Goal: Task Accomplishment & Management: Use online tool/utility

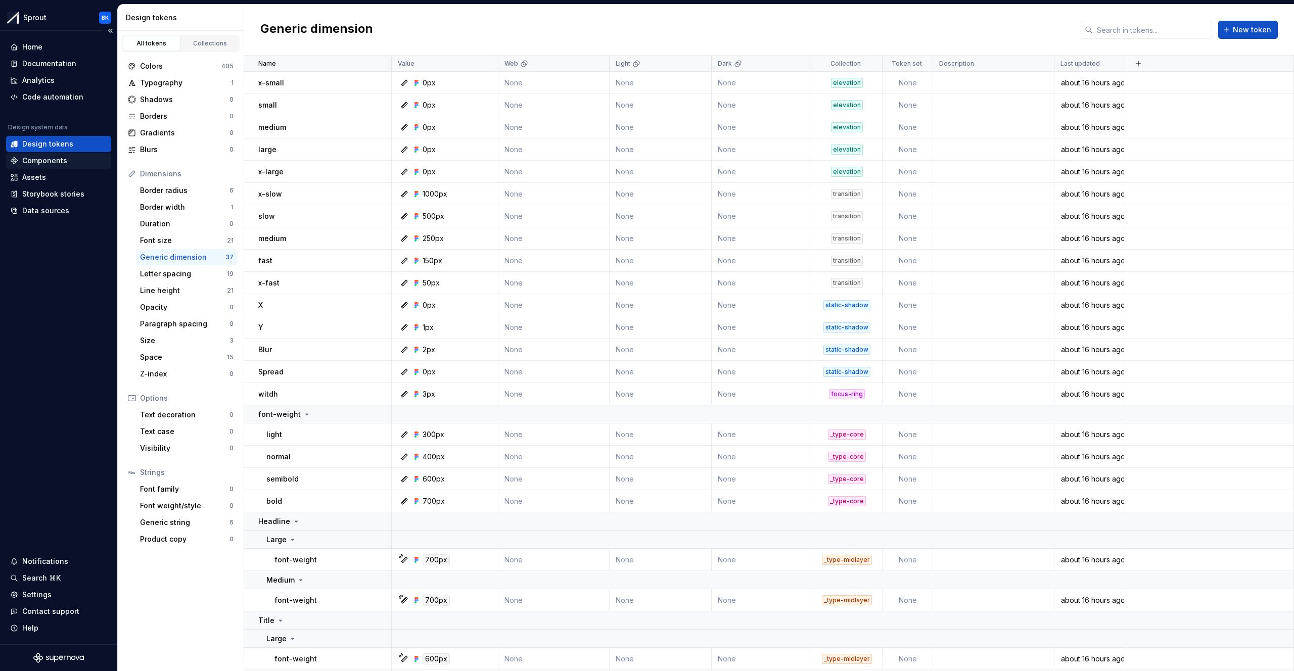
click at [53, 155] on div "Components" at bounding box center [58, 161] width 105 height 16
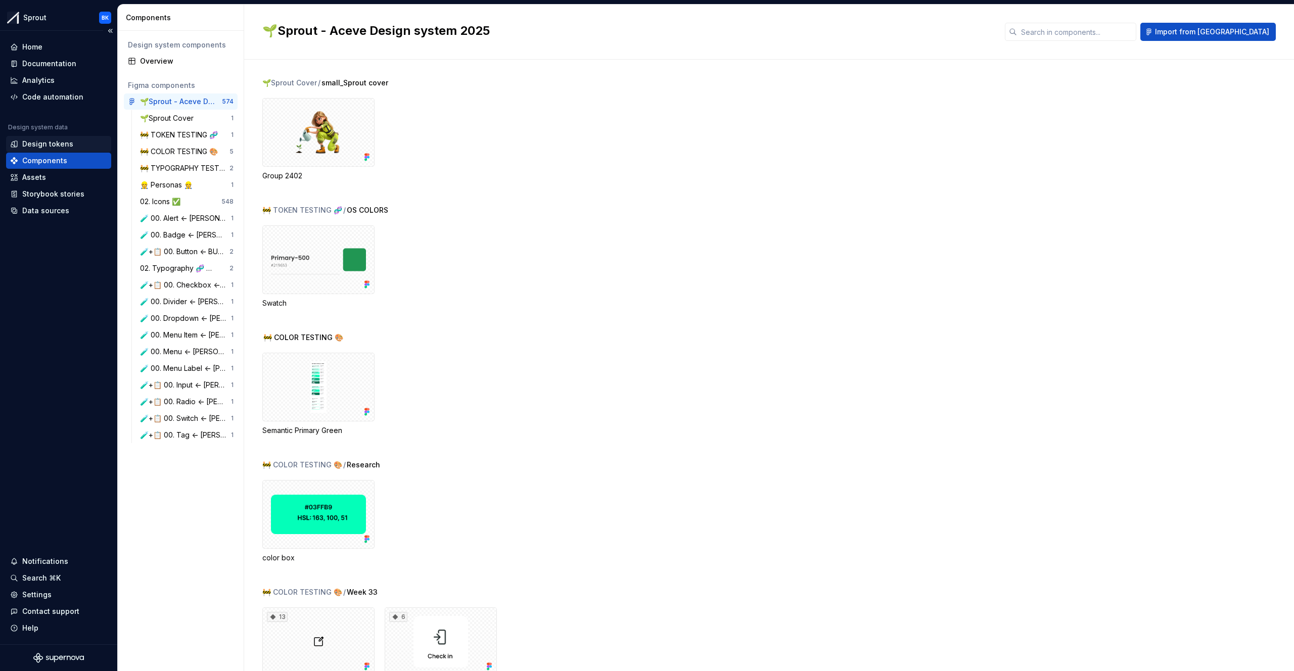
click at [57, 143] on div "Design tokens" at bounding box center [47, 144] width 51 height 10
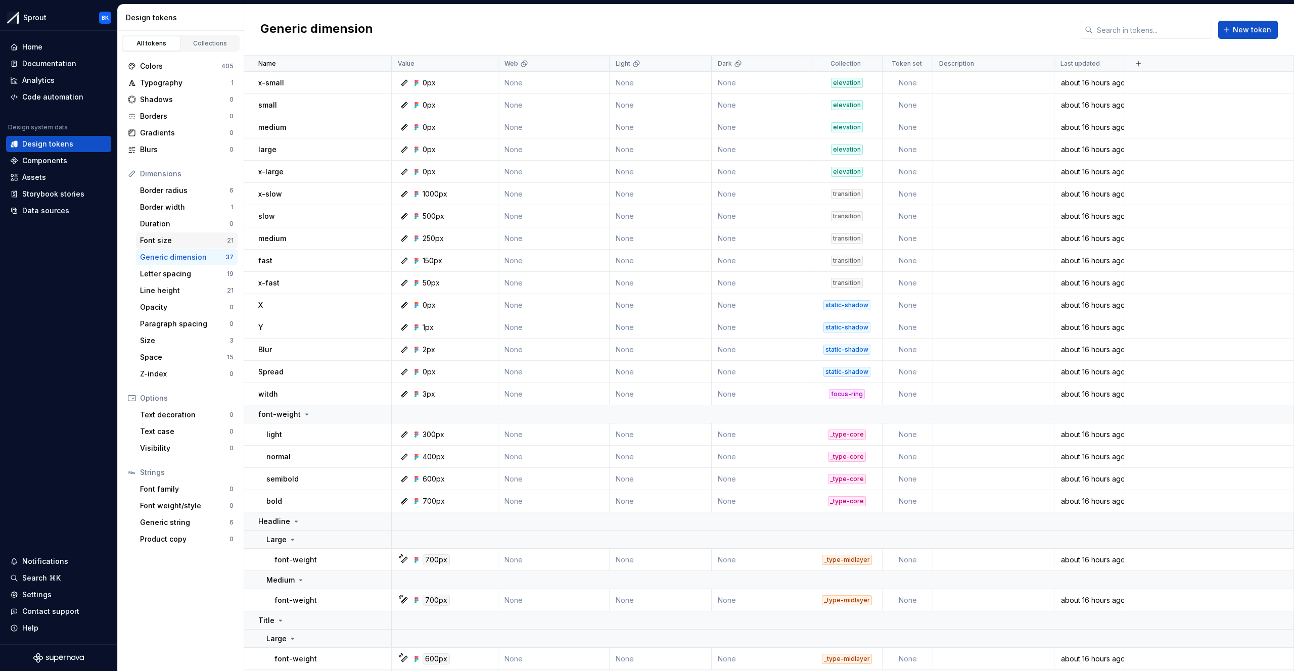
click at [208, 239] on div "Font size" at bounding box center [183, 240] width 87 height 10
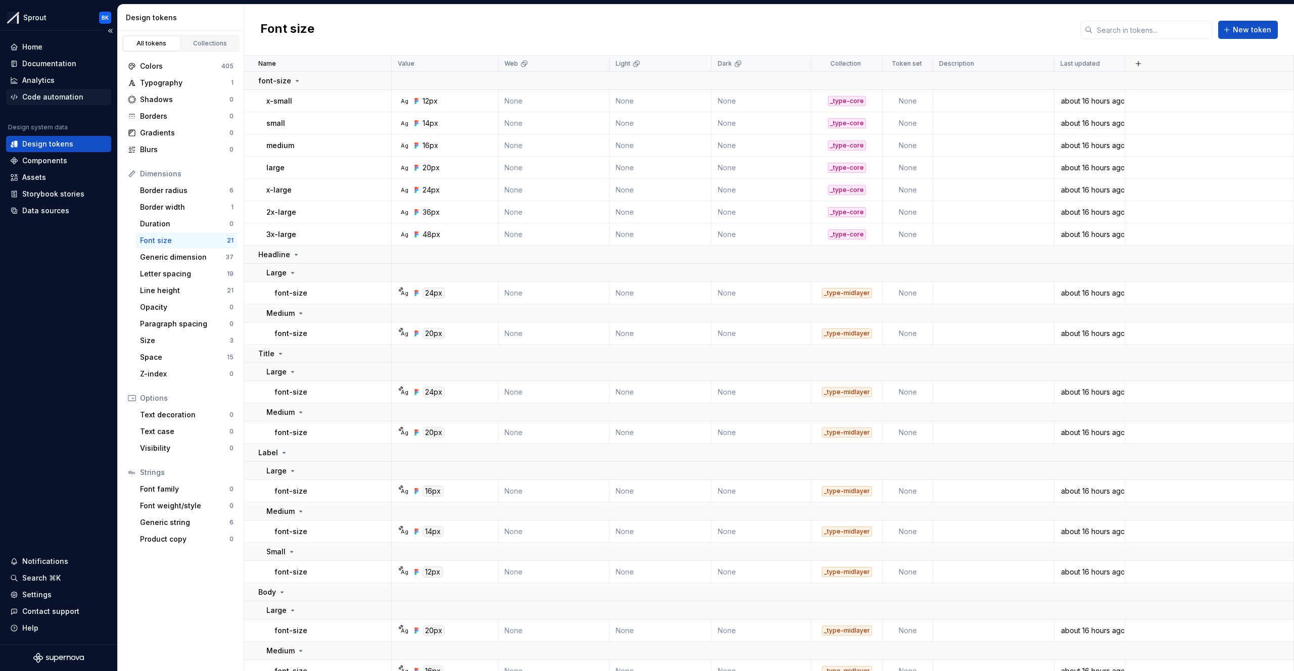
click at [73, 97] on div "Code automation" at bounding box center [52, 97] width 61 height 10
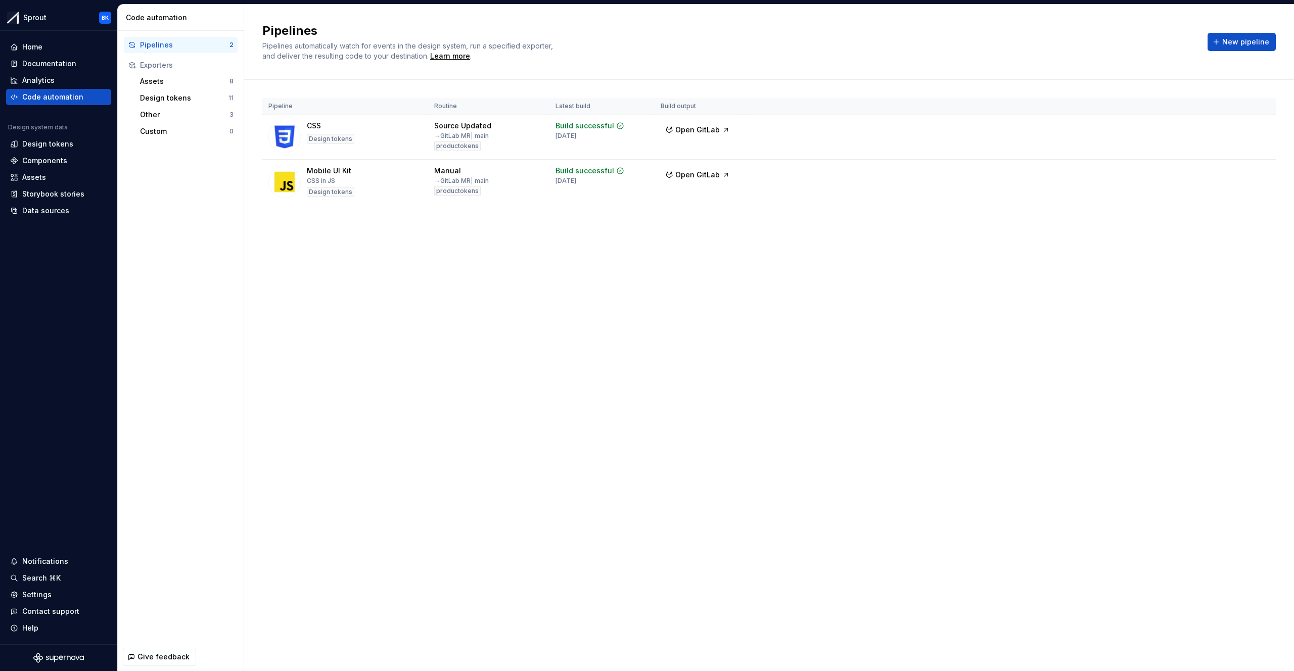
click at [1238, 52] on div "Pipelines Pipelines automatically watch for events in the design system, run a …" at bounding box center [768, 42] width 1013 height 38
click at [1237, 45] on span "New pipeline" at bounding box center [1245, 42] width 47 height 10
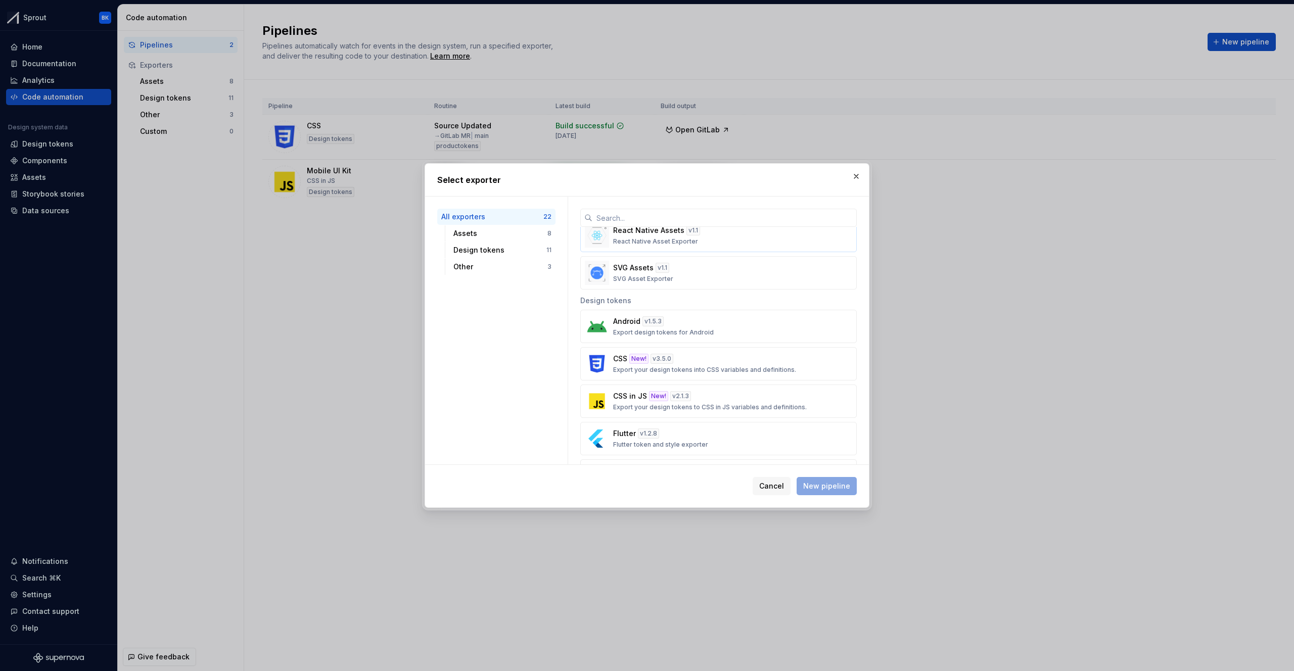
scroll to position [263, 0]
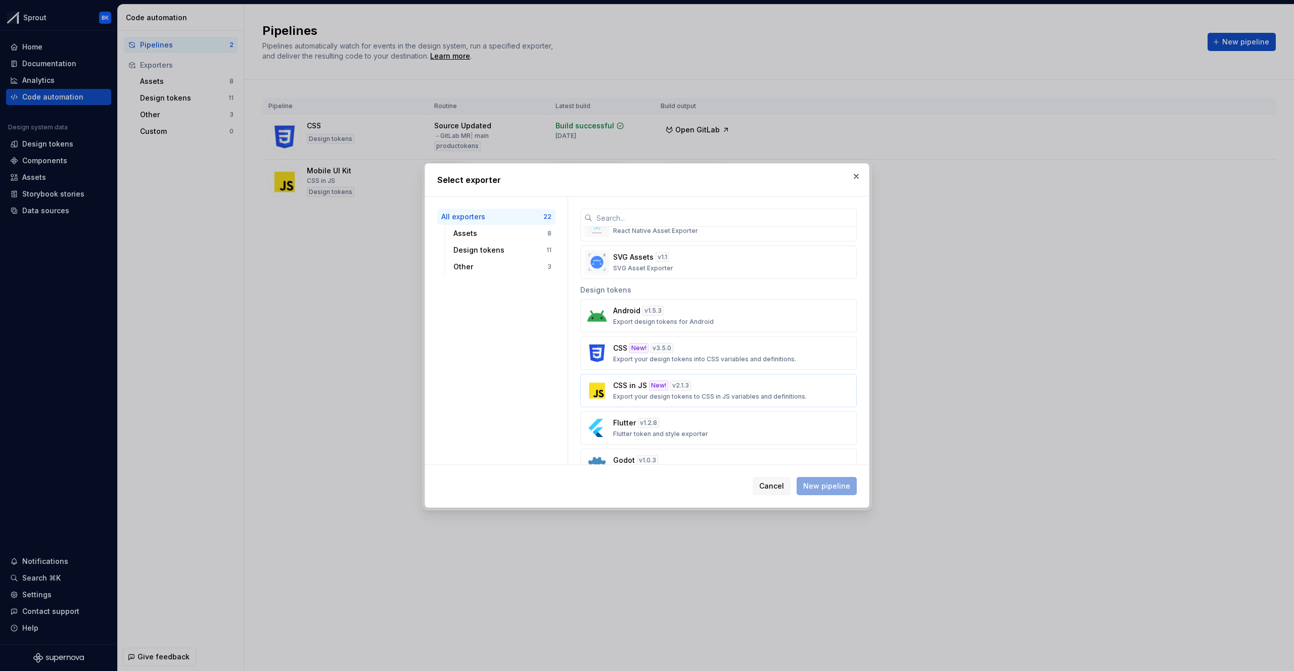
click at [733, 379] on button "CSS in JS New! v 2.1.3 Export your design tokens to CSS in JS variables and def…" at bounding box center [718, 390] width 276 height 33
click at [826, 485] on span "New pipeline" at bounding box center [826, 486] width 47 height 10
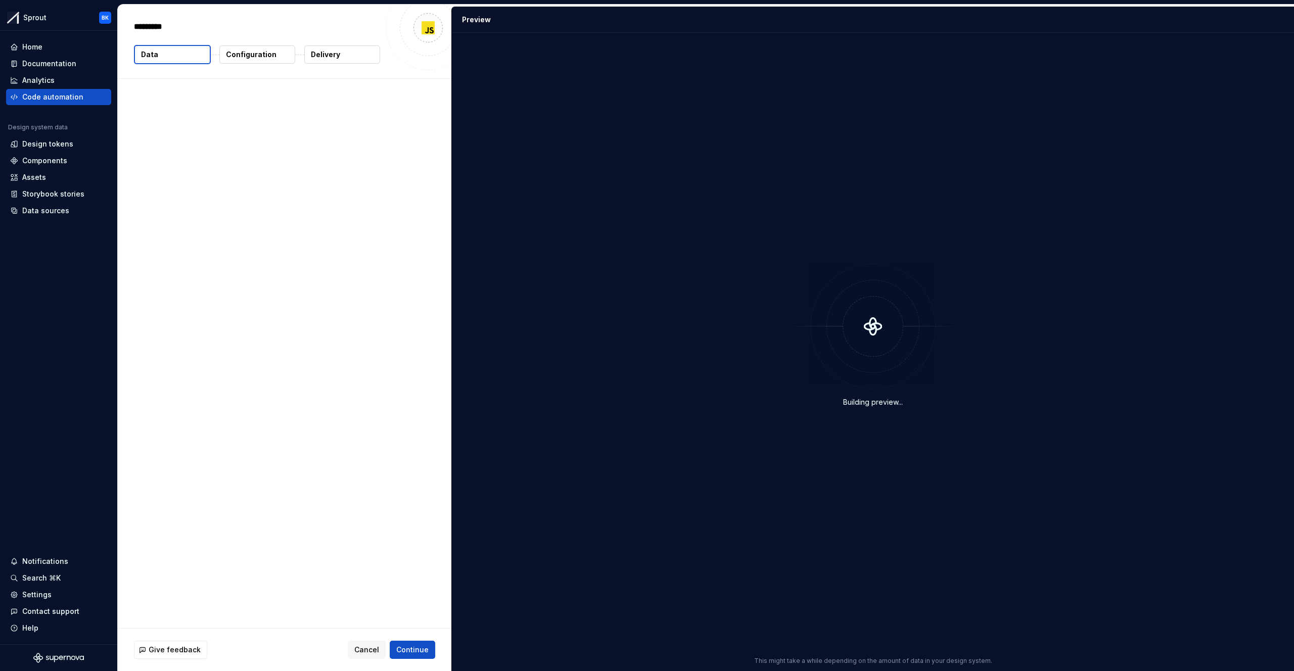
type textarea "*"
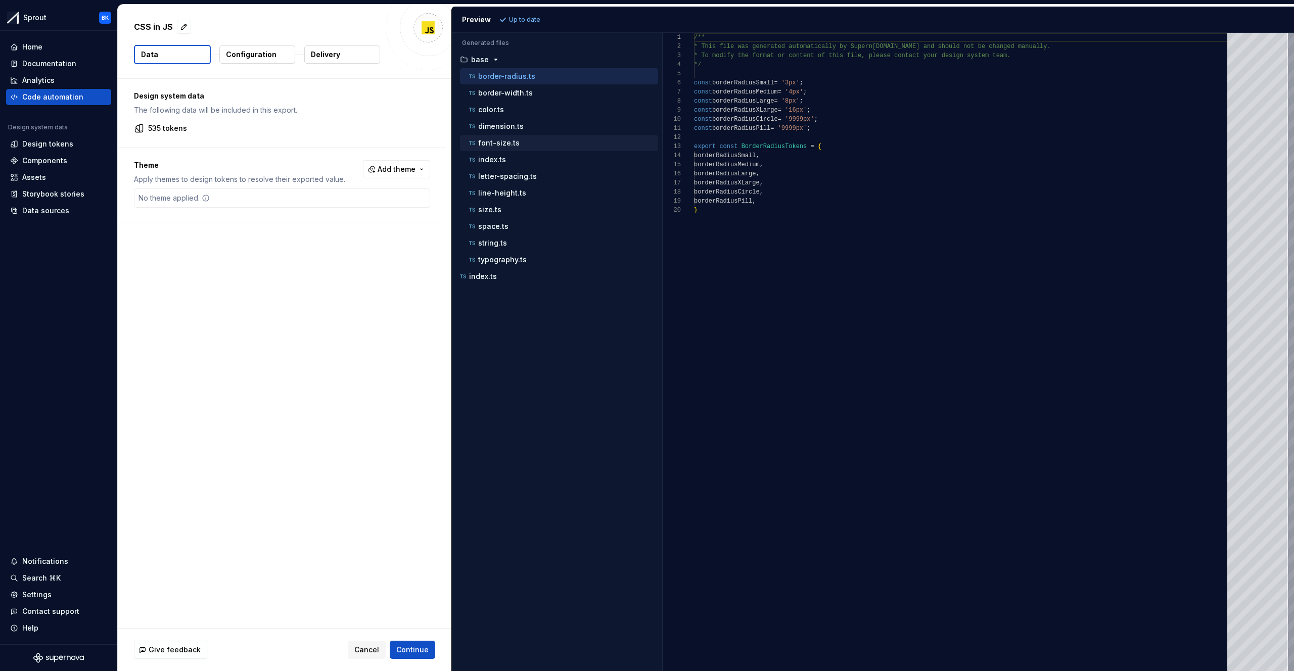
click at [522, 145] on div "font-size.ts" at bounding box center [562, 143] width 191 height 10
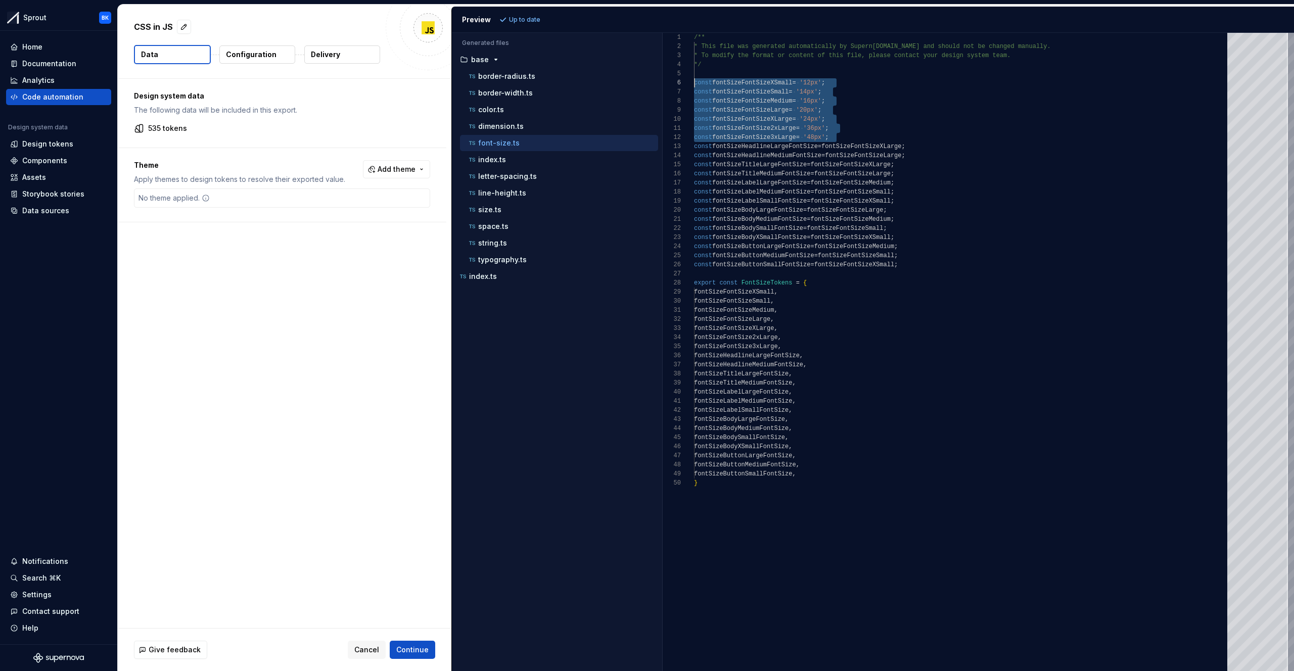
scroll to position [45, 0]
drag, startPoint x: 844, startPoint y: 138, endPoint x: 693, endPoint y: 81, distance: 161.7
click at [694, 81] on div "/** * This file was generated automatically by Supern [DOMAIN_NAME] and should …" at bounding box center [963, 352] width 539 height 638
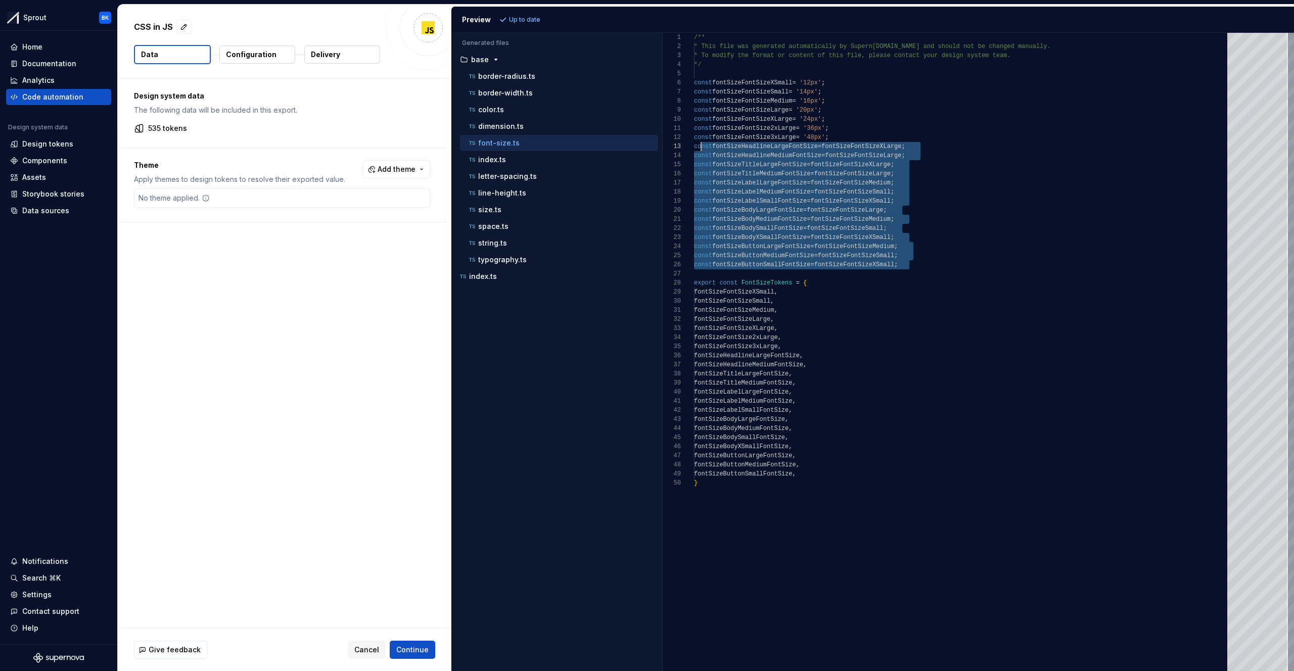
scroll to position [18, 0]
drag, startPoint x: 915, startPoint y: 260, endPoint x: 693, endPoint y: 147, distance: 248.6
click at [694, 147] on div "/** * This file was generated automatically by Supern [DOMAIN_NAME] and should …" at bounding box center [963, 352] width 539 height 638
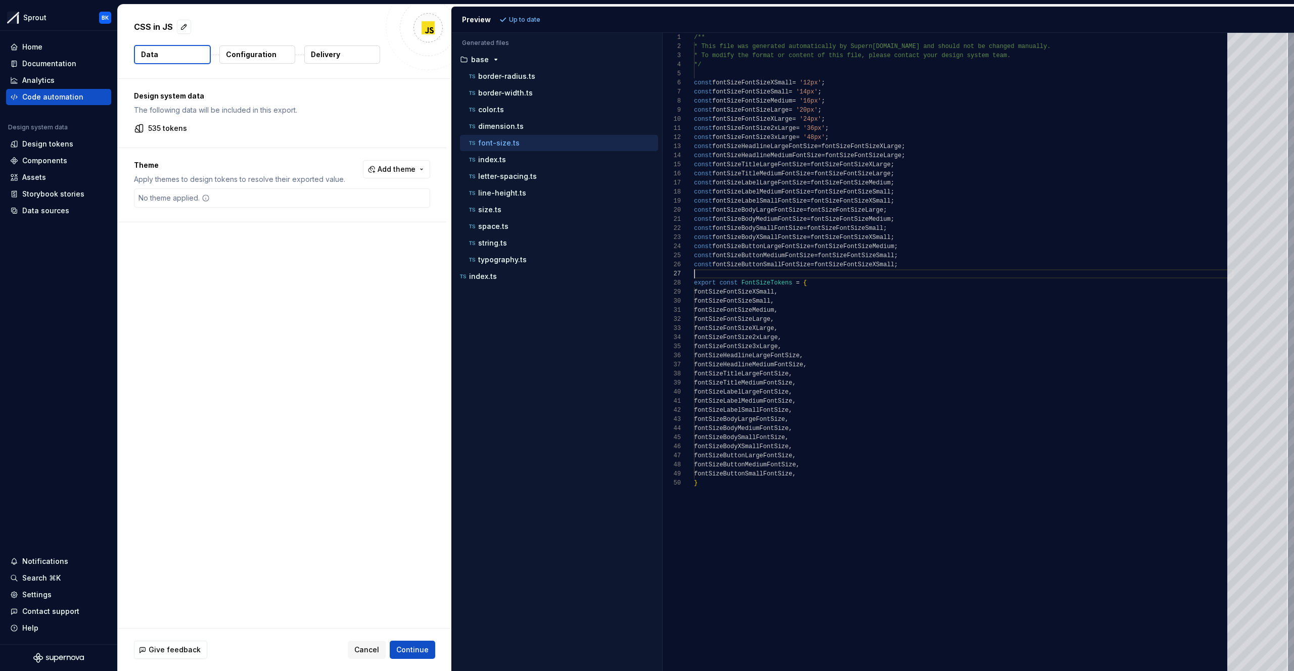
click at [919, 273] on div "/** * This file was generated automatically by Supern [DOMAIN_NAME] and should …" at bounding box center [963, 352] width 539 height 638
click at [918, 262] on div "/** * This file was generated automatically by Supern [DOMAIN_NAME] and should …" at bounding box center [963, 352] width 539 height 638
click at [516, 115] on button "color.ts" at bounding box center [559, 109] width 198 height 11
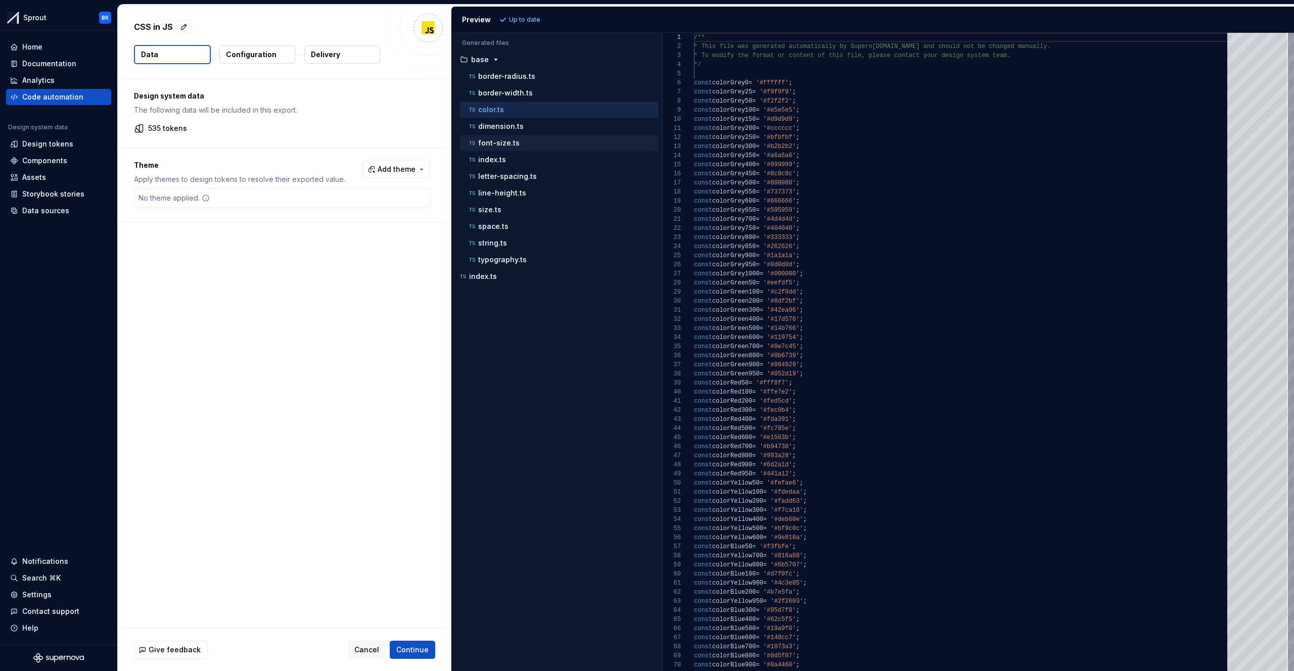
click at [536, 146] on div "font-size.ts" at bounding box center [562, 143] width 191 height 10
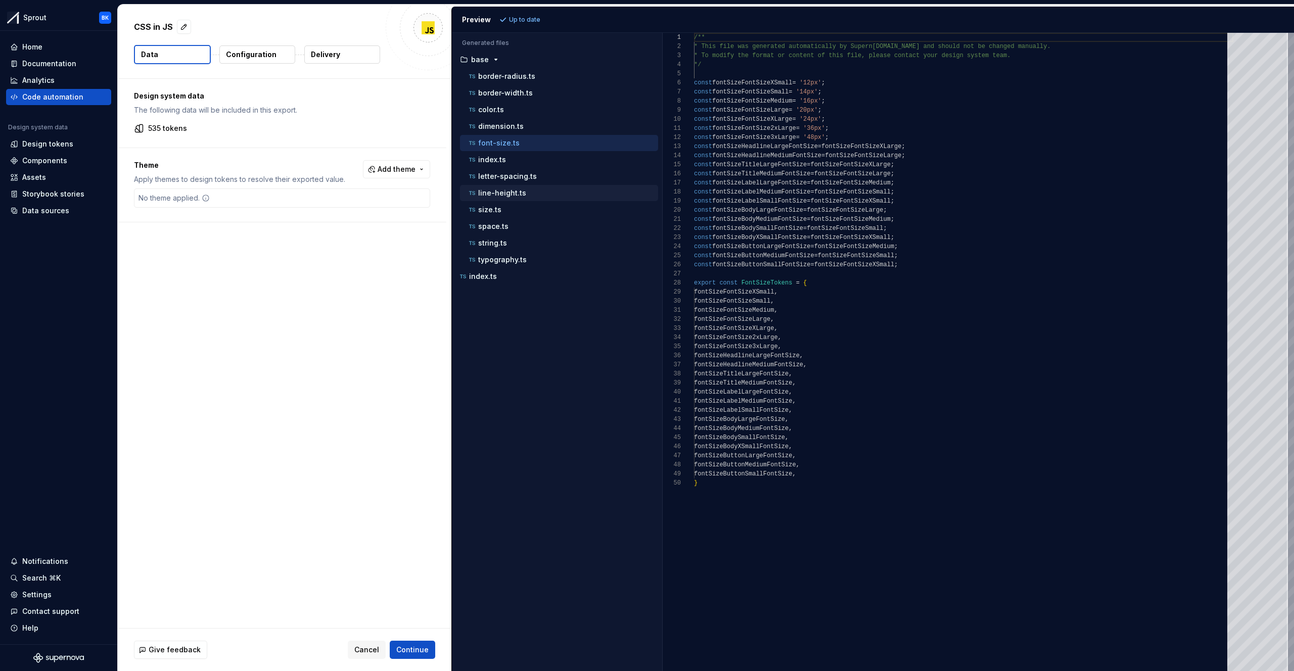
click at [543, 192] on div "line-height.ts" at bounding box center [562, 193] width 191 height 10
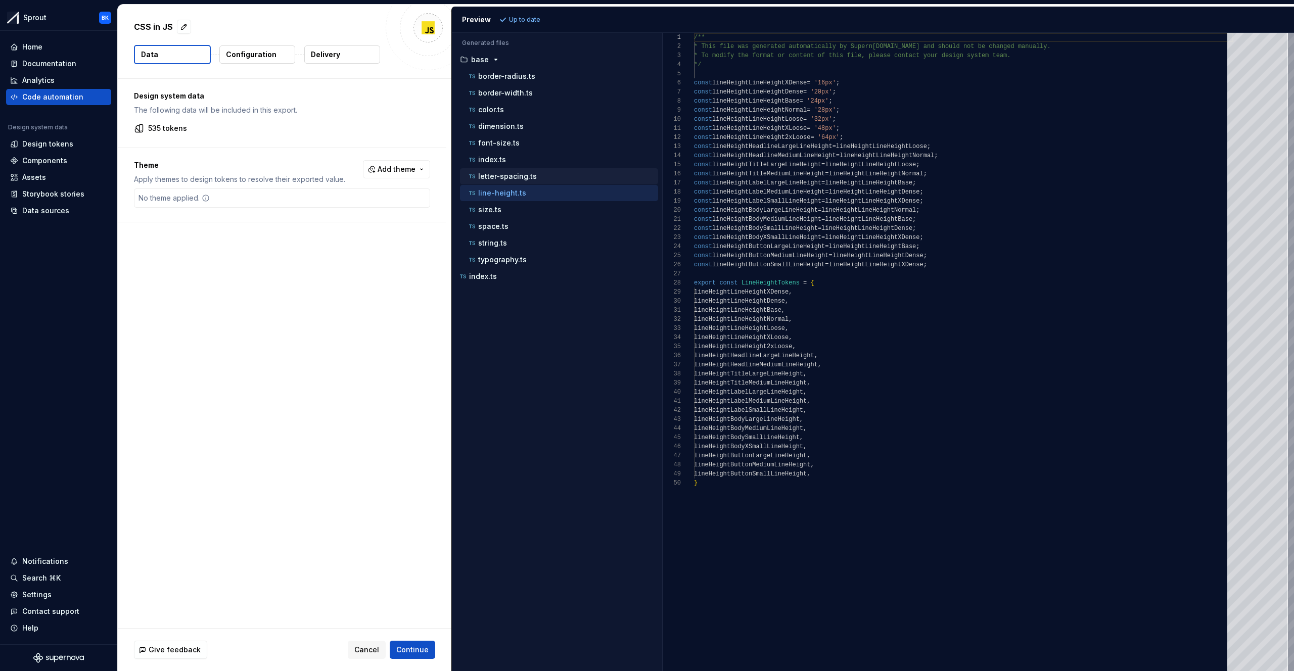
click at [525, 179] on p "letter-spacing.ts" at bounding box center [507, 176] width 59 height 8
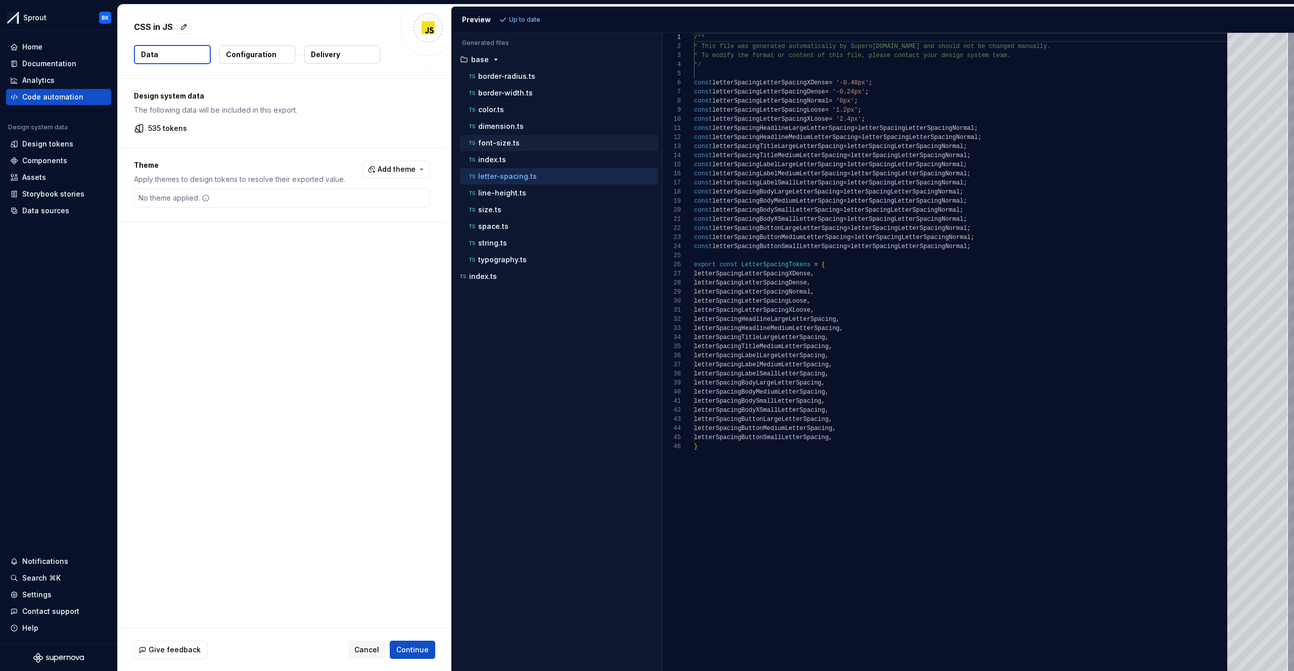
click at [518, 146] on div "font-size.ts" at bounding box center [562, 143] width 191 height 10
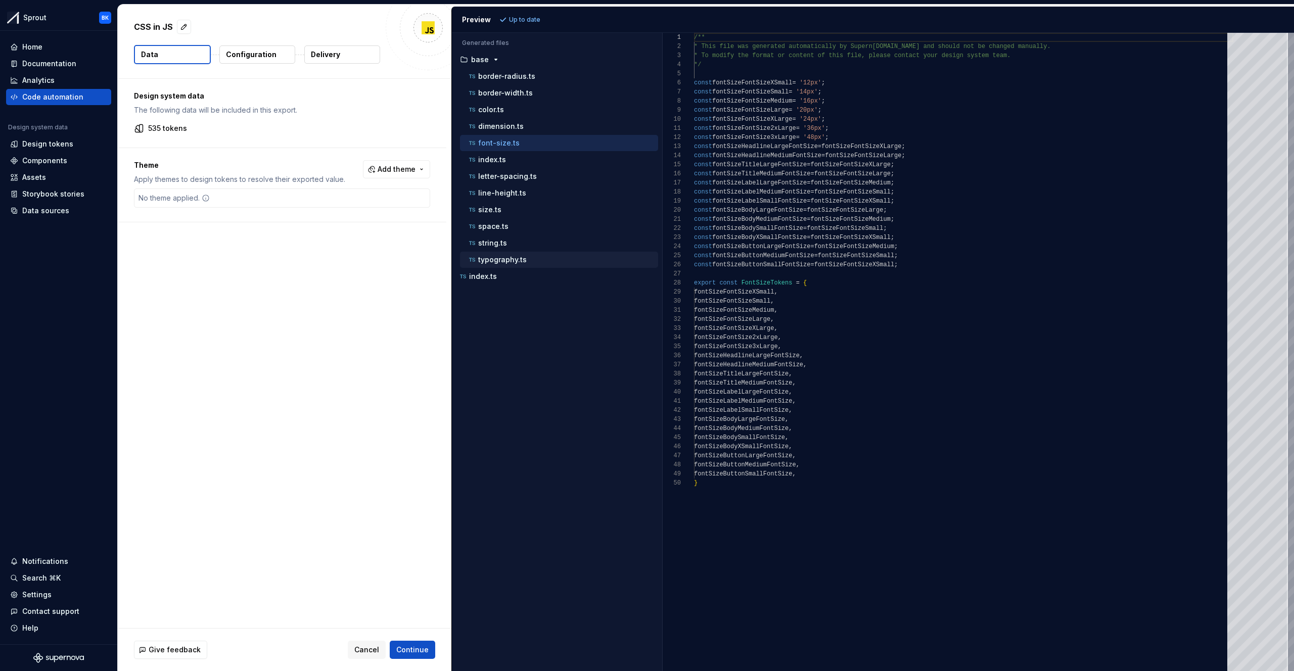
click at [522, 257] on p "typography.ts" at bounding box center [502, 260] width 49 height 8
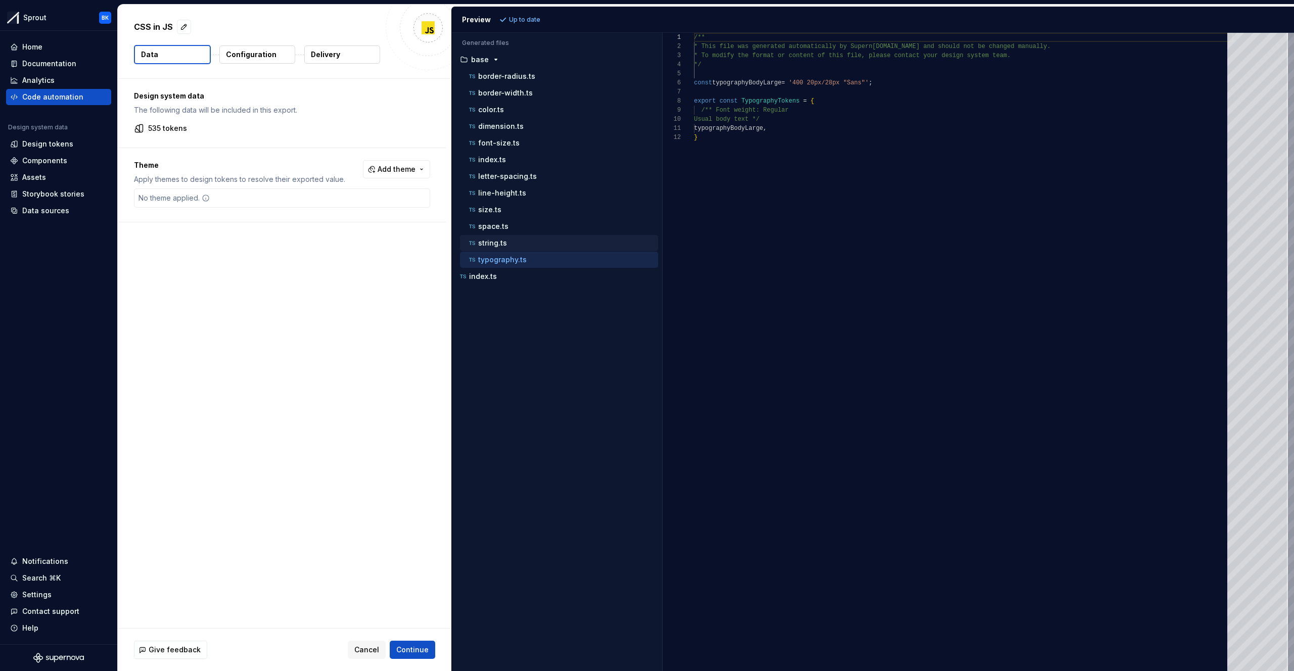
click at [529, 243] on div "string.ts" at bounding box center [562, 243] width 191 height 10
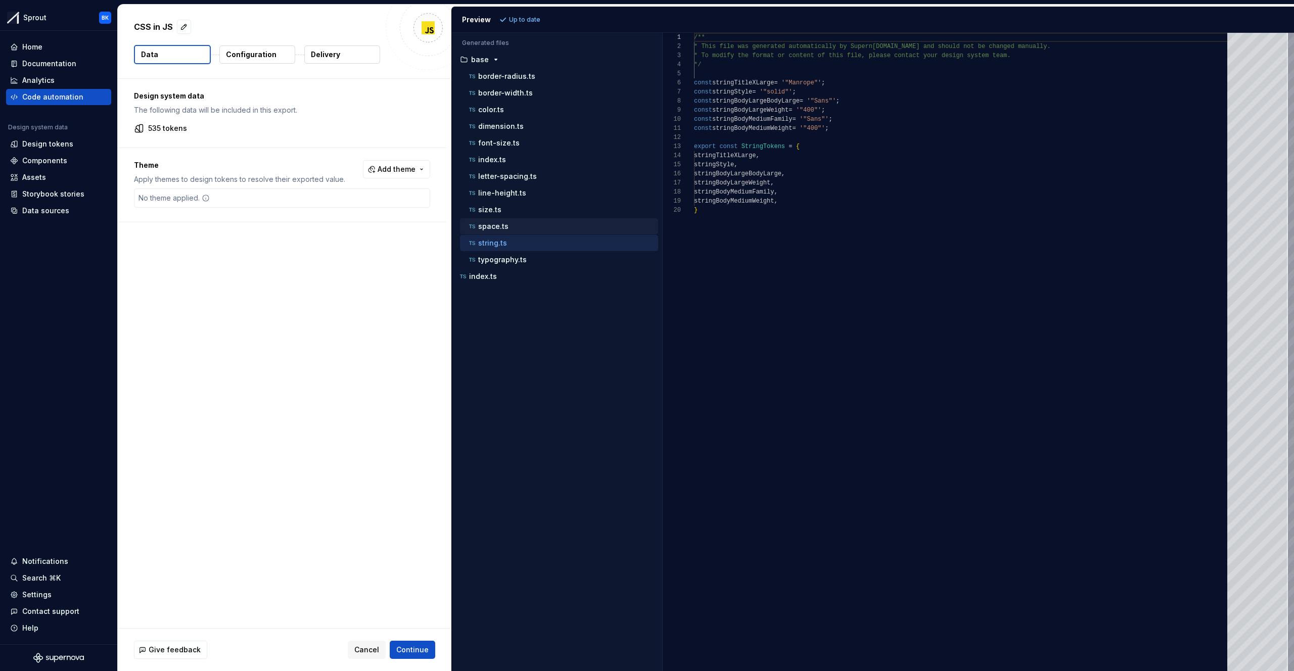
click at [528, 230] on div "space.ts" at bounding box center [562, 226] width 191 height 10
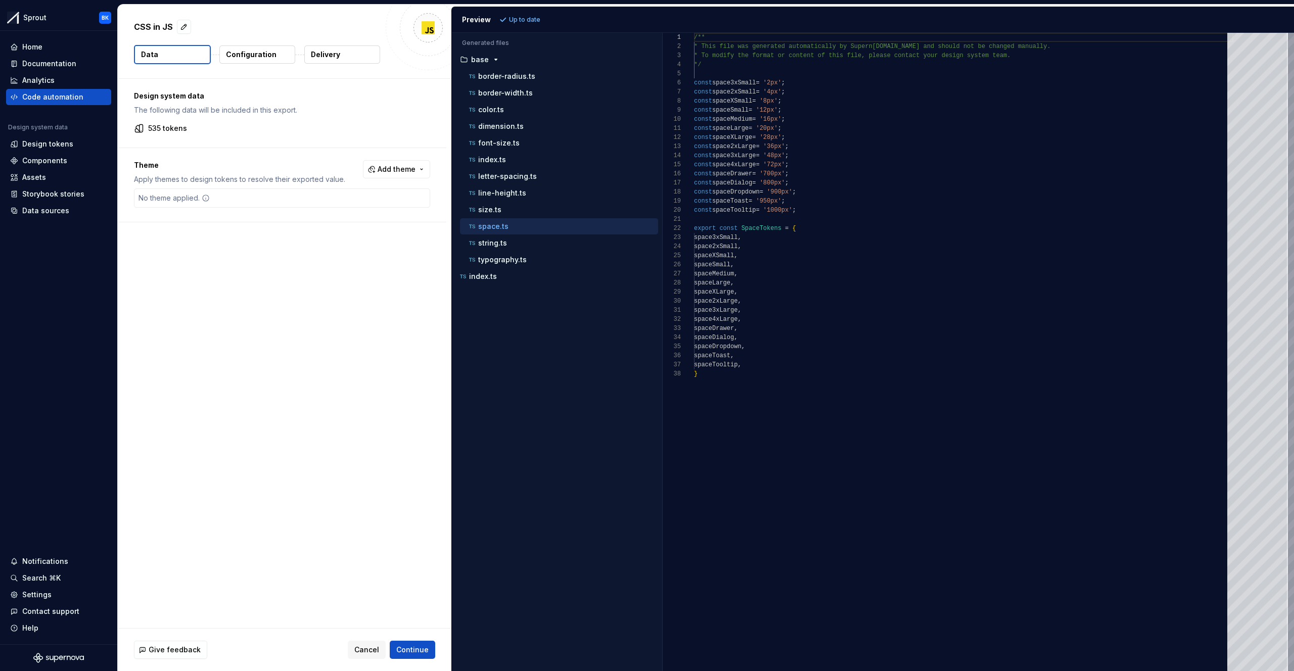
click at [506, 219] on div "space.ts" at bounding box center [559, 226] width 198 height 16
click at [510, 205] on div "size.ts" at bounding box center [562, 210] width 191 height 10
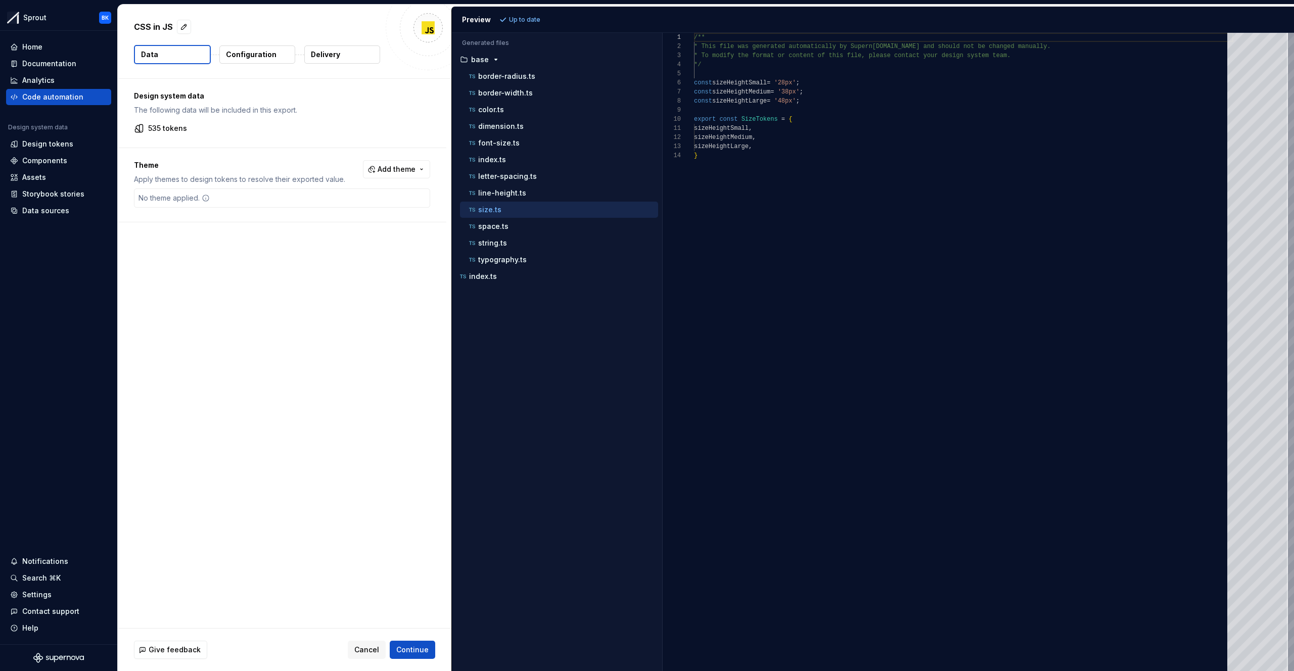
scroll to position [91, 0]
click at [513, 192] on p "line-height.ts" at bounding box center [502, 193] width 48 height 8
type textarea "**********"
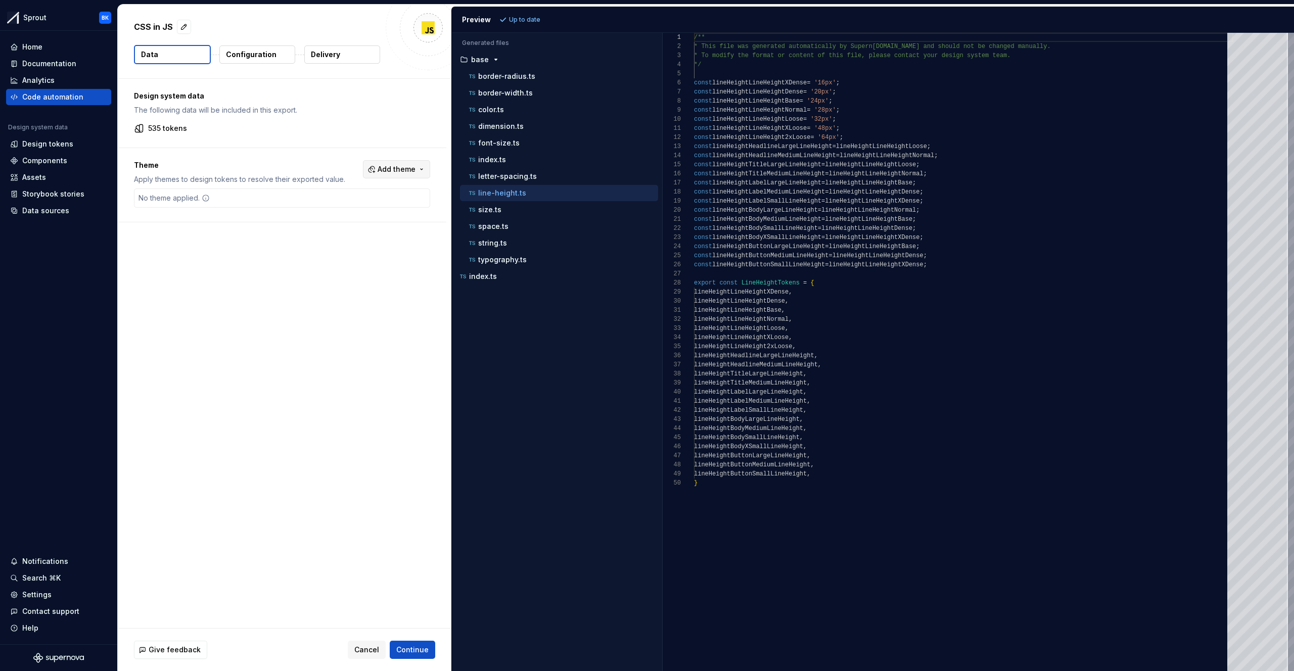
click at [397, 171] on span "Add theme" at bounding box center [396, 169] width 38 height 10
click at [399, 174] on html "Sprout BK Home Documentation Analytics Code automation Design system data Desig…" at bounding box center [647, 335] width 1294 height 671
click at [412, 177] on button "Add theme" at bounding box center [396, 169] width 67 height 18
click at [412, 170] on html "Sprout BK Home Documentation Analytics Code automation Design system data Desig…" at bounding box center [647, 335] width 1294 height 671
click at [76, 144] on div "Design tokens" at bounding box center [58, 144] width 97 height 10
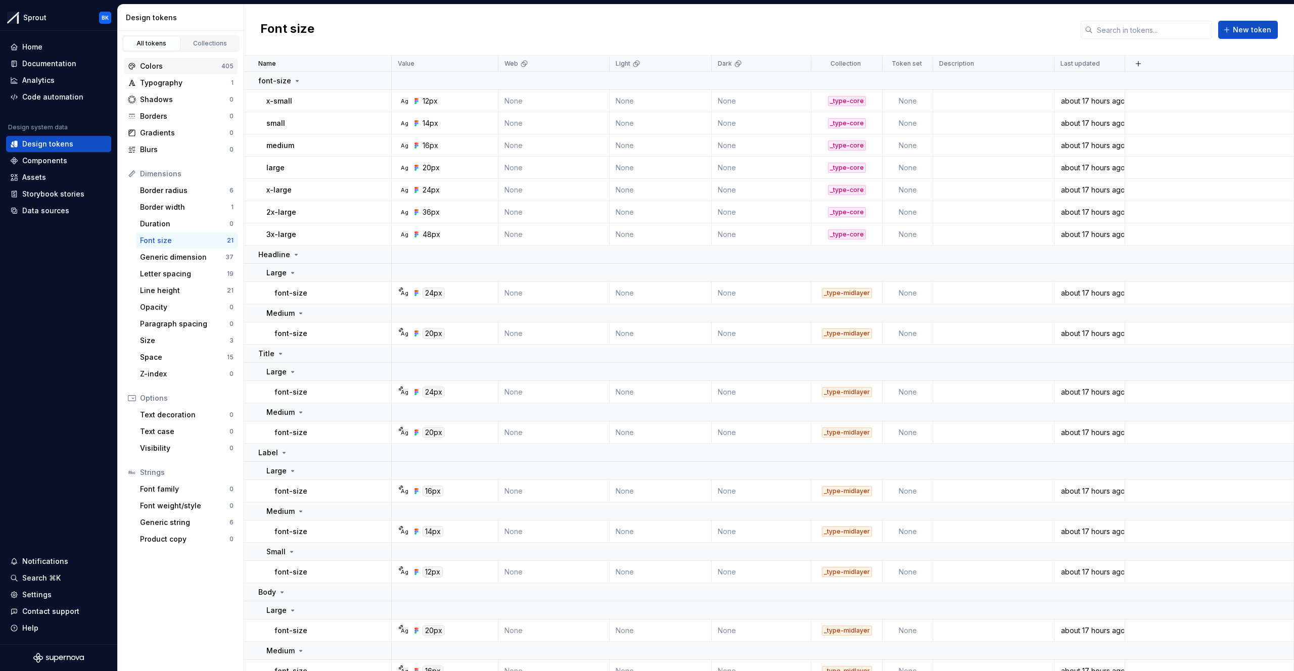
click at [174, 60] on div "Colors 405" at bounding box center [181, 66] width 114 height 16
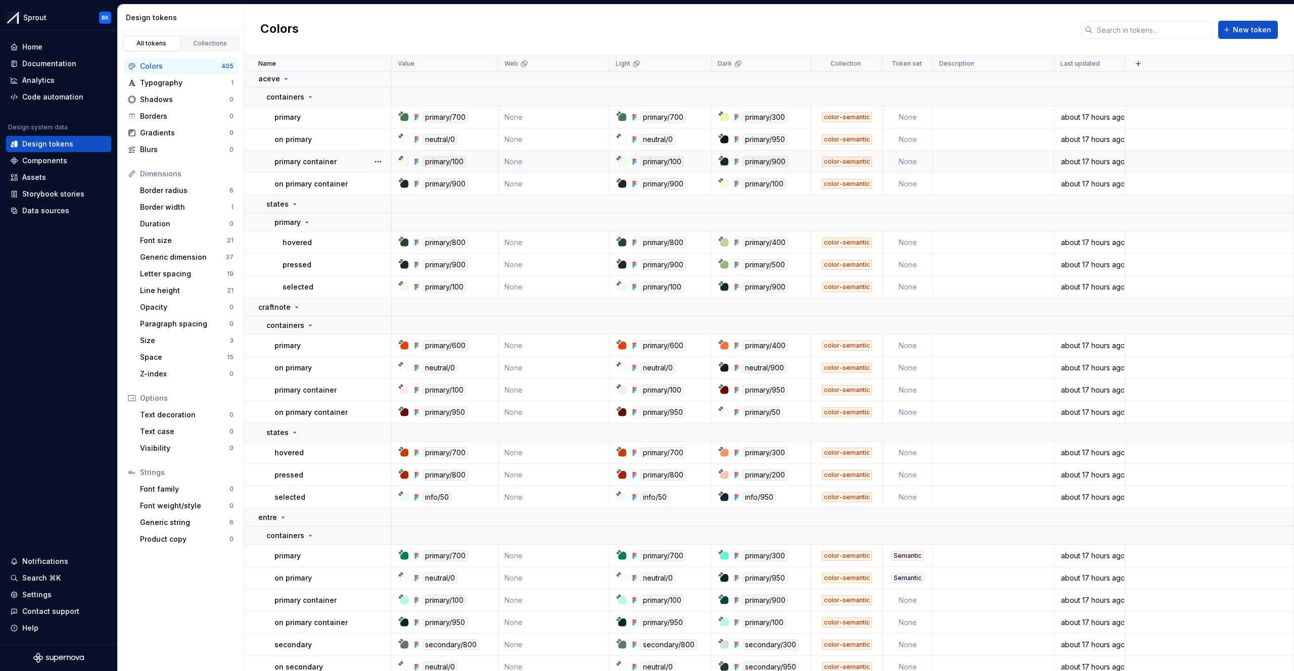
scroll to position [8955, 0]
click at [80, 99] on div "Code automation" at bounding box center [58, 97] width 97 height 10
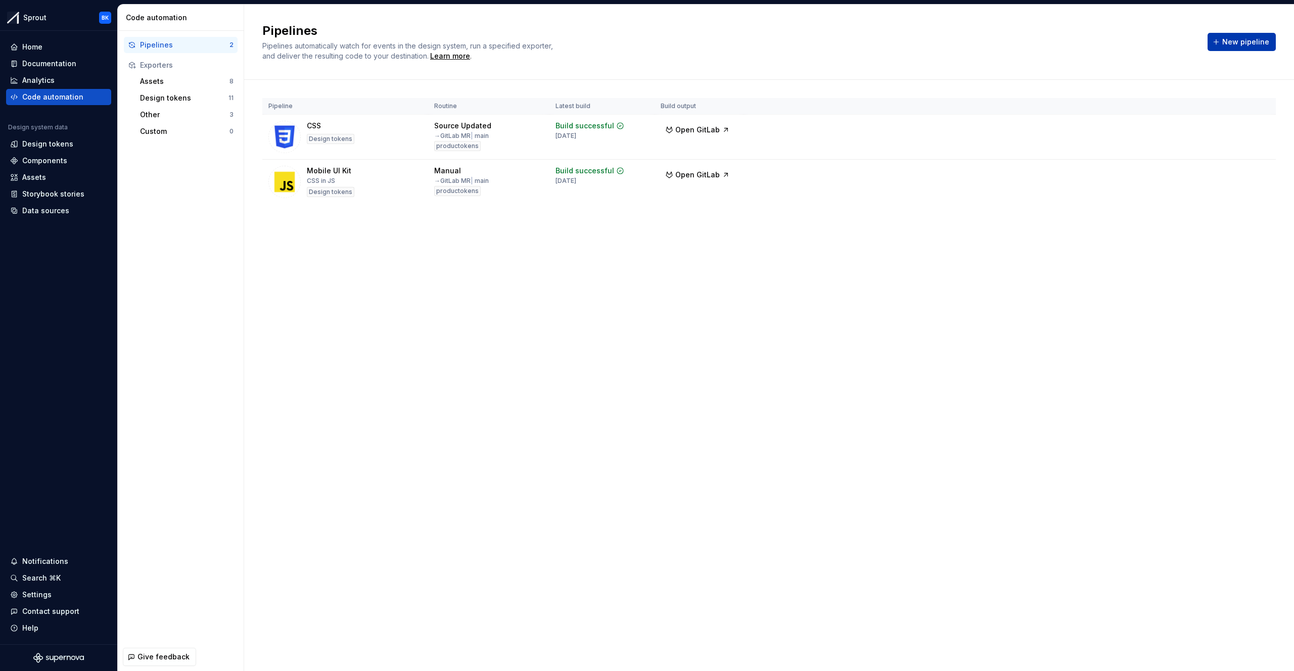
click at [1232, 45] on span "New pipeline" at bounding box center [1245, 42] width 47 height 10
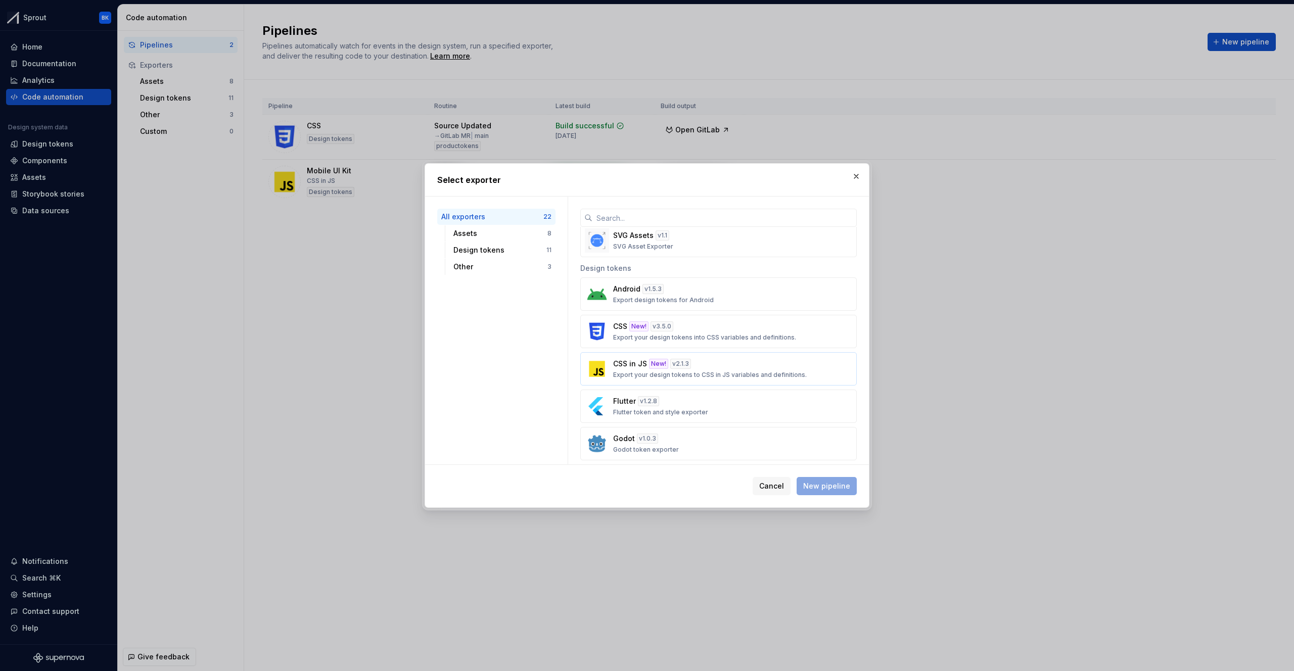
scroll to position [287, 0]
click at [708, 366] on div "CSS in JS New! v 2.1.3 Export your design tokens to CSS in JS variables and def…" at bounding box center [715, 367] width 205 height 20
drag, startPoint x: 847, startPoint y: 491, endPoint x: 842, endPoint y: 489, distance: 5.2
click at [847, 491] on button "New pipeline" at bounding box center [826, 486] width 60 height 18
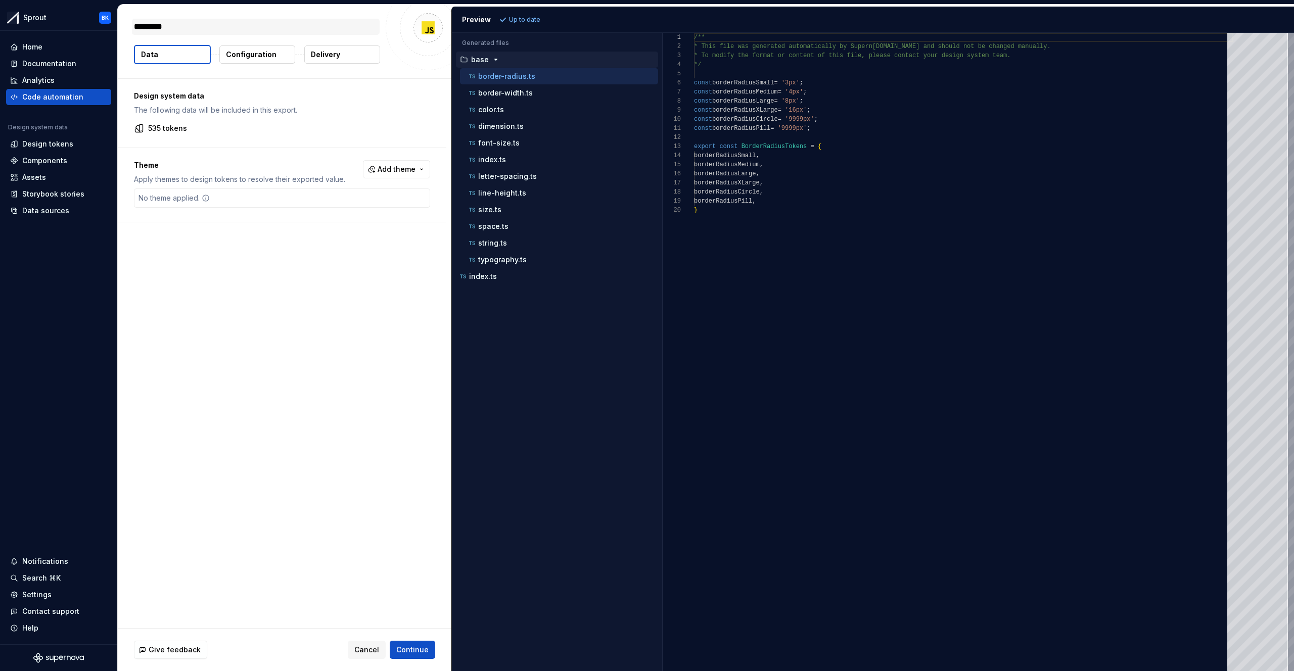
click at [218, 26] on textarea "*********" at bounding box center [256, 27] width 248 height 16
click at [401, 171] on span "Add theme" at bounding box center [396, 169] width 38 height 10
click at [248, 233] on html "Sprout BK Home Documentation Analytics Code automation Design system data Desig…" at bounding box center [647, 335] width 1294 height 671
click at [187, 240] on div "Design system data The following data will be included in this export. 535 toke…" at bounding box center [285, 353] width 334 height 549
click at [60, 151] on div "Design tokens" at bounding box center [58, 144] width 105 height 16
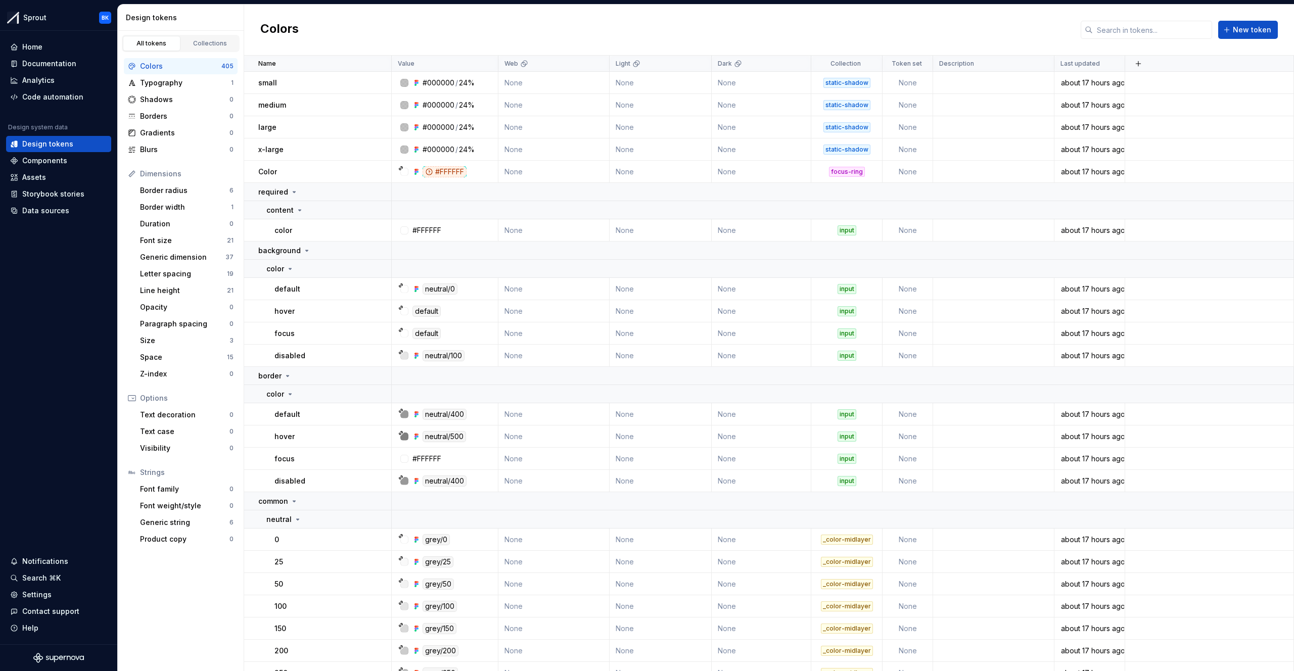
click at [191, 63] on div "Colors" at bounding box center [180, 66] width 81 height 10
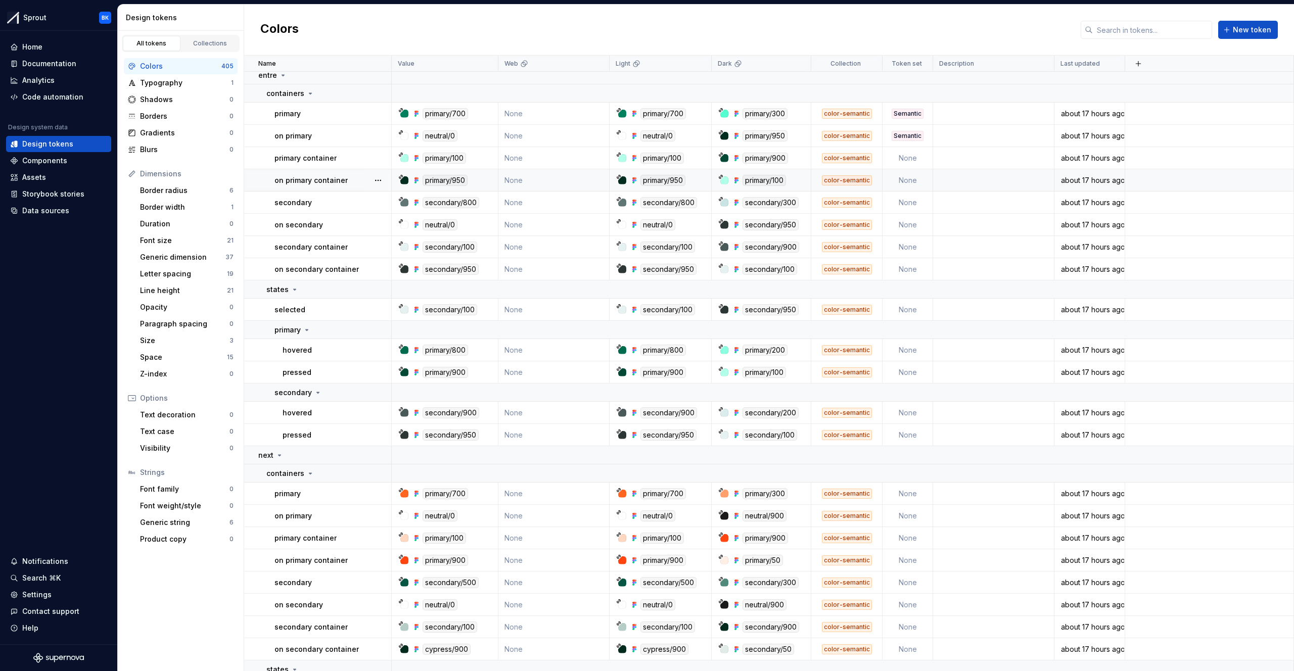
scroll to position [9398, 0]
click at [477, 113] on div "primary/700" at bounding box center [447, 112] width 99 height 11
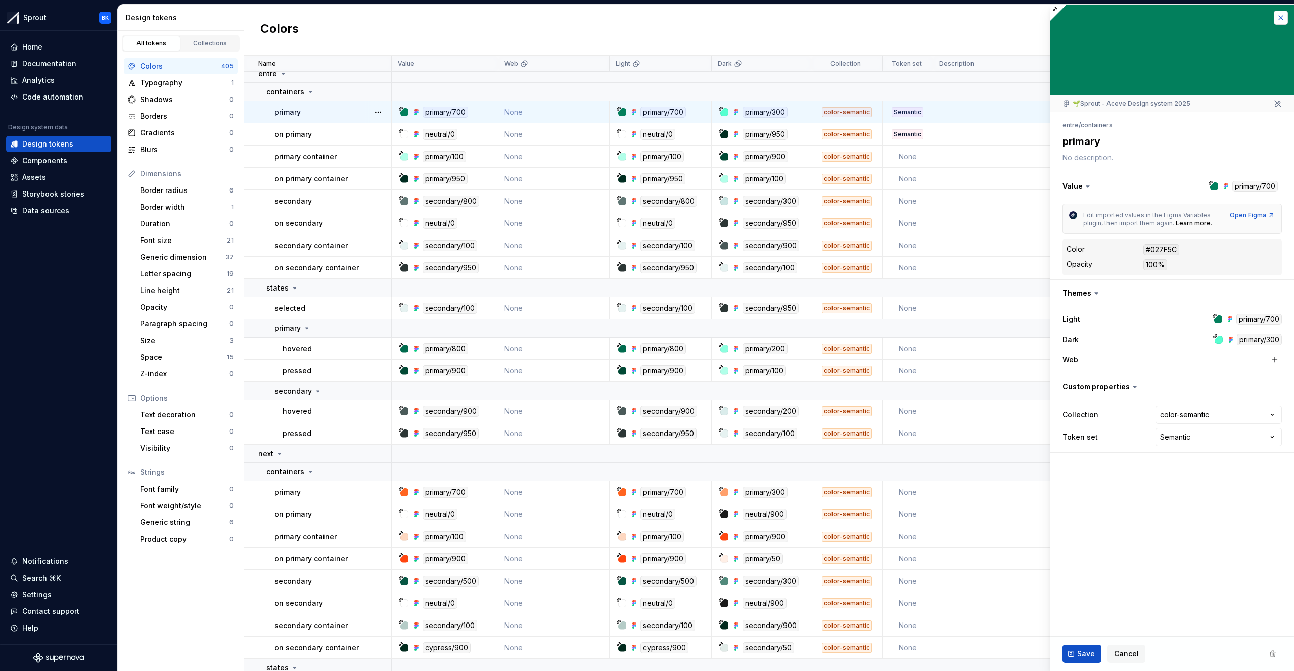
click at [1283, 17] on button "button" at bounding box center [1280, 18] width 14 height 14
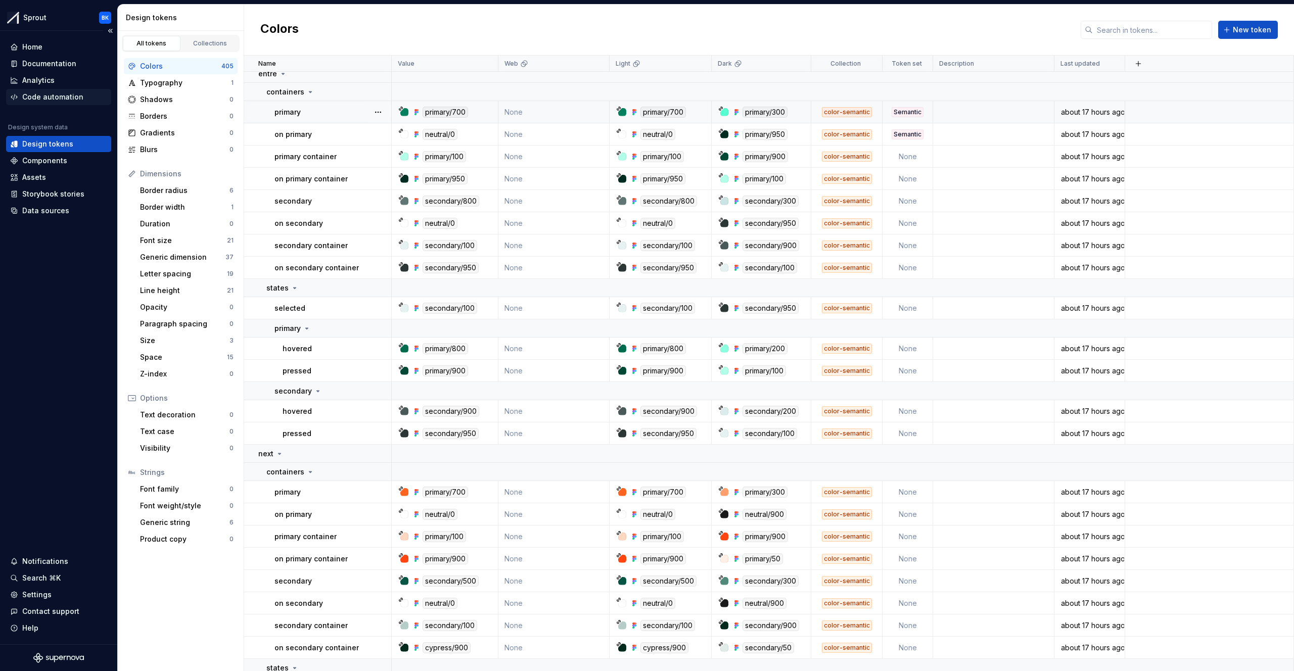
click at [80, 94] on div "Code automation" at bounding box center [58, 97] width 97 height 10
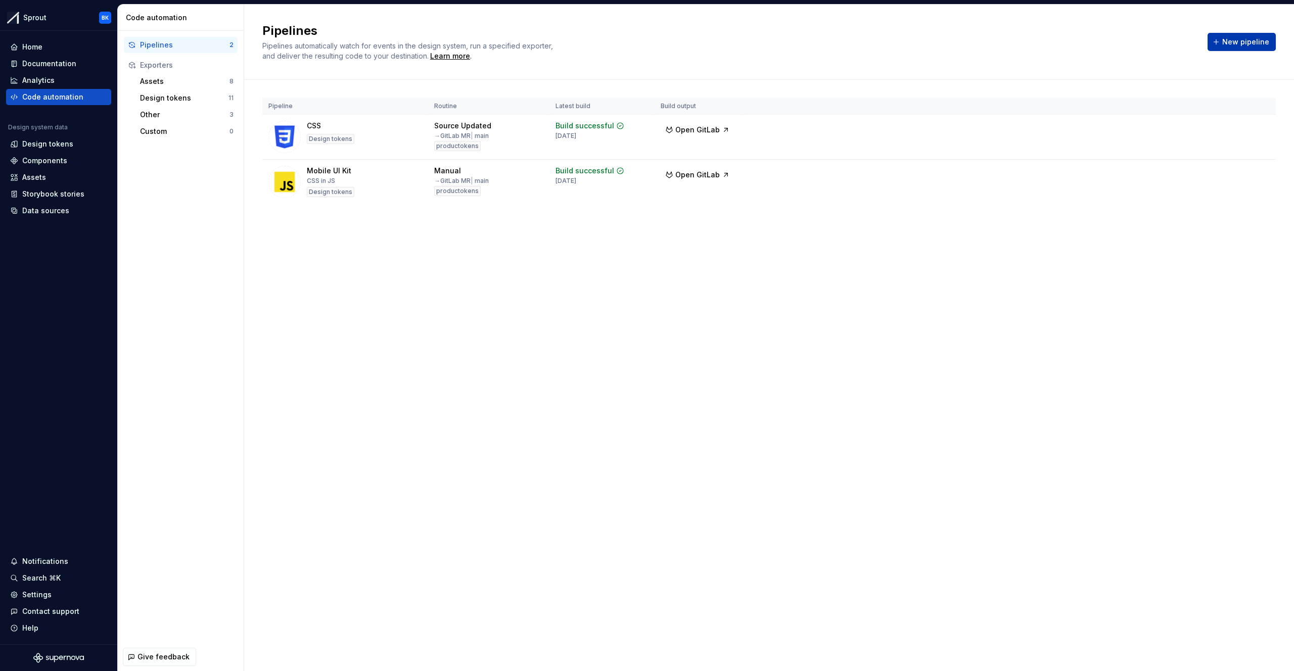
click at [1229, 44] on span "New pipeline" at bounding box center [1245, 42] width 47 height 10
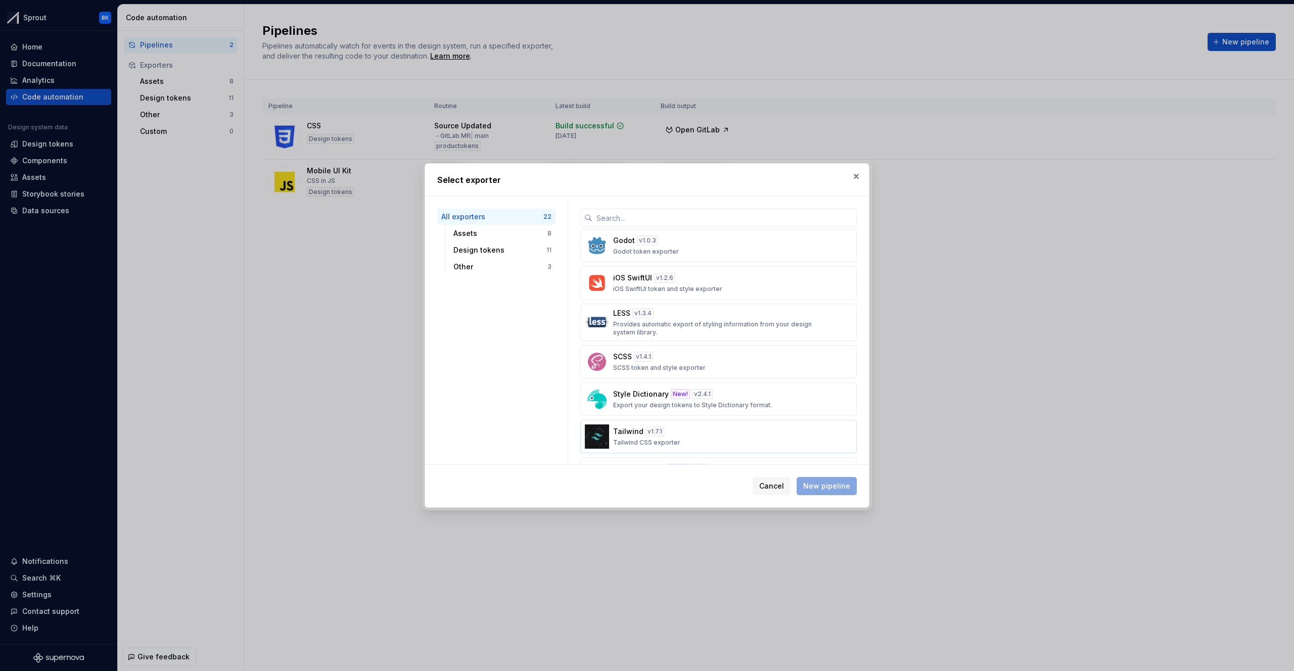
scroll to position [380, 0]
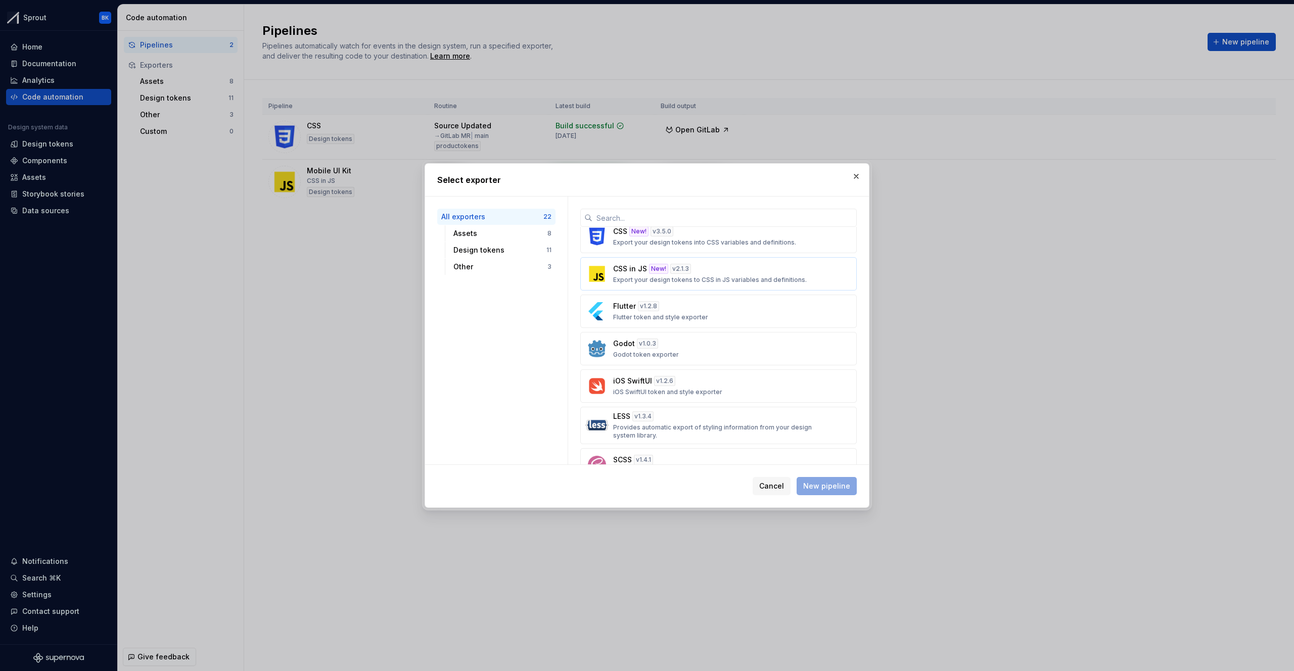
click at [680, 277] on p "Export your design tokens to CSS in JS variables and definitions." at bounding box center [710, 280] width 194 height 8
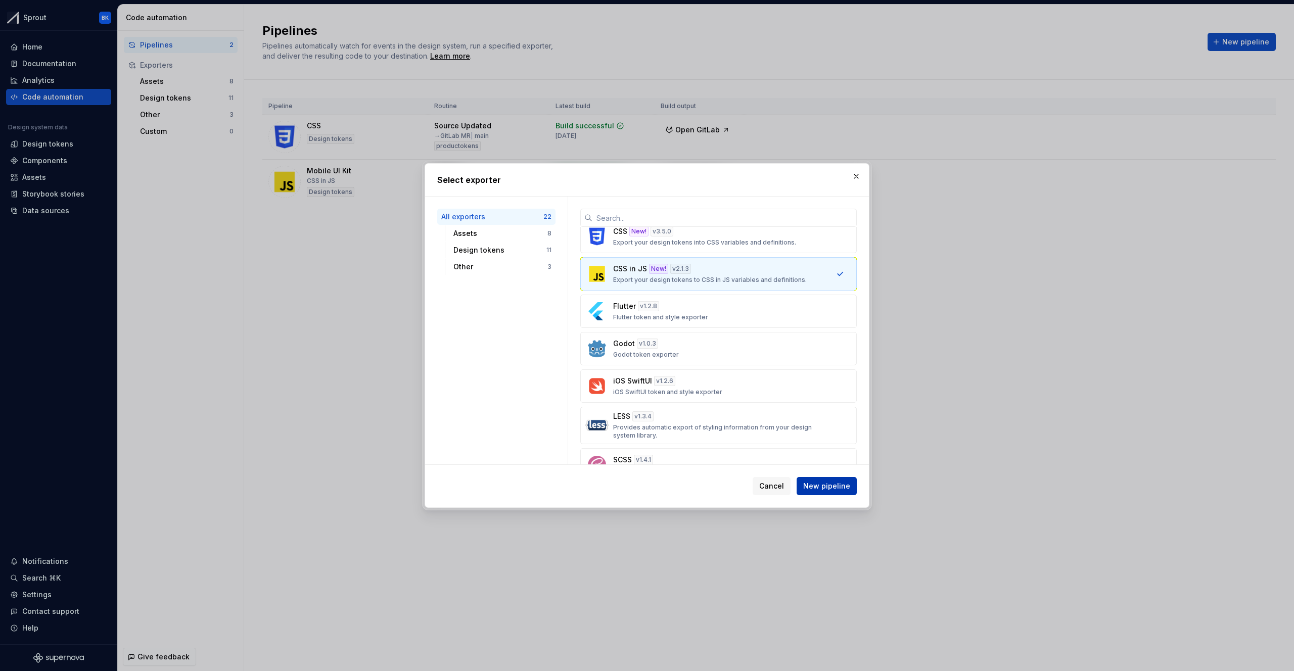
drag, startPoint x: 829, startPoint y: 487, endPoint x: 810, endPoint y: 485, distance: 19.3
click at [829, 487] on span "New pipeline" at bounding box center [826, 486] width 47 height 10
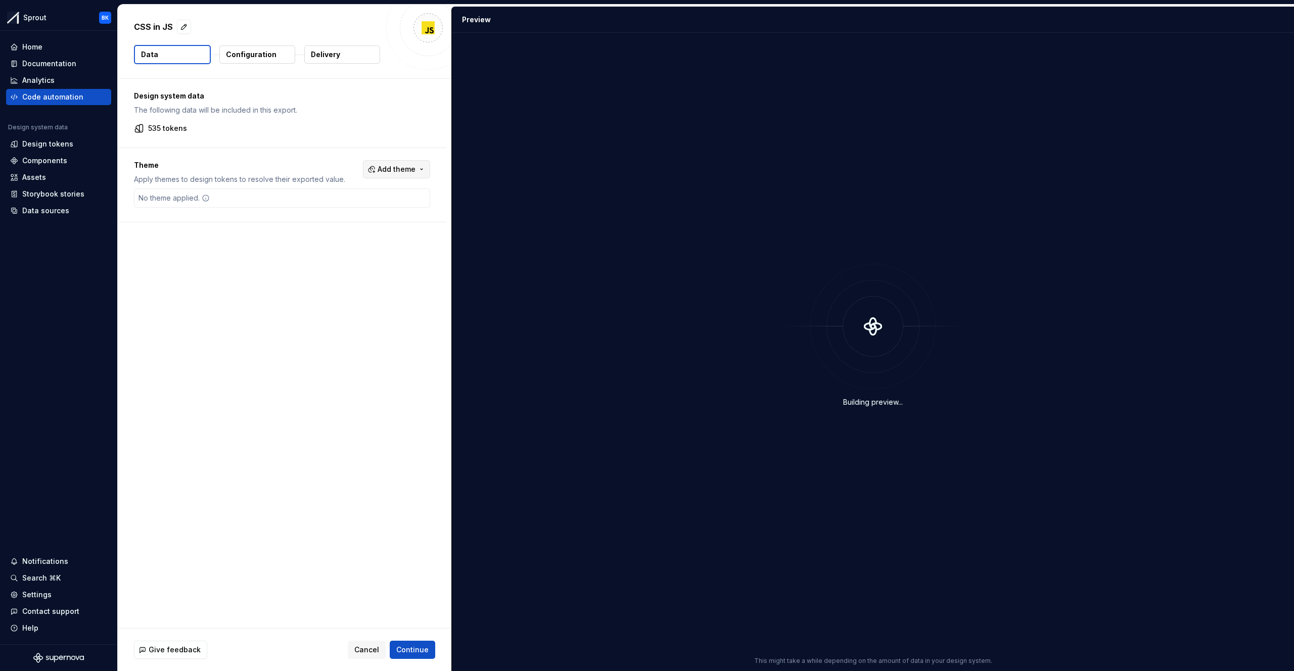
click at [400, 161] on button "Add theme" at bounding box center [396, 169] width 67 height 18
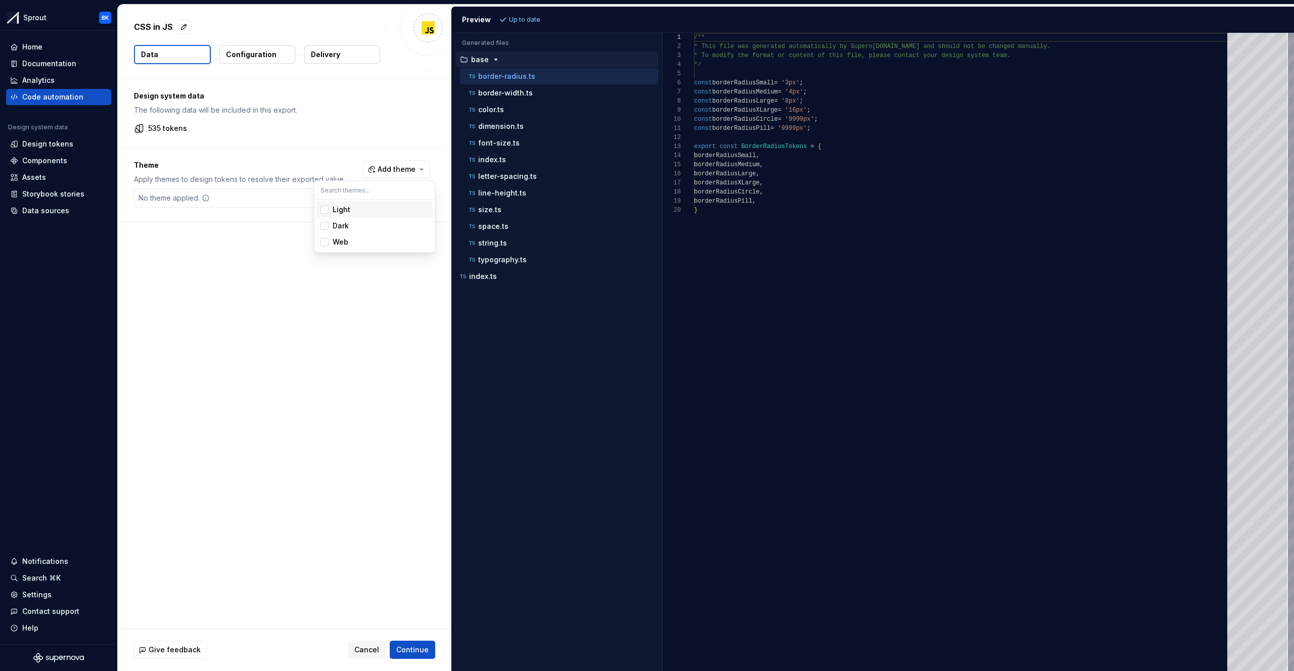
click at [419, 168] on html "Sprout BK Home Documentation Analytics Code automation Design system data Desig…" at bounding box center [647, 335] width 1294 height 671
click at [69, 69] on div "Documentation" at bounding box center [58, 64] width 105 height 16
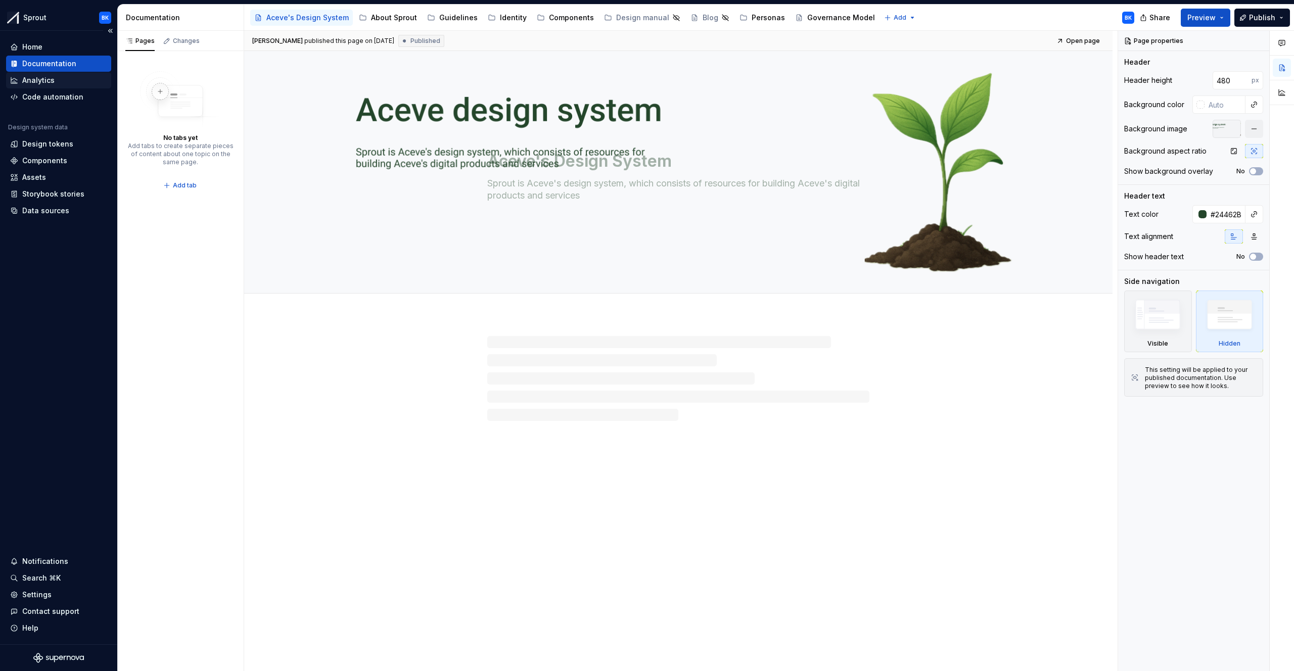
click at [66, 81] on div "Analytics" at bounding box center [58, 80] width 97 height 10
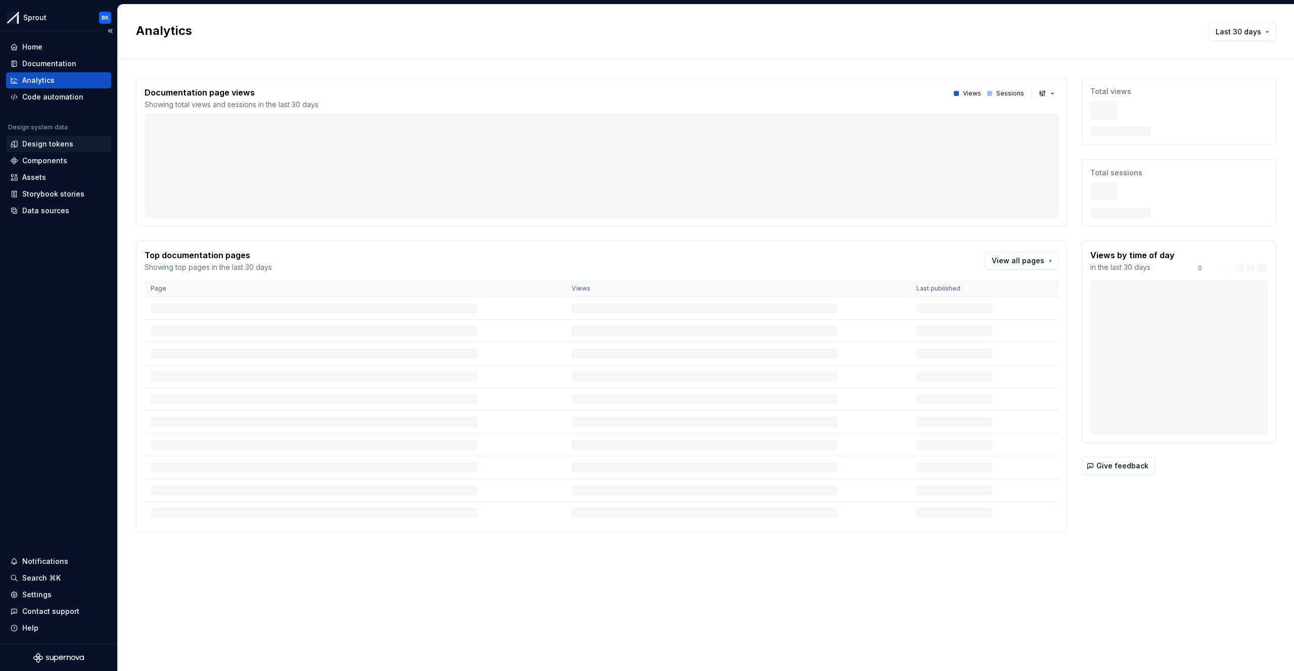
click at [65, 145] on div "Design tokens" at bounding box center [47, 144] width 51 height 10
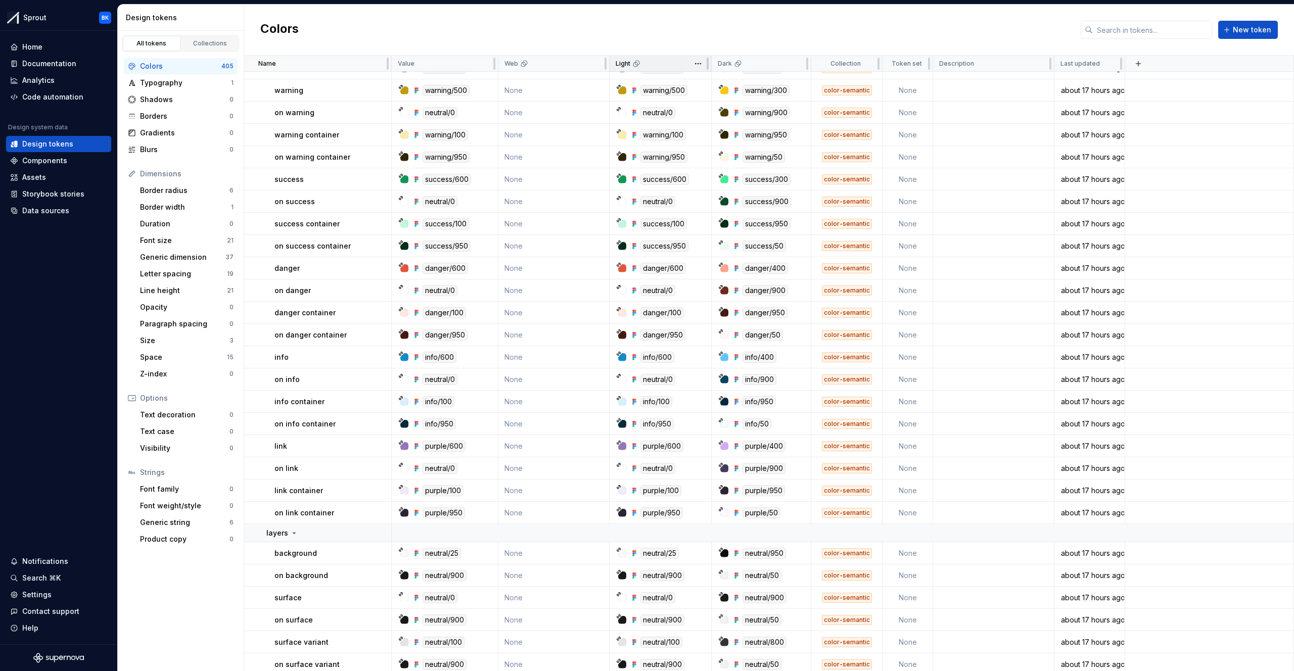
scroll to position [2360, 0]
click at [40, 103] on div "Code automation" at bounding box center [58, 97] width 105 height 16
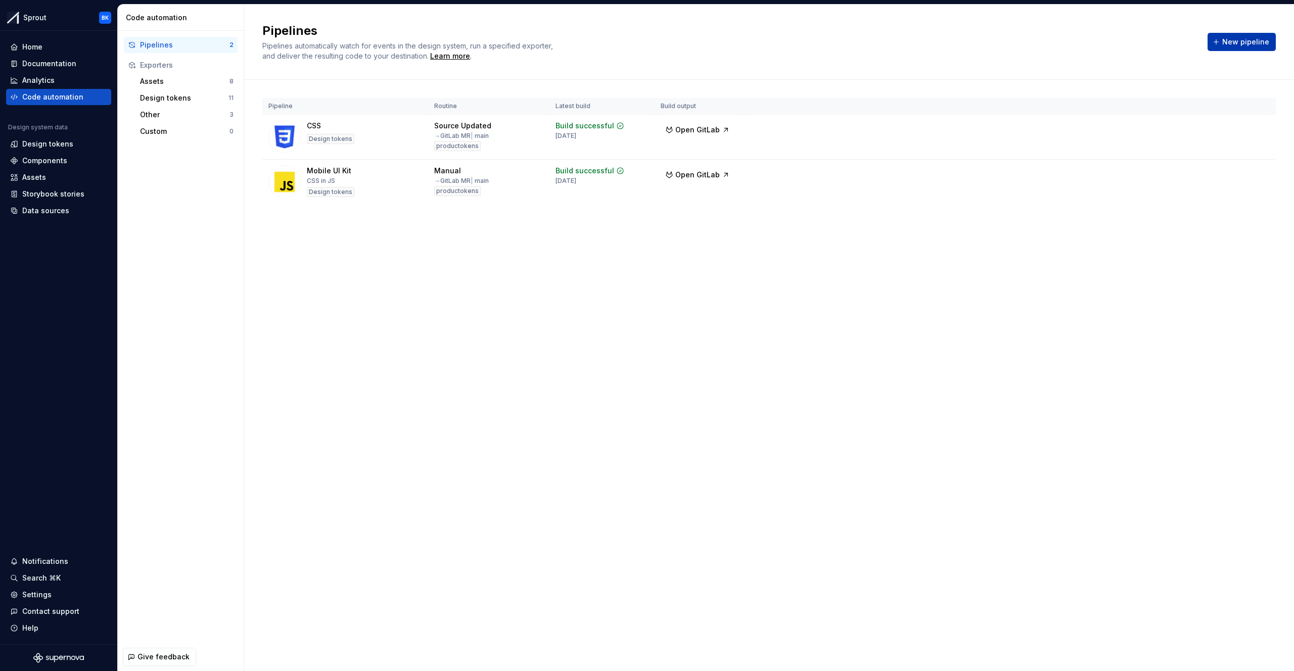
click at [1213, 49] on button "New pipeline" at bounding box center [1241, 42] width 68 height 18
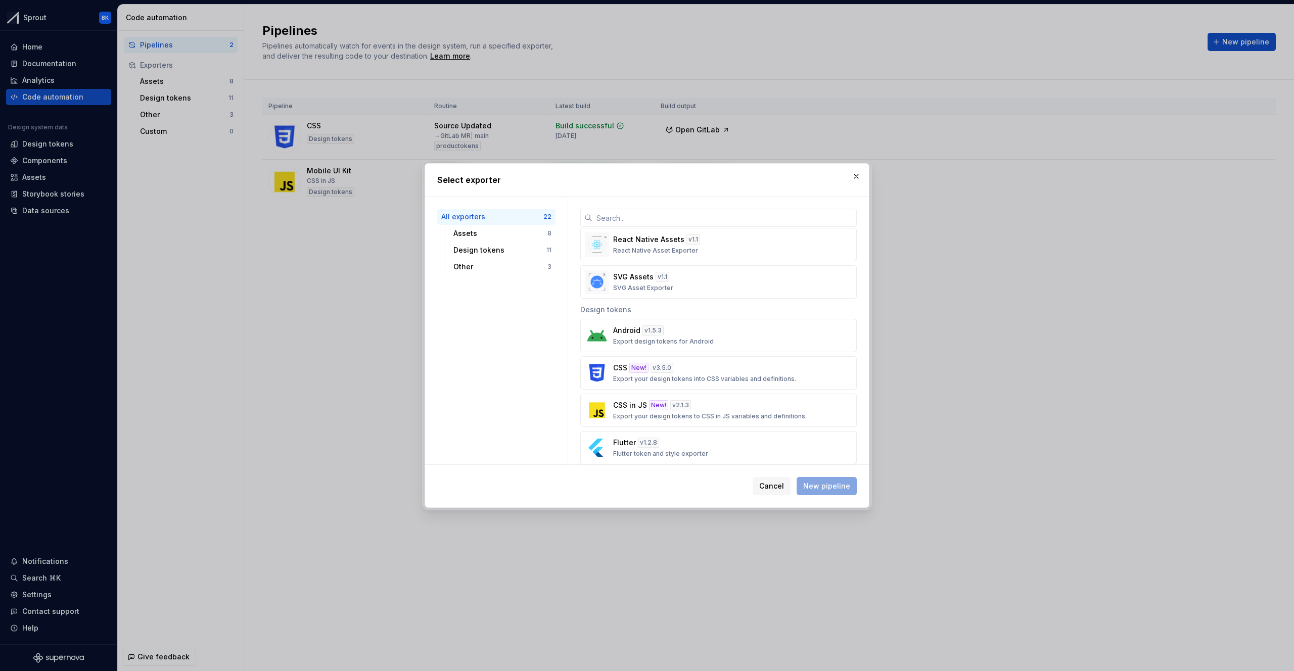
scroll to position [409, 0]
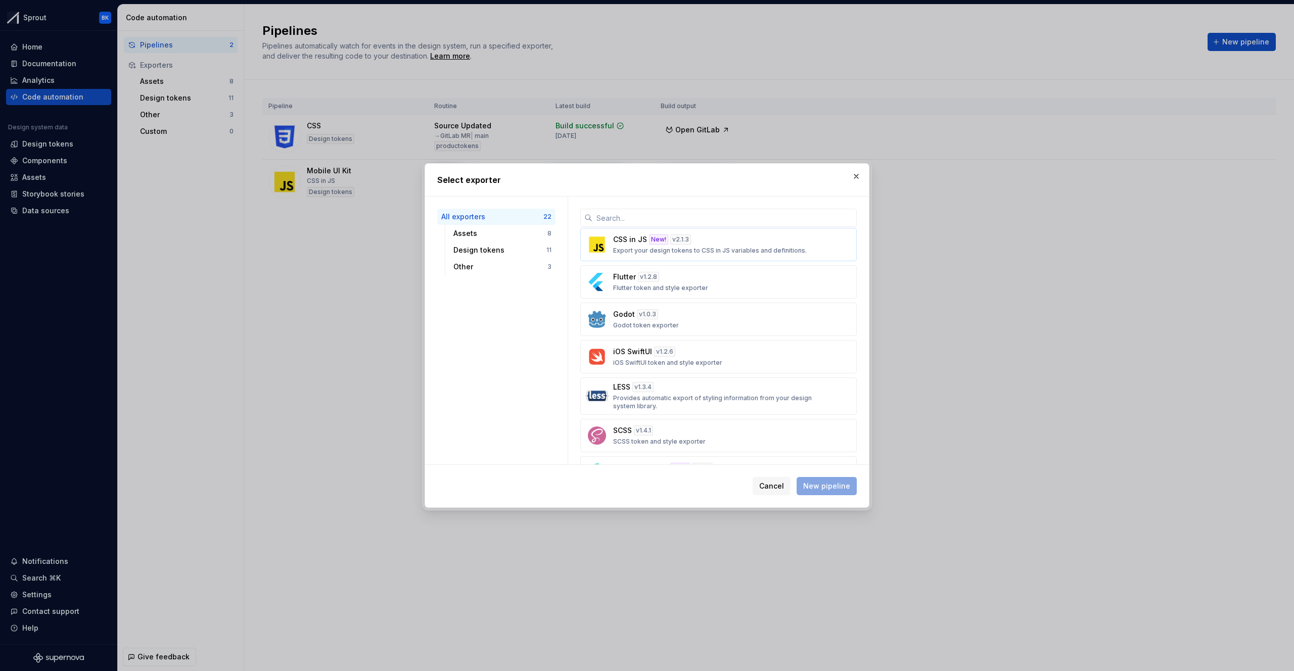
click at [692, 255] on button "CSS in JS New! v 2.1.3 Export your design tokens to CSS in JS variables and def…" at bounding box center [718, 244] width 276 height 33
click at [817, 489] on span "New pipeline" at bounding box center [826, 486] width 47 height 10
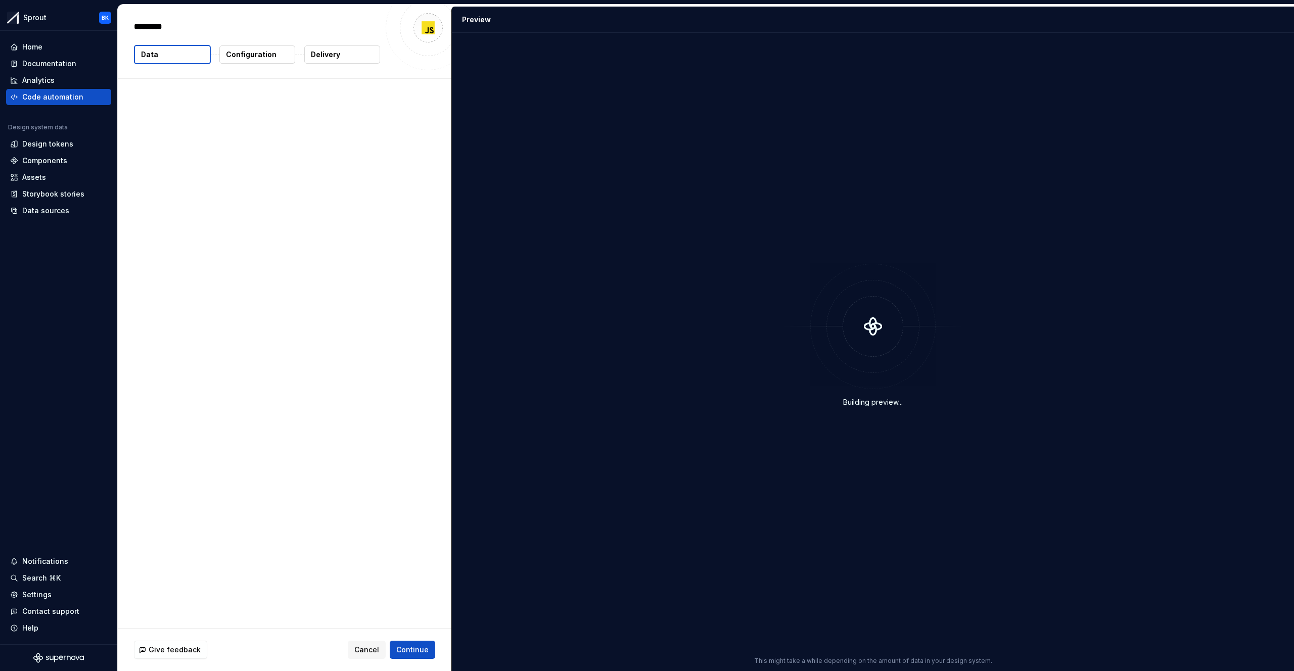
type textarea "*"
click at [242, 54] on p "Configuration" at bounding box center [251, 55] width 51 height 10
click at [243, 55] on p "Configuration" at bounding box center [251, 55] width 51 height 10
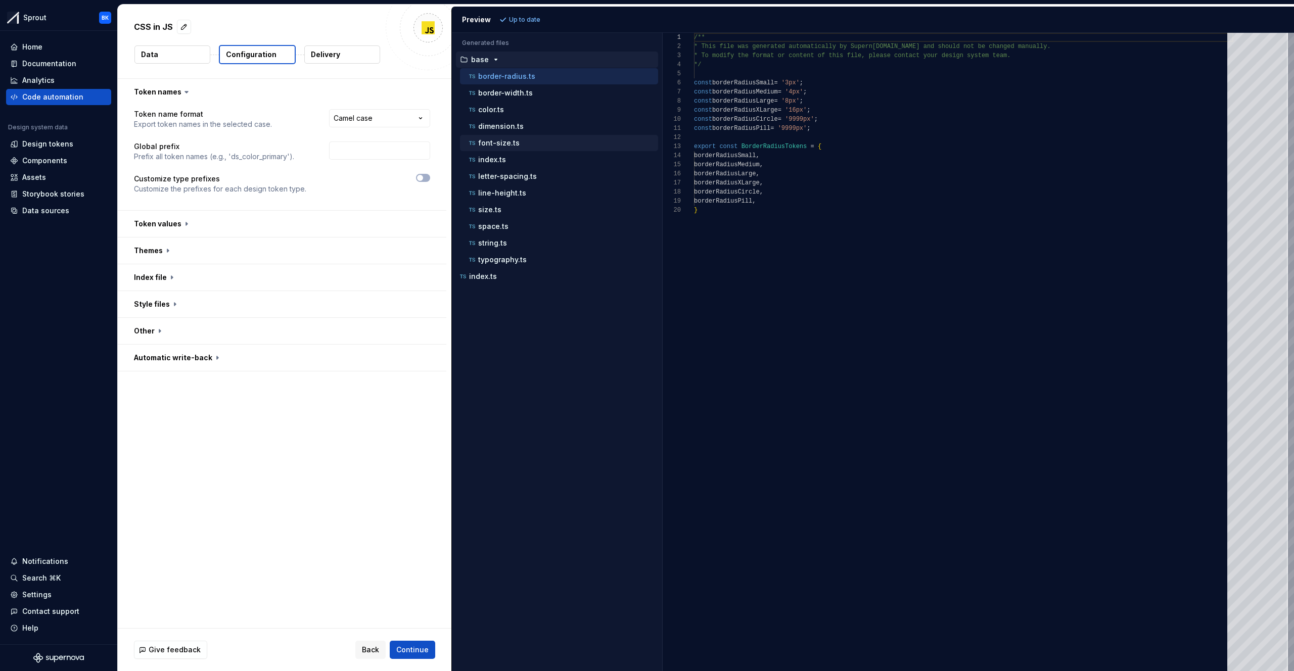
click at [516, 147] on div "font-size.ts" at bounding box center [562, 143] width 191 height 10
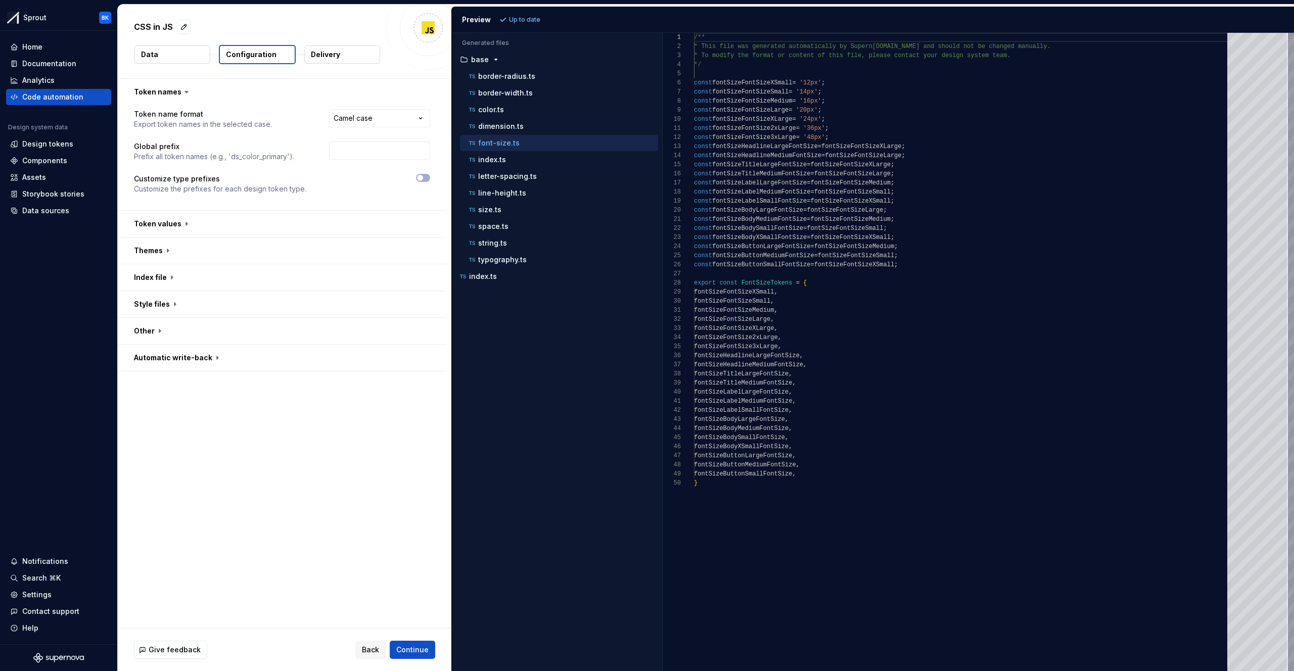
scroll to position [36, 212]
click at [1056, 166] on div "/** * This file was generated automatically by Supern [DOMAIN_NAME] and should …" at bounding box center [963, 352] width 539 height 638
click at [966, 148] on div "/** * This file was generated automatically by Supern [DOMAIN_NAME] and should …" at bounding box center [963, 352] width 539 height 638
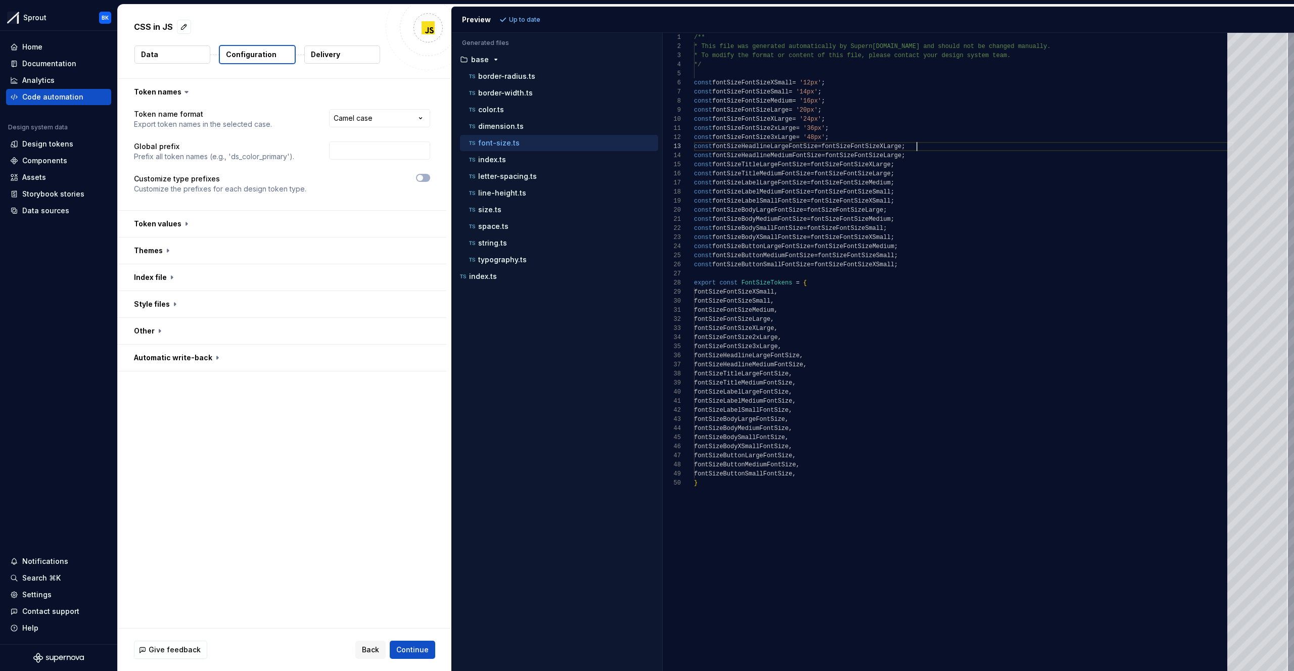
click at [966, 148] on div "/** * This file was generated automatically by Supern [DOMAIN_NAME] and should …" at bounding box center [963, 352] width 539 height 638
click at [525, 120] on div "dimension.ts" at bounding box center [559, 126] width 198 height 16
click at [536, 107] on div "color.ts" at bounding box center [562, 110] width 191 height 10
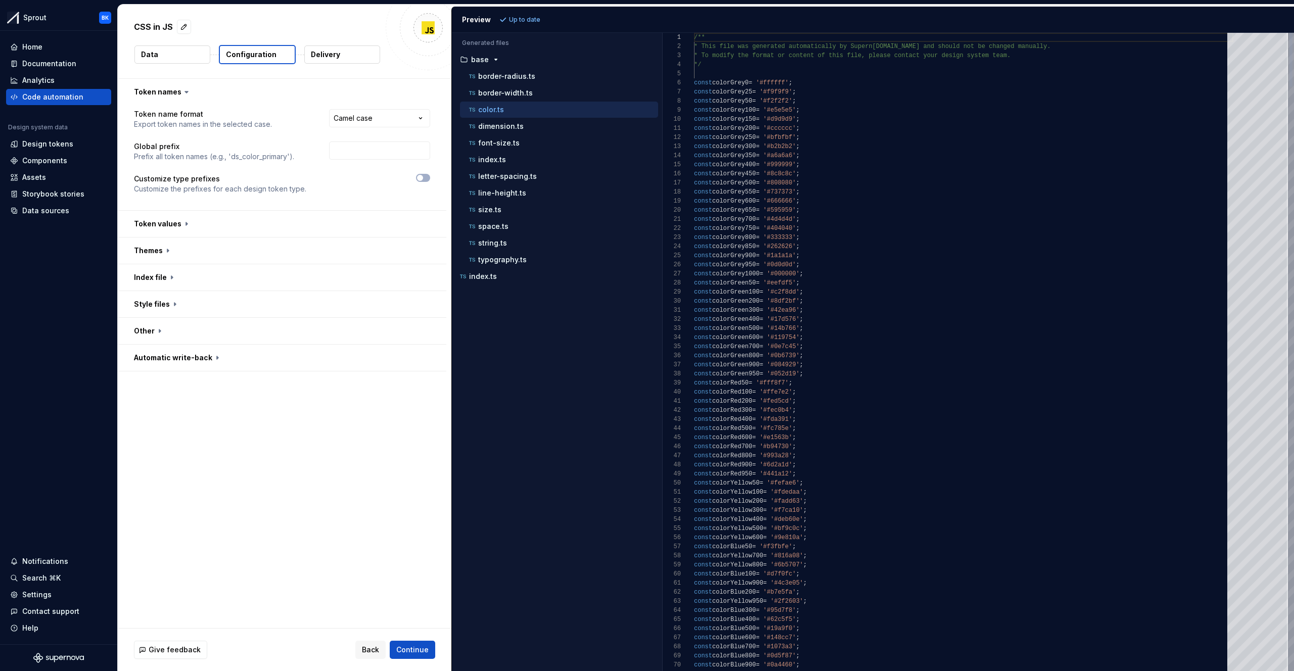
scroll to position [91, 0]
drag, startPoint x: 741, startPoint y: 86, endPoint x: 749, endPoint y: 86, distance: 8.6
click at [749, 86] on span "const colorGrey0 = '#ffffff' ;" at bounding box center [743, 82] width 98 height 9
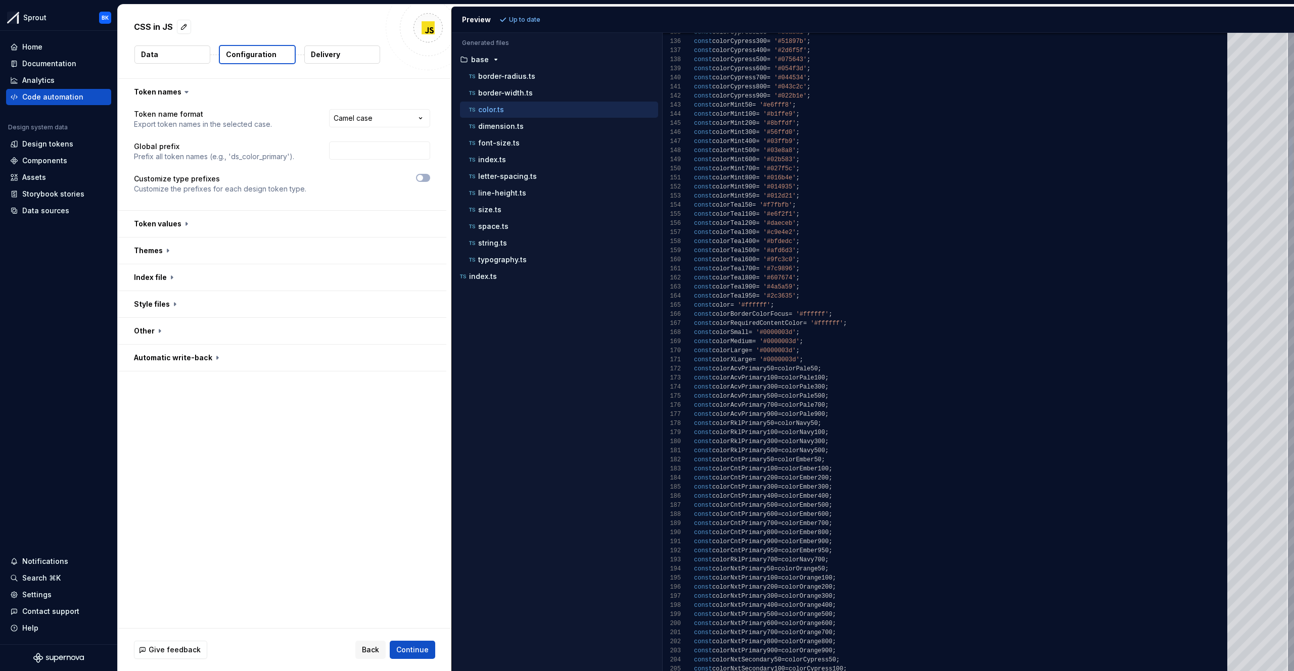
type textarea "**********"
drag, startPoint x: 730, startPoint y: 371, endPoint x: 758, endPoint y: 370, distance: 28.3
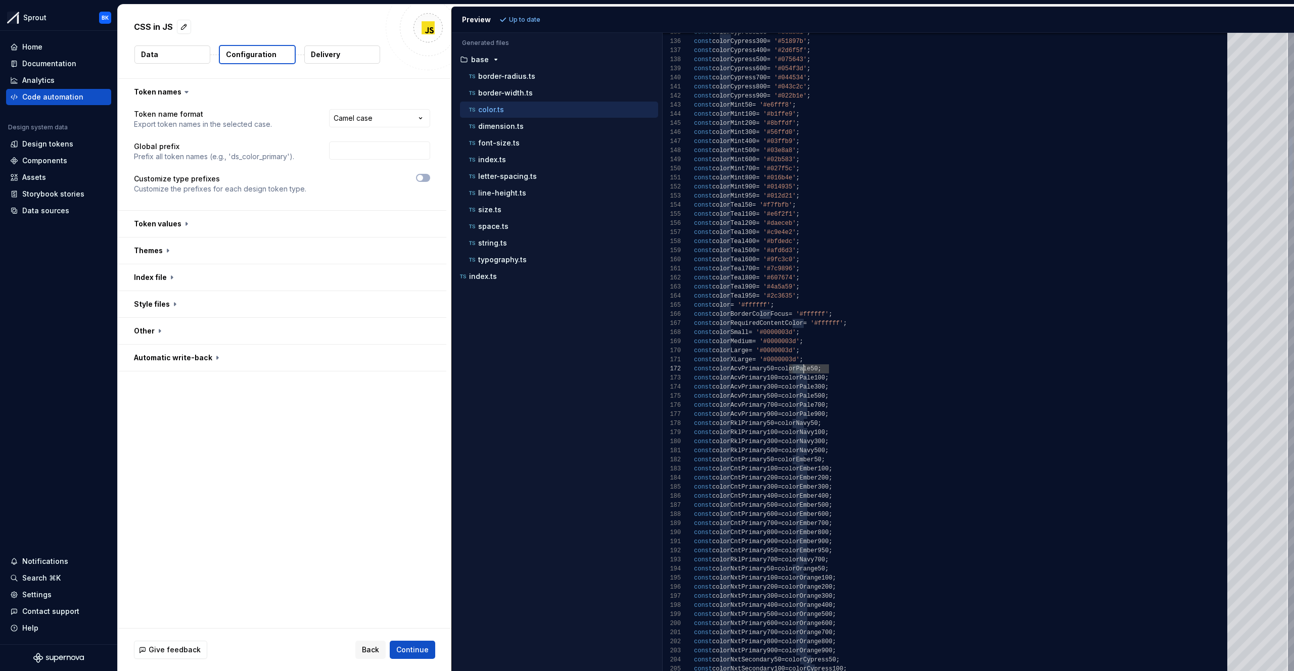
drag, startPoint x: 790, startPoint y: 367, endPoint x: 828, endPoint y: 366, distance: 37.4
click at [817, 366] on span "colorPale50" at bounding box center [797, 368] width 40 height 7
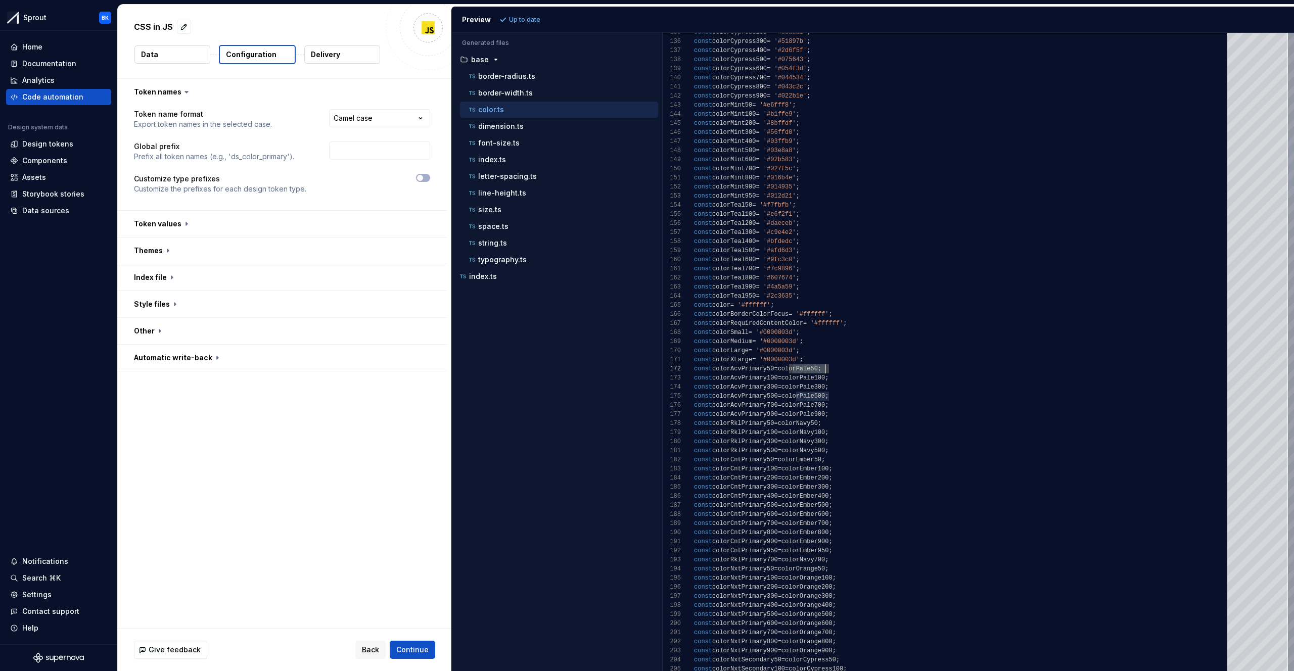
scroll to position [9, 139]
click at [423, 177] on span "button" at bounding box center [420, 178] width 6 height 6
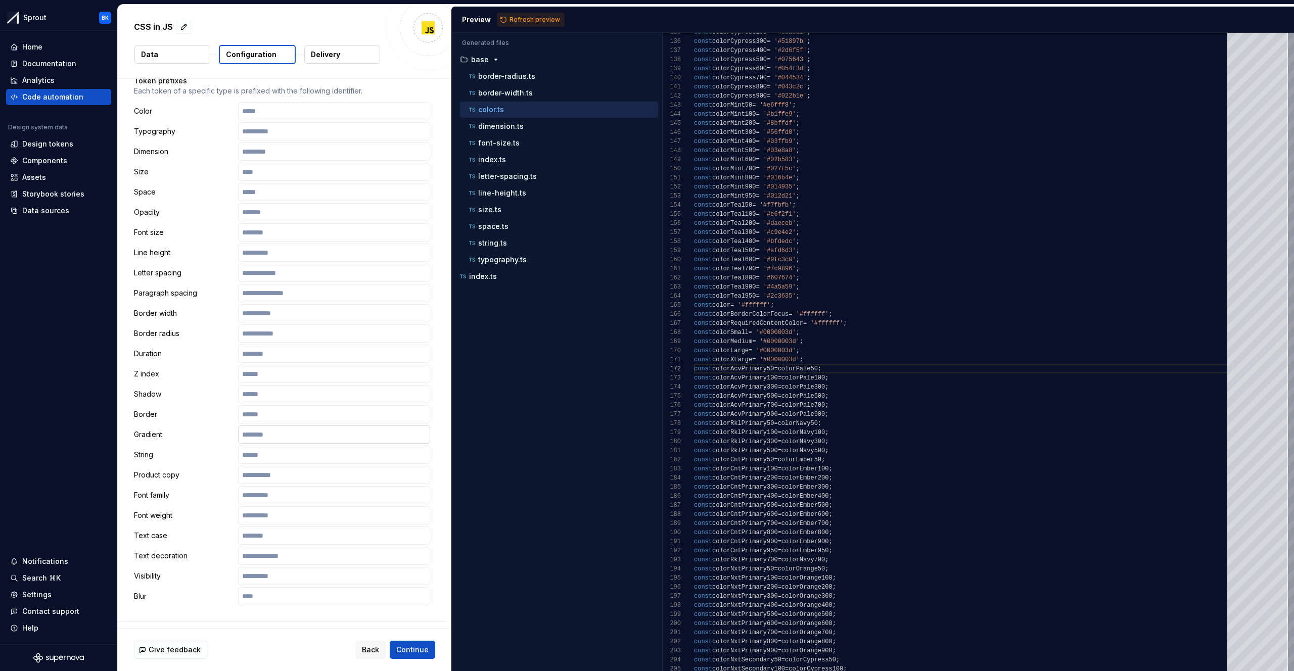
scroll to position [132, 0]
click at [309, 112] on input "text" at bounding box center [334, 110] width 192 height 18
type input "*"
click at [542, 20] on span "Refresh preview" at bounding box center [534, 20] width 51 height 8
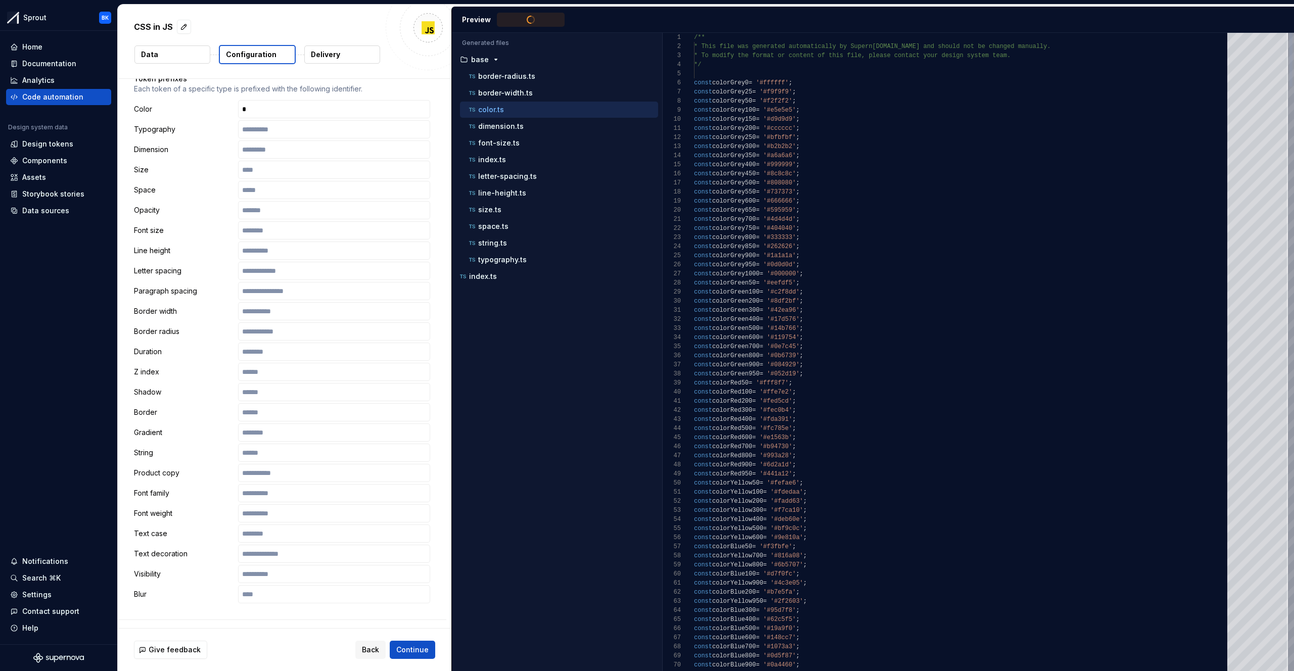
type textarea "**********"
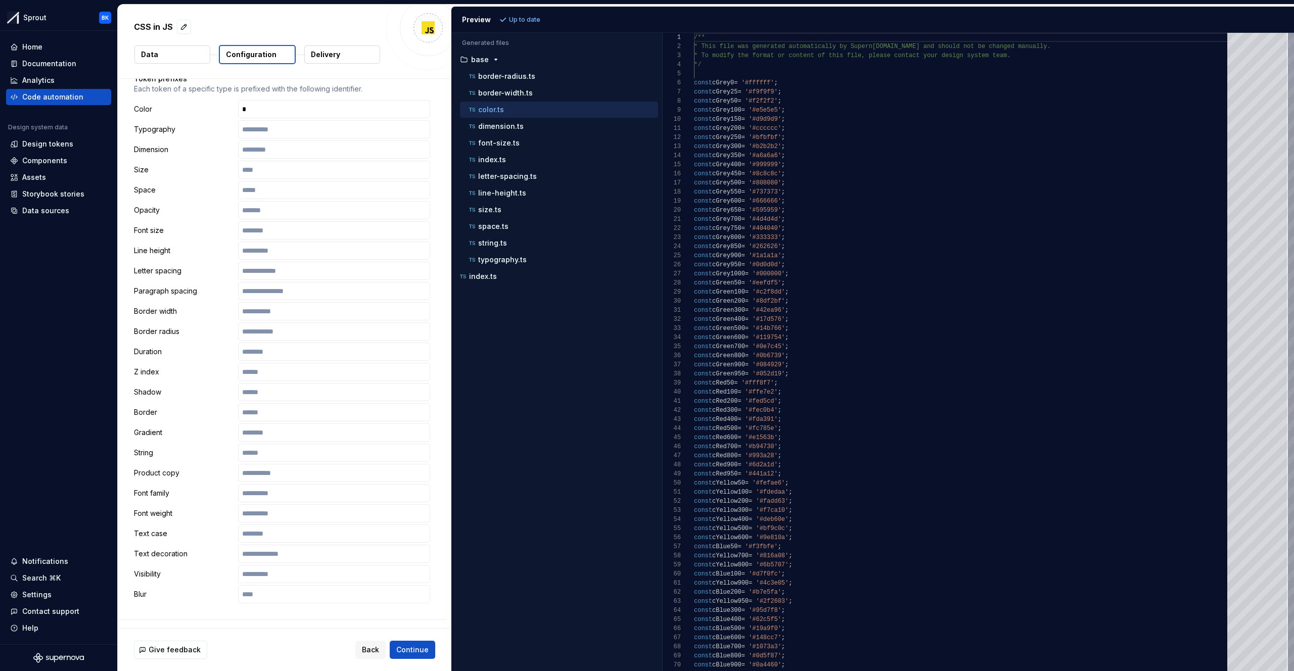
scroll to position [91, 0]
click at [265, 116] on input "*" at bounding box center [334, 109] width 192 height 18
click at [547, 18] on span "Refresh preview" at bounding box center [534, 20] width 51 height 8
type textarea "**********"
click at [292, 273] on input "text" at bounding box center [334, 271] width 192 height 18
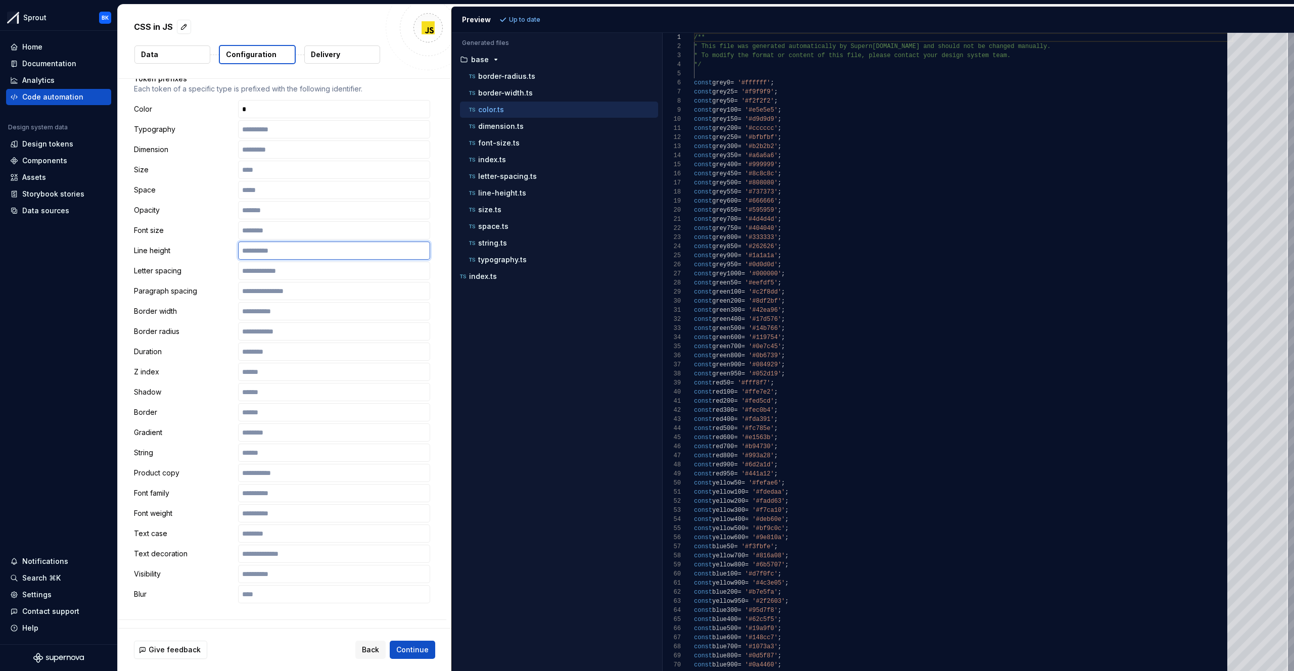
click at [287, 251] on input "text" at bounding box center [334, 251] width 192 height 18
click at [277, 271] on input "text" at bounding box center [334, 271] width 192 height 18
click at [273, 235] on input "text" at bounding box center [334, 230] width 192 height 18
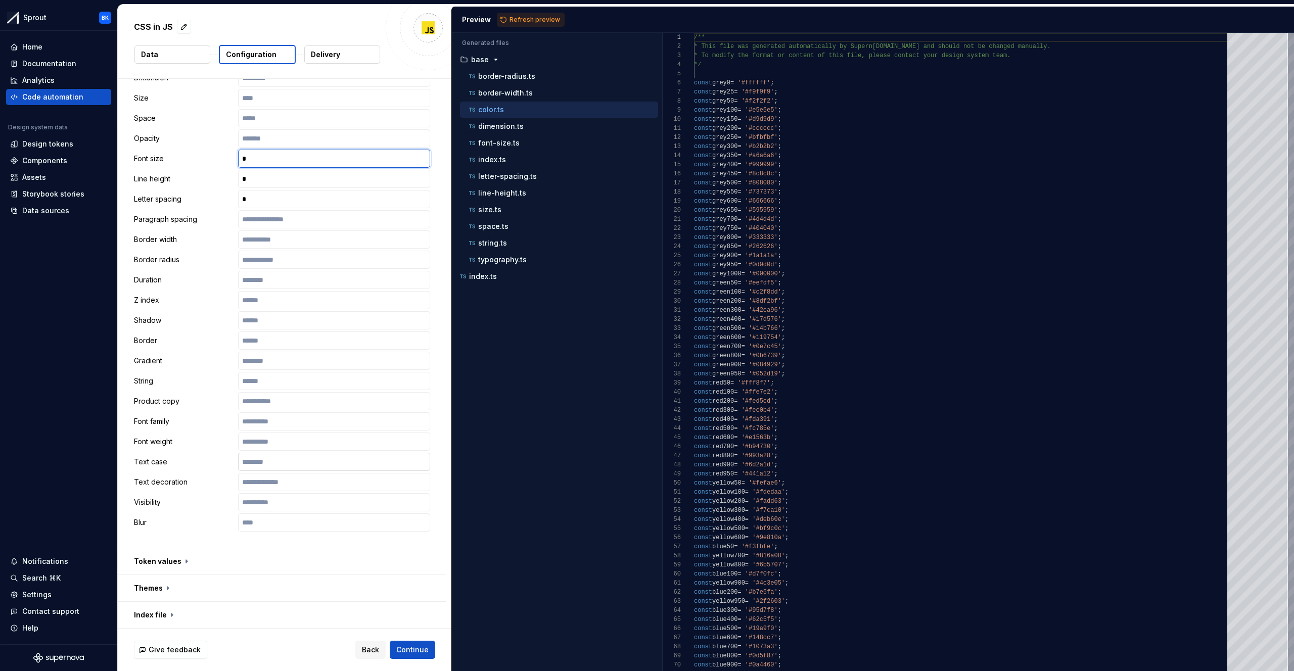
scroll to position [205, 0]
click at [307, 444] on input "text" at bounding box center [334, 441] width 192 height 18
click at [402, 645] on span "Continue" at bounding box center [412, 650] width 32 height 10
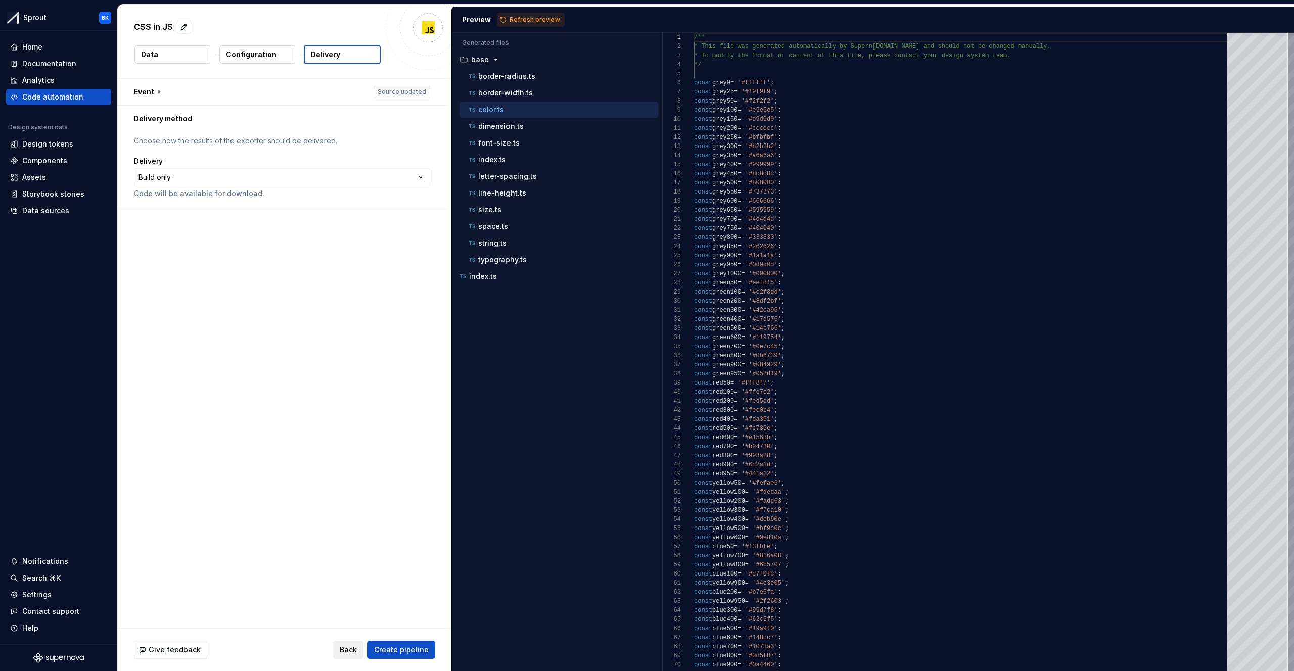
click at [362, 649] on button "Back" at bounding box center [348, 650] width 30 height 18
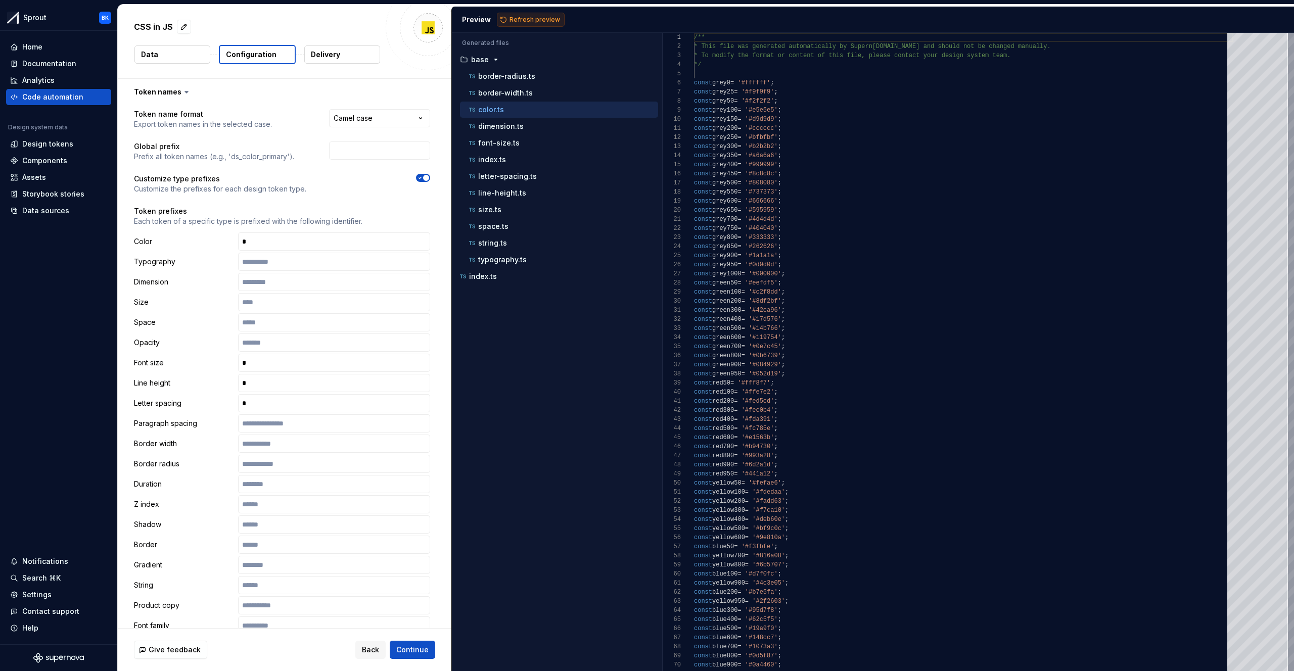
click at [535, 23] on span "Refresh preview" at bounding box center [534, 20] width 51 height 8
click at [504, 144] on p "font-size.ts" at bounding box center [498, 143] width 41 height 8
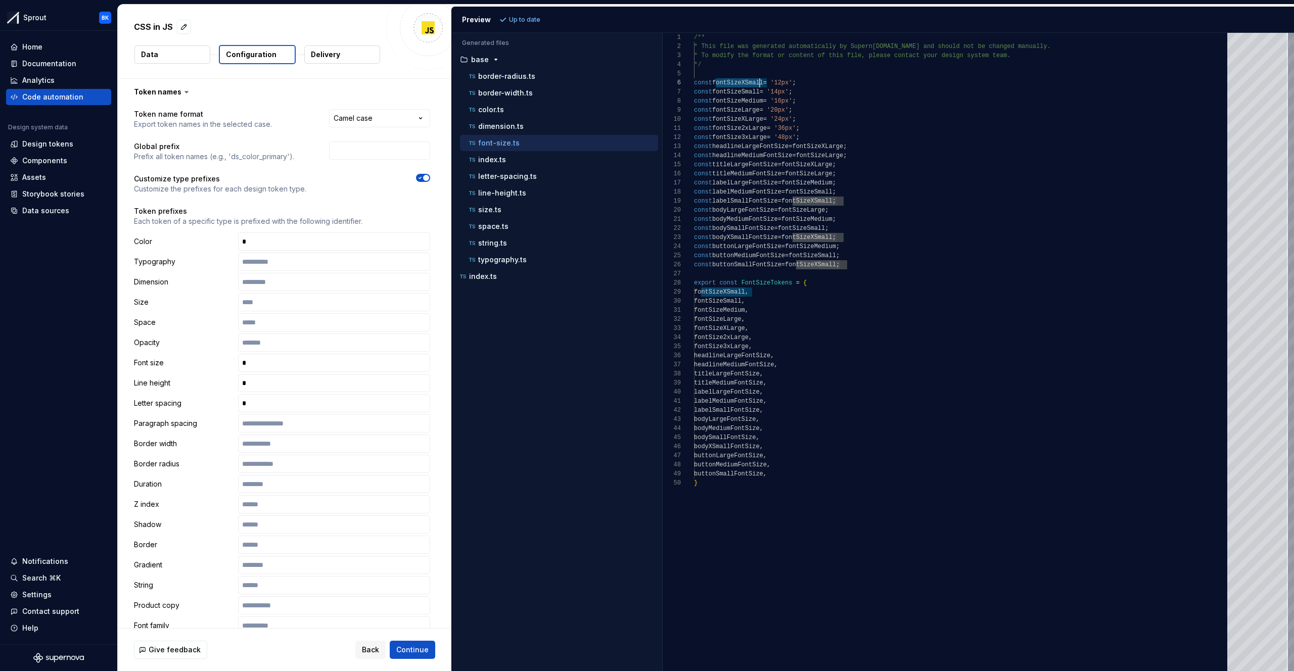
scroll to position [45, 66]
drag, startPoint x: 715, startPoint y: 81, endPoint x: 775, endPoint y: 119, distance: 71.1
click at [776, 126] on div "/** * This file was generated automatically by Supern [DOMAIN_NAME] and should …" at bounding box center [963, 352] width 539 height 638
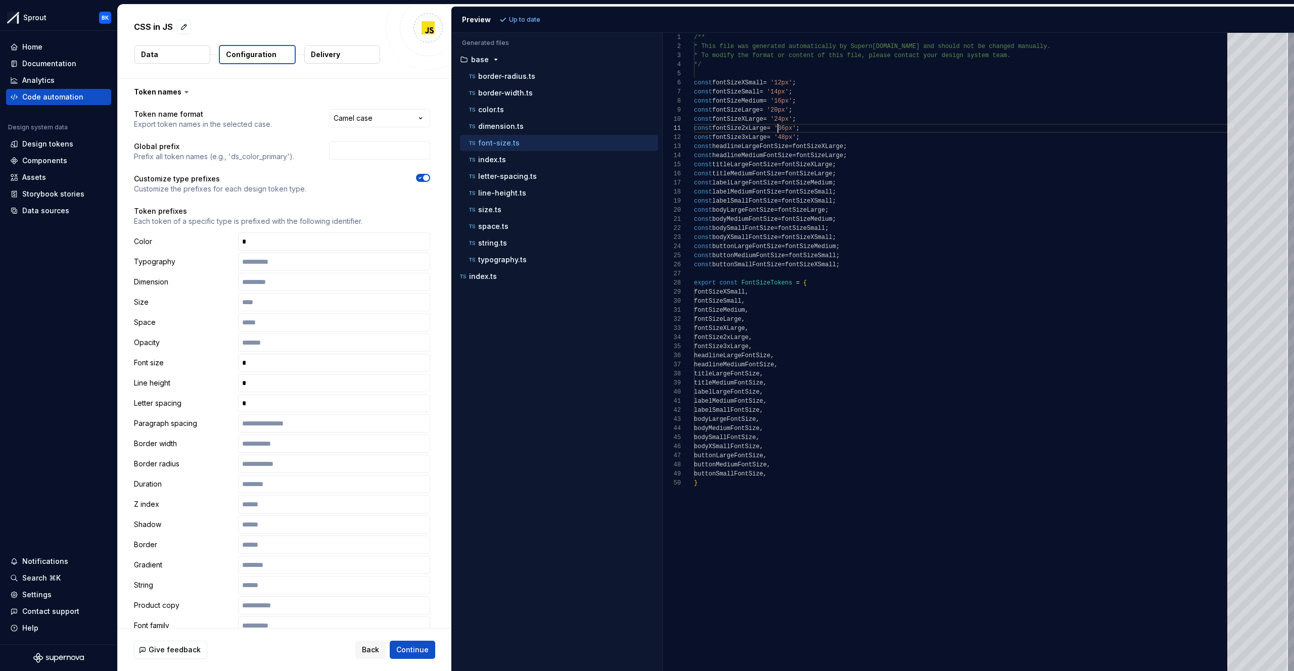
type textarea "**********"
drag, startPoint x: 719, startPoint y: 82, endPoint x: 763, endPoint y: 80, distance: 44.0
click at [763, 80] on div "/** * This file was generated automatically by Supern [DOMAIN_NAME] and should …" at bounding box center [963, 352] width 539 height 638
click at [764, 81] on div "/** * This file was generated automatically by Supern [DOMAIN_NAME] and should …" at bounding box center [963, 352] width 539 height 638
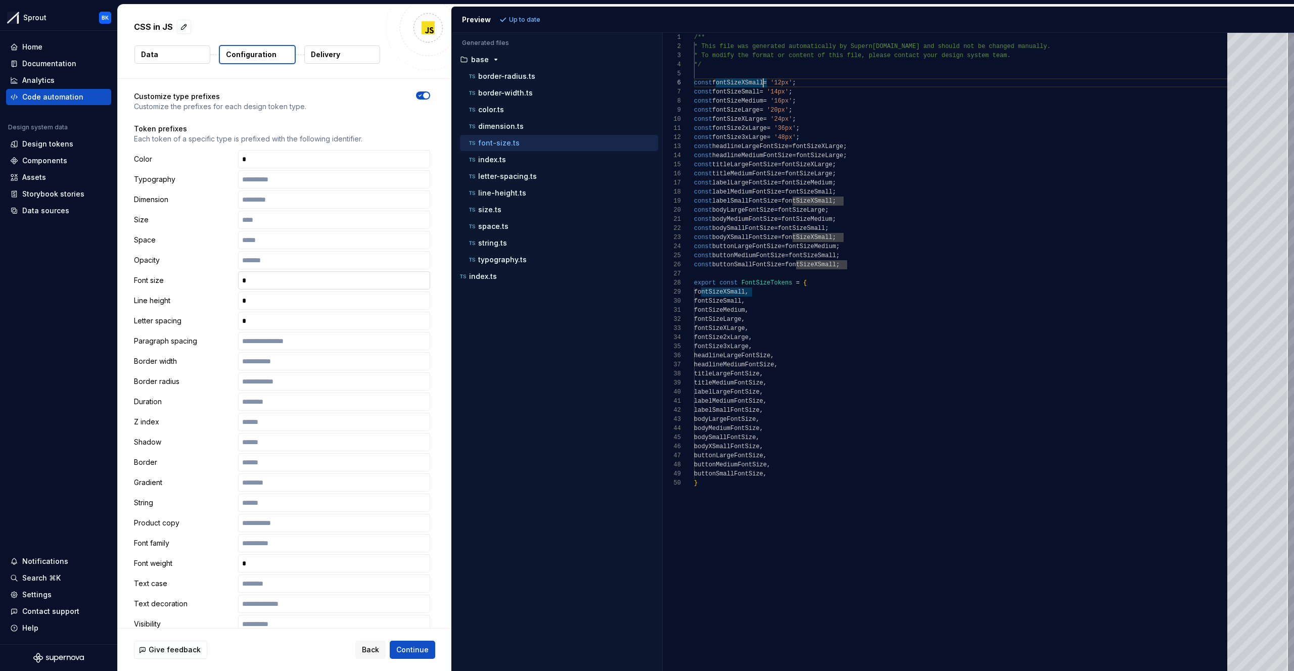
scroll to position [83, 0]
drag, startPoint x: 316, startPoint y: 282, endPoint x: 302, endPoint y: 311, distance: 31.4
click at [316, 283] on input "text" at bounding box center [334, 280] width 192 height 18
drag, startPoint x: 308, startPoint y: 302, endPoint x: 304, endPoint y: 321, distance: 20.1
click at [308, 303] on input "text" at bounding box center [334, 300] width 192 height 18
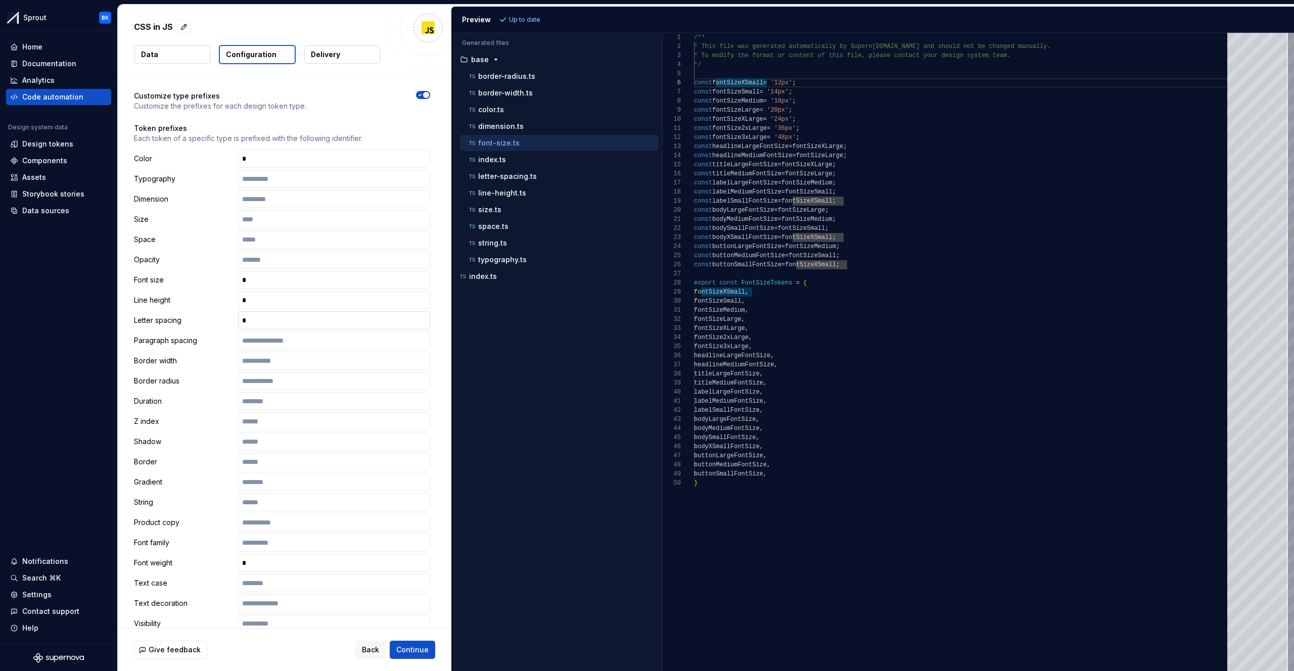
click at [304, 323] on input "text" at bounding box center [334, 320] width 192 height 18
click at [279, 287] on input "text" at bounding box center [334, 280] width 192 height 18
click at [536, 22] on span "Refresh preview" at bounding box center [534, 20] width 51 height 8
type textarea "**********"
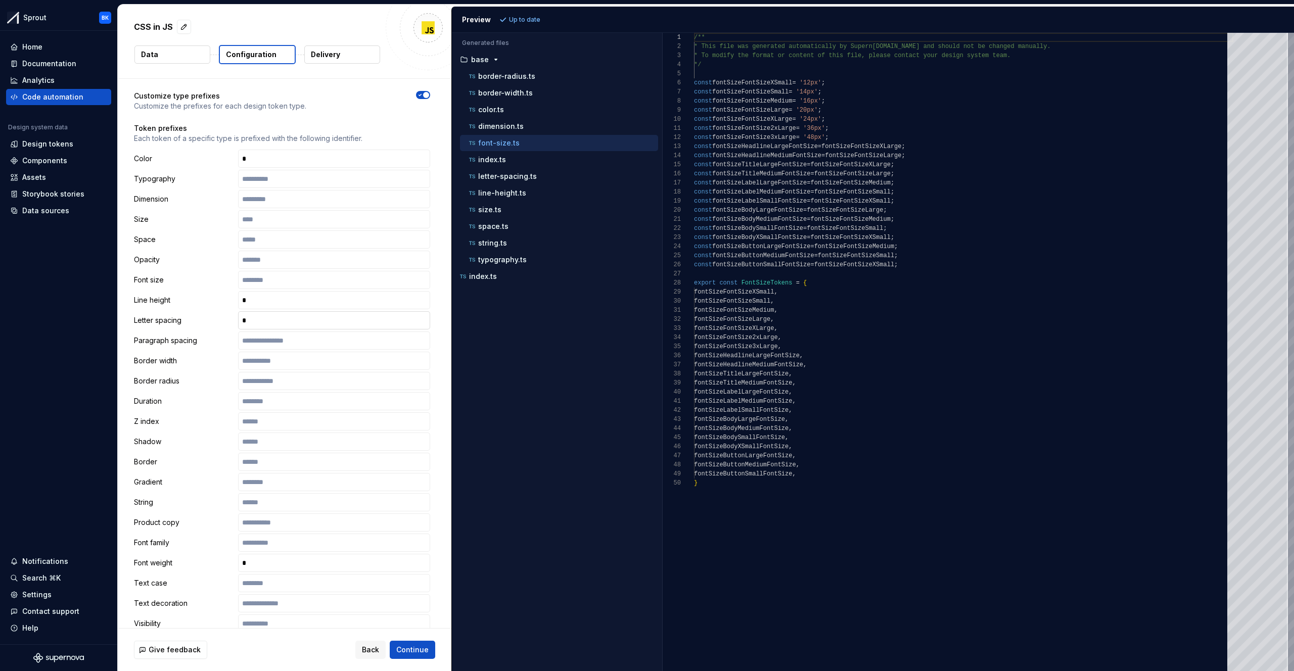
click at [317, 320] on input "text" at bounding box center [334, 320] width 192 height 18
click at [267, 282] on input "text" at bounding box center [334, 280] width 192 height 18
click at [553, 110] on div "color.ts" at bounding box center [562, 110] width 191 height 10
type textarea "**********"
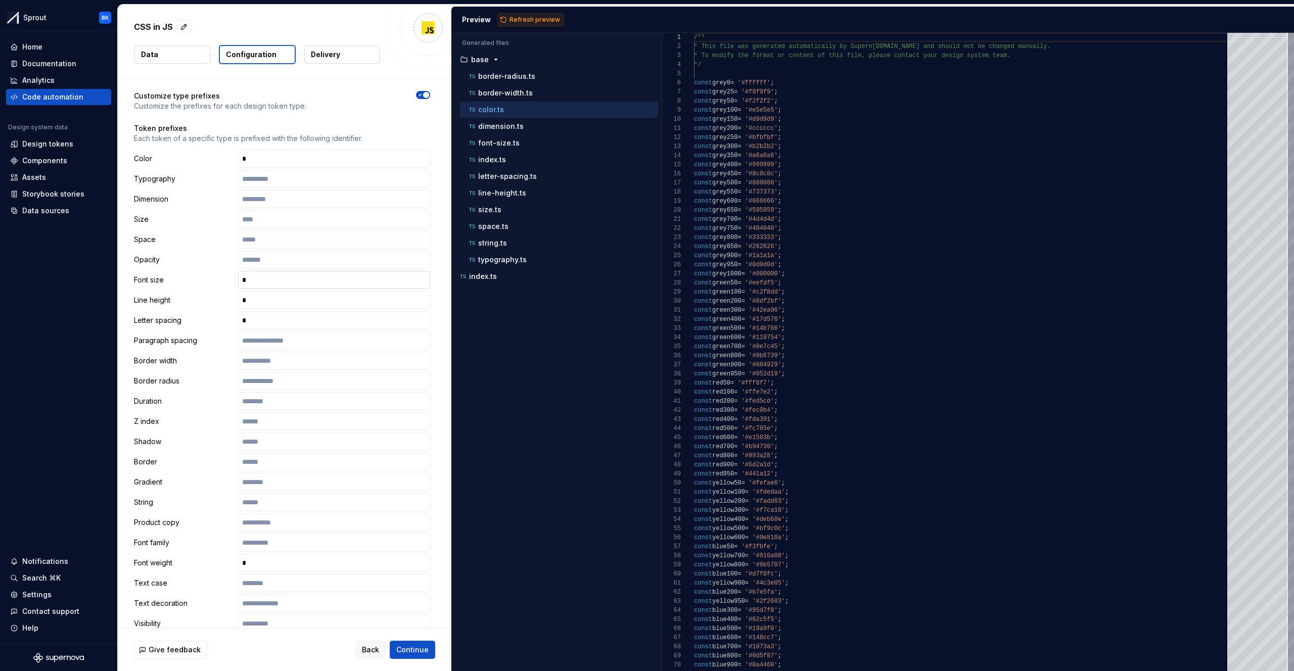
click at [275, 271] on div "Color Typography Dimension Size Space Opacity Font size Line height Letter spac…" at bounding box center [282, 401] width 296 height 503
drag, startPoint x: 270, startPoint y: 281, endPoint x: 272, endPoint y: 303, distance: 21.8
click at [270, 281] on input "text" at bounding box center [334, 280] width 192 height 18
drag, startPoint x: 272, startPoint y: 303, endPoint x: 274, endPoint y: 317, distance: 14.3
click at [272, 304] on input "text" at bounding box center [334, 300] width 192 height 18
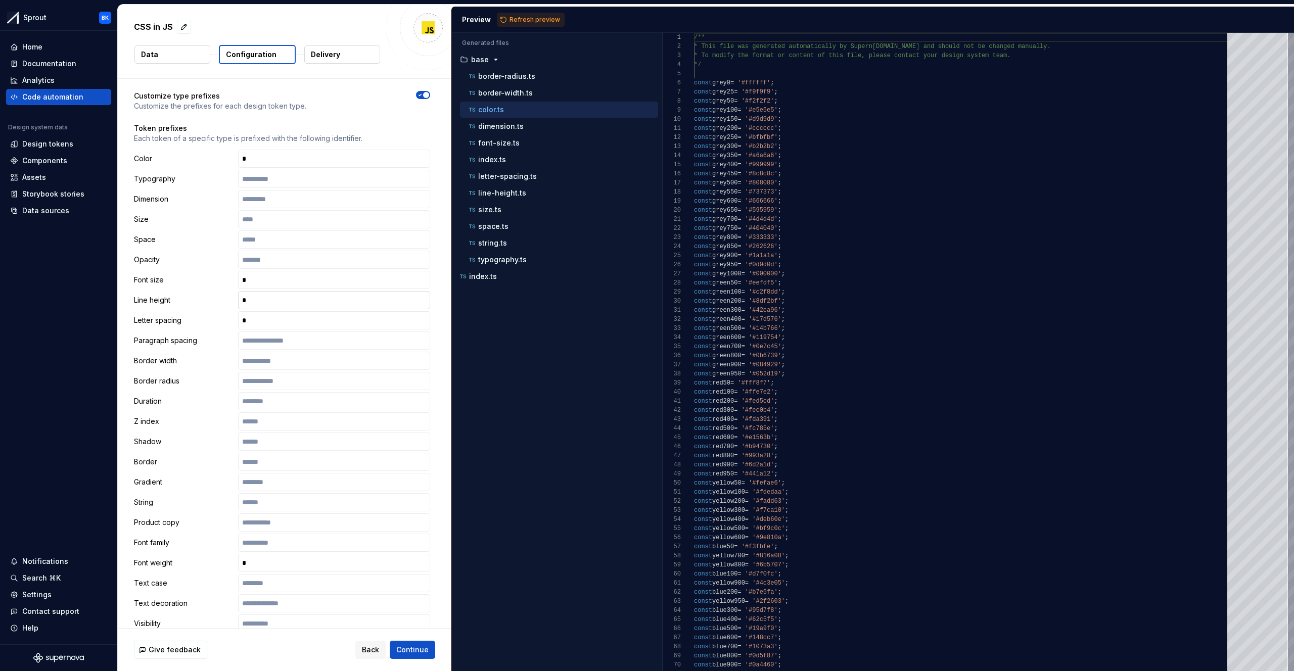
drag, startPoint x: 274, startPoint y: 317, endPoint x: 280, endPoint y: 309, distance: 10.5
click at [274, 317] on input "text" at bounding box center [334, 320] width 192 height 18
drag, startPoint x: 280, startPoint y: 295, endPoint x: 278, endPoint y: 308, distance: 13.9
click at [280, 297] on input "text" at bounding box center [334, 300] width 192 height 18
drag, startPoint x: 281, startPoint y: 283, endPoint x: 277, endPoint y: 298, distance: 15.2
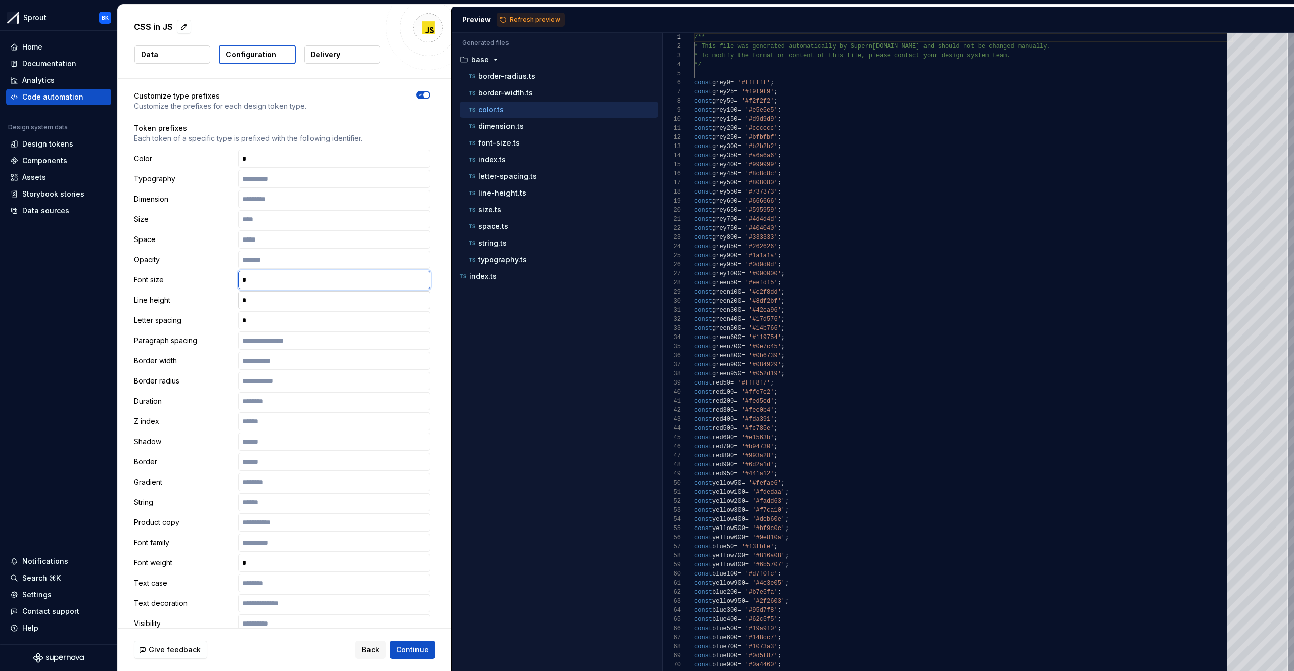
click at [281, 285] on input "text" at bounding box center [334, 280] width 192 height 18
drag, startPoint x: 277, startPoint y: 298, endPoint x: 280, endPoint y: 311, distance: 13.4
click at [277, 298] on input "text" at bounding box center [334, 300] width 192 height 18
click at [279, 316] on input "text" at bounding box center [334, 320] width 192 height 18
click at [278, 304] on input "text" at bounding box center [334, 300] width 192 height 18
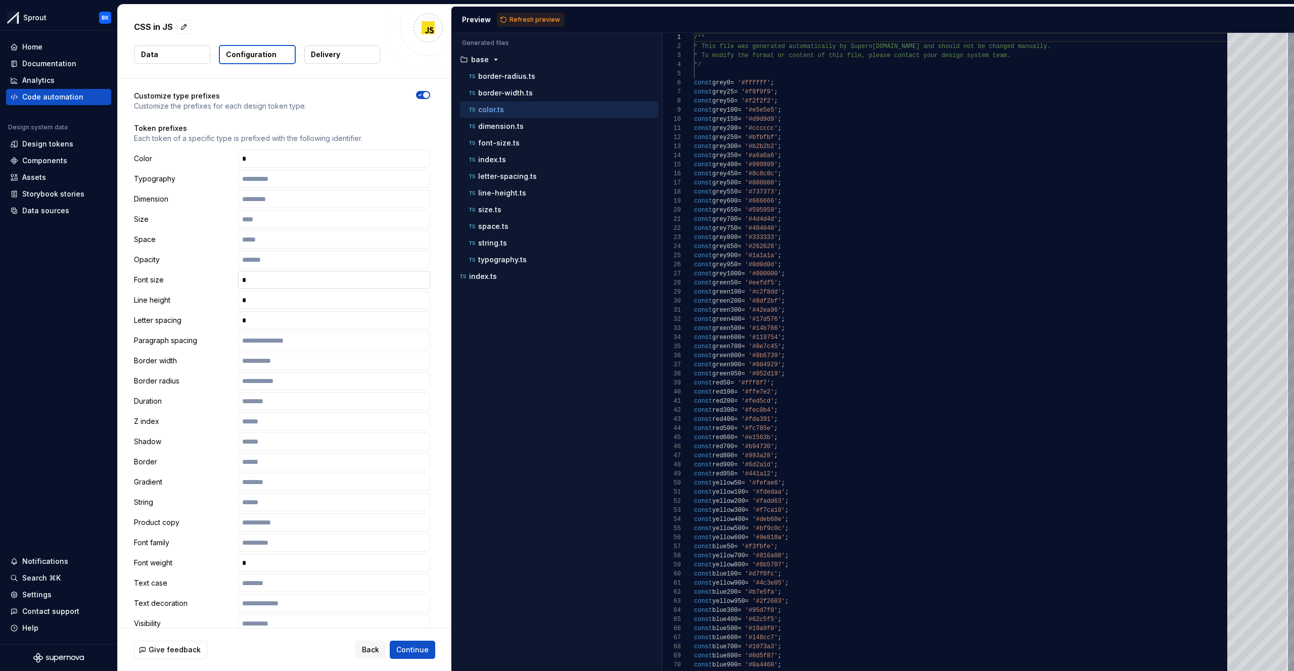
click at [281, 283] on input "text" at bounding box center [334, 280] width 192 height 18
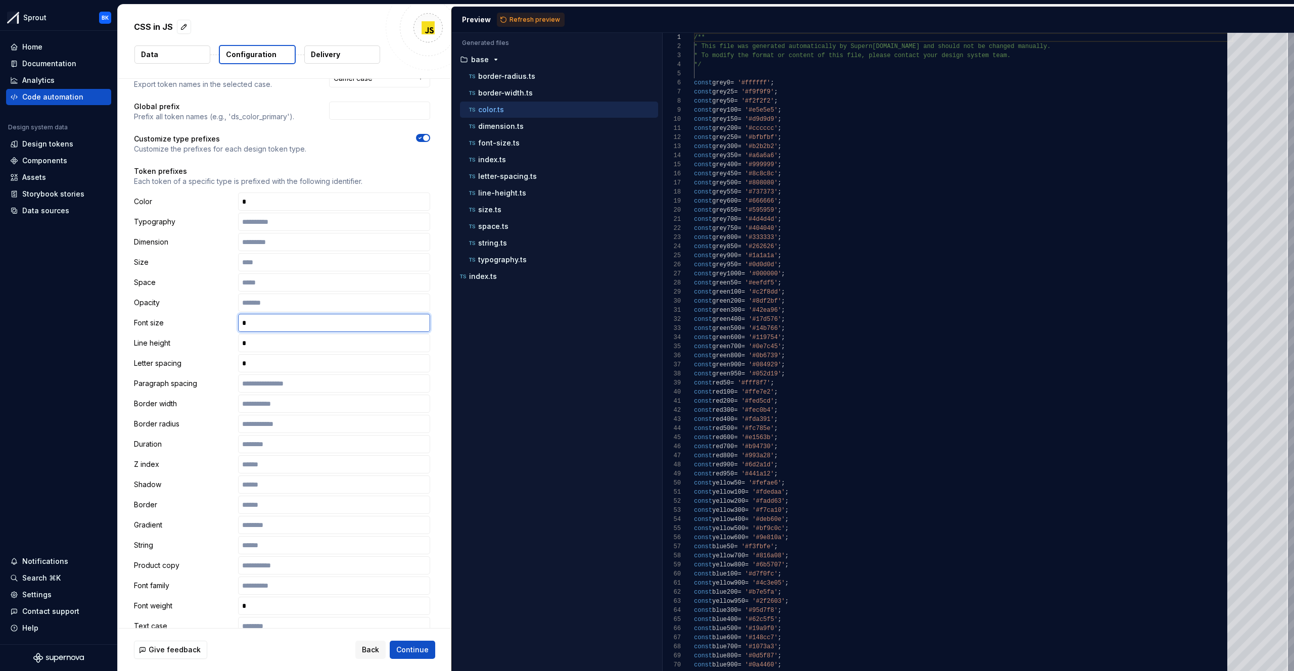
scroll to position [39, 0]
click at [63, 64] on div "Documentation" at bounding box center [49, 64] width 54 height 10
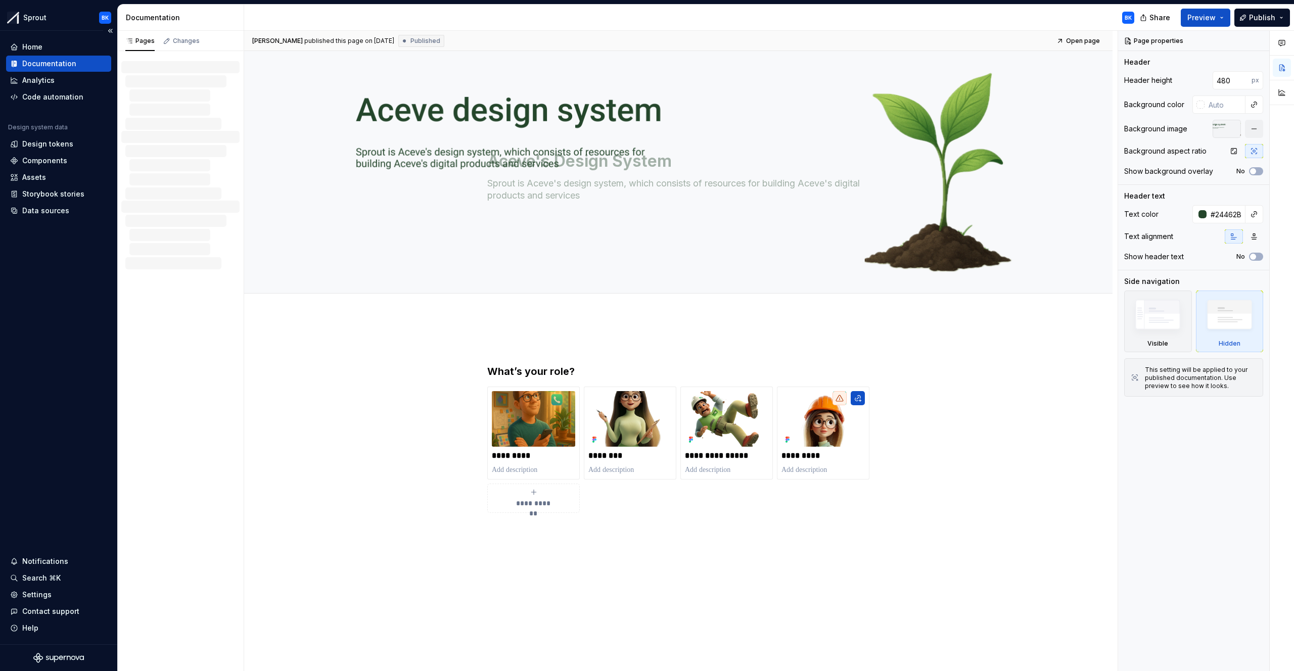
type textarea "*"
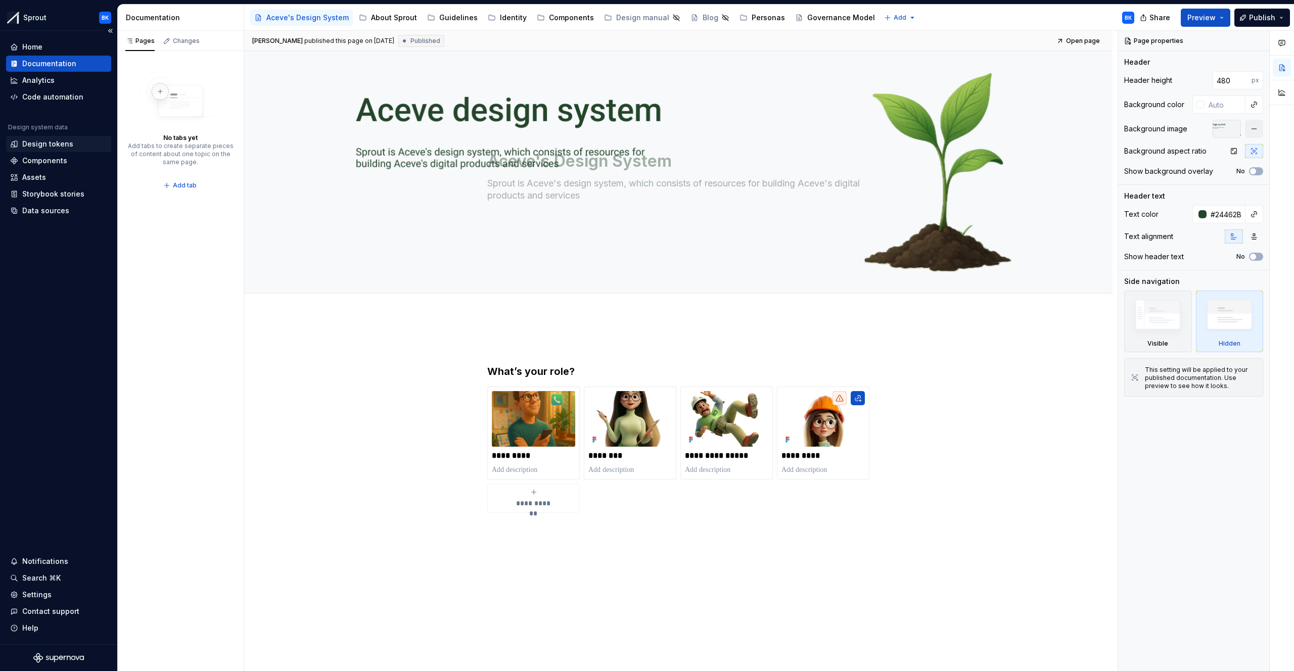
click at [52, 148] on div "Design tokens" at bounding box center [47, 144] width 51 height 10
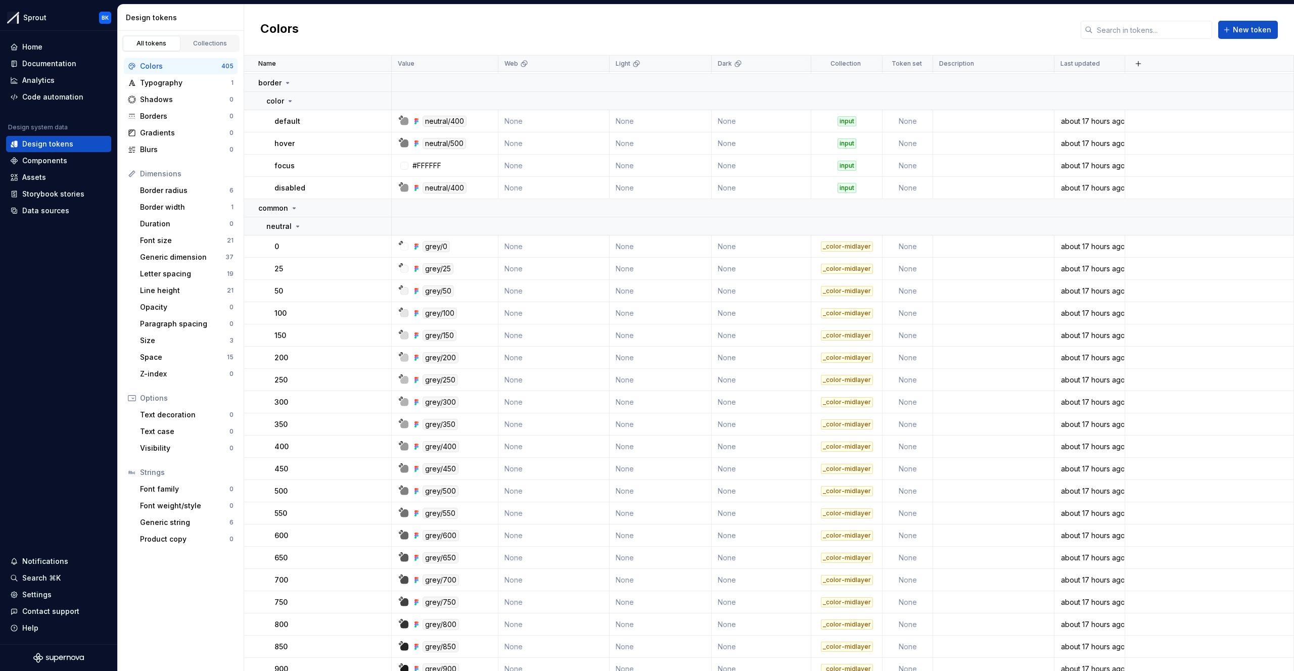
scroll to position [294, 0]
click at [49, 98] on div "Code automation" at bounding box center [52, 97] width 61 height 10
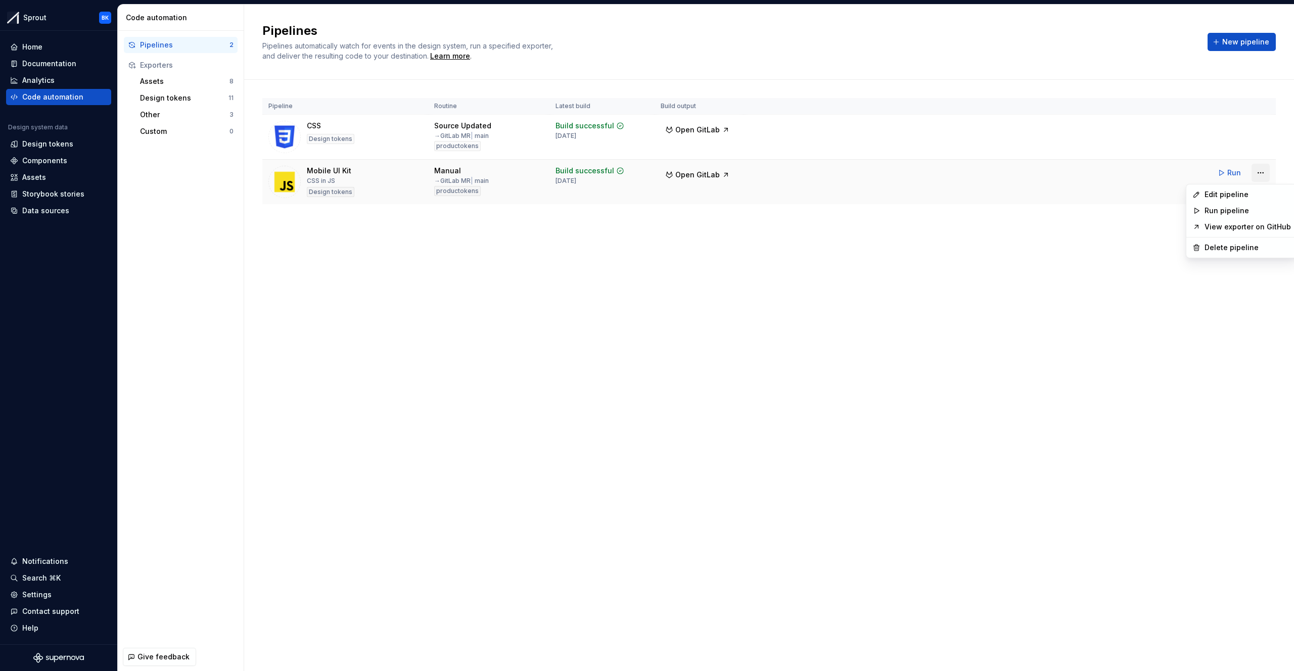
click at [1262, 177] on html "Sprout BK Home Documentation Analytics Code automation Design system data Desig…" at bounding box center [647, 335] width 1294 height 671
click at [1253, 190] on div "Edit pipeline" at bounding box center [1247, 195] width 86 height 10
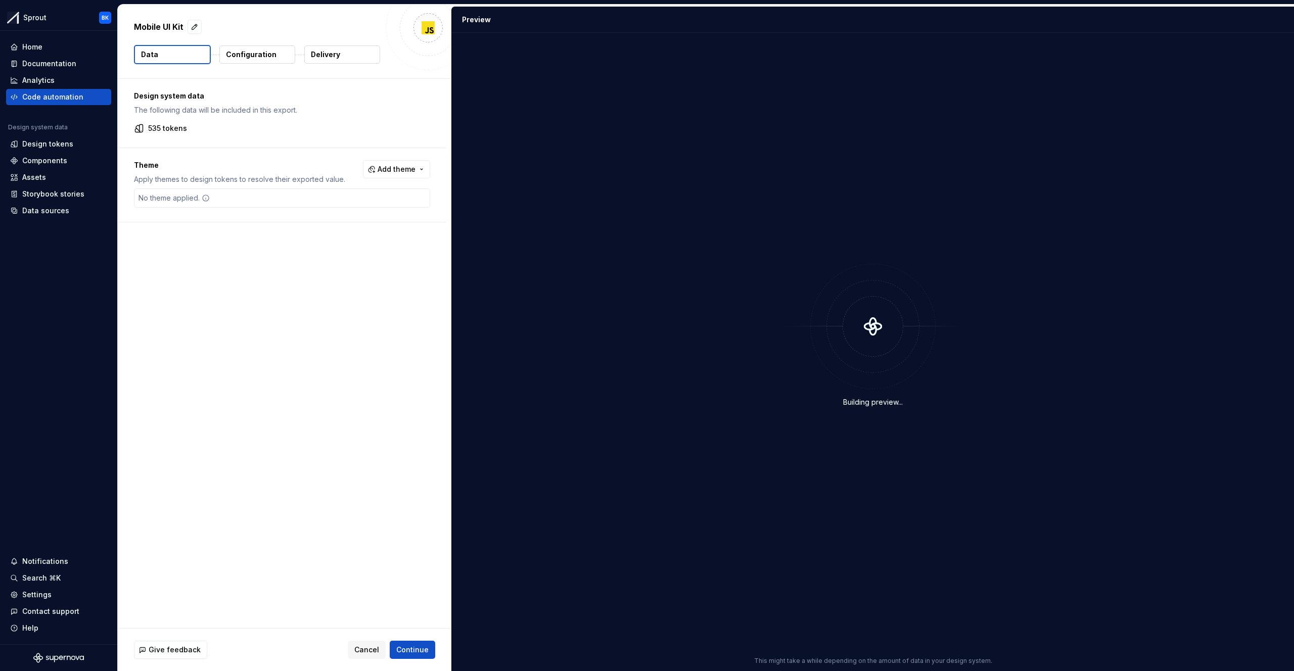
click at [404, 167] on span "Add theme" at bounding box center [396, 169] width 38 height 10
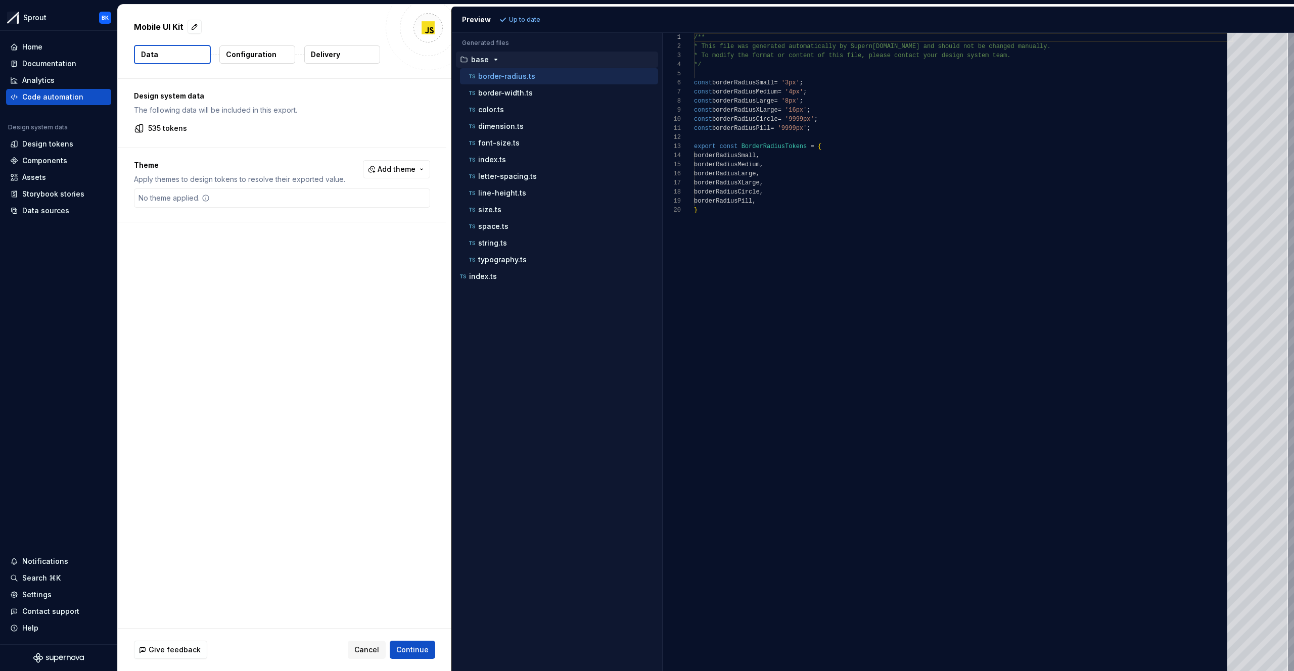
click at [410, 163] on html "Sprout BK Home Documentation Analytics Code automation Design system data Desig…" at bounding box center [647, 335] width 1294 height 671
click at [521, 102] on div "color.ts" at bounding box center [559, 110] width 198 height 16
click at [519, 109] on div "color.ts" at bounding box center [562, 110] width 191 height 10
type textarea "**********"
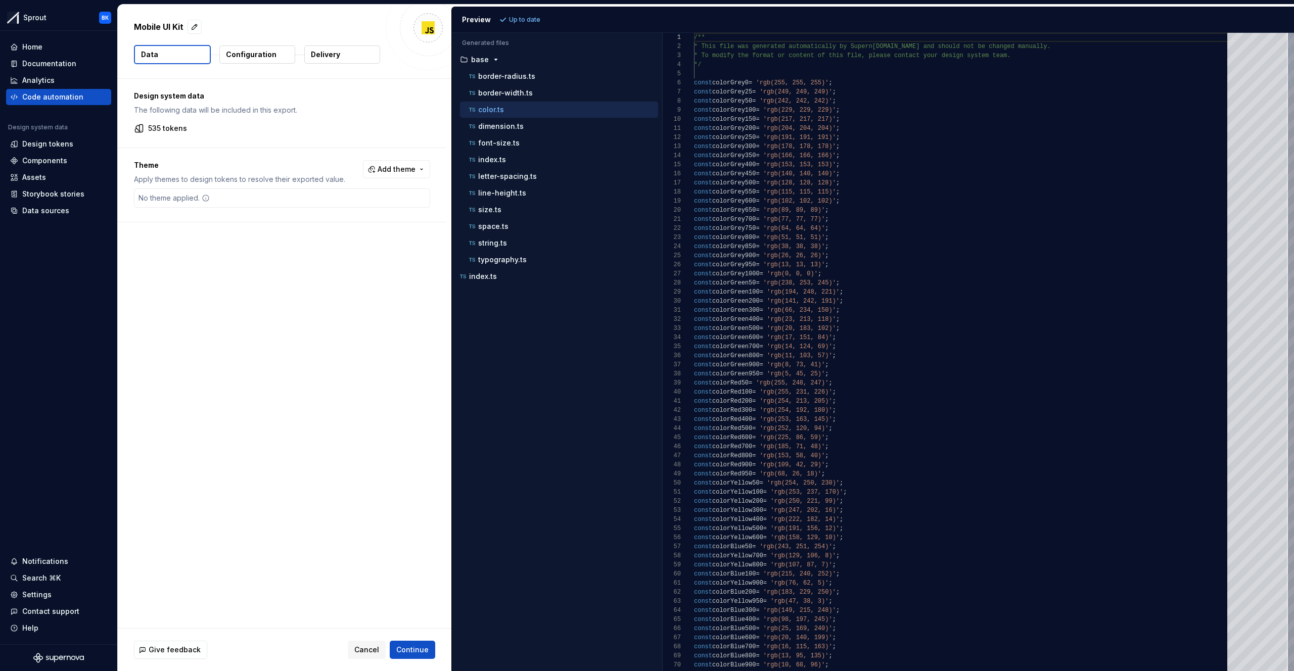
scroll to position [91, 0]
click at [413, 164] on span "Add theme" at bounding box center [396, 169] width 38 height 10
click at [417, 169] on html "Sprout BK Home Documentation Analytics Code automation Design system data Desig…" at bounding box center [647, 335] width 1294 height 671
click at [48, 67] on div "Documentation" at bounding box center [49, 64] width 54 height 10
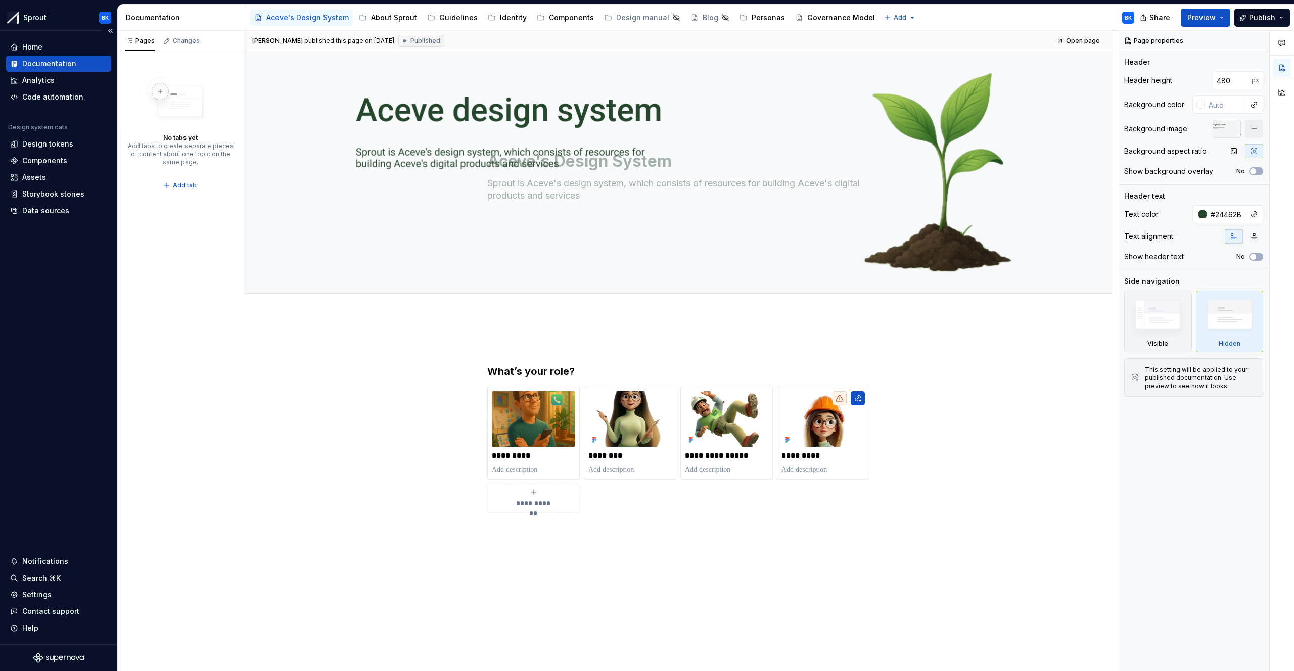
click at [57, 59] on div "Documentation" at bounding box center [49, 64] width 54 height 10
click at [567, 19] on div "Components" at bounding box center [571, 18] width 45 height 10
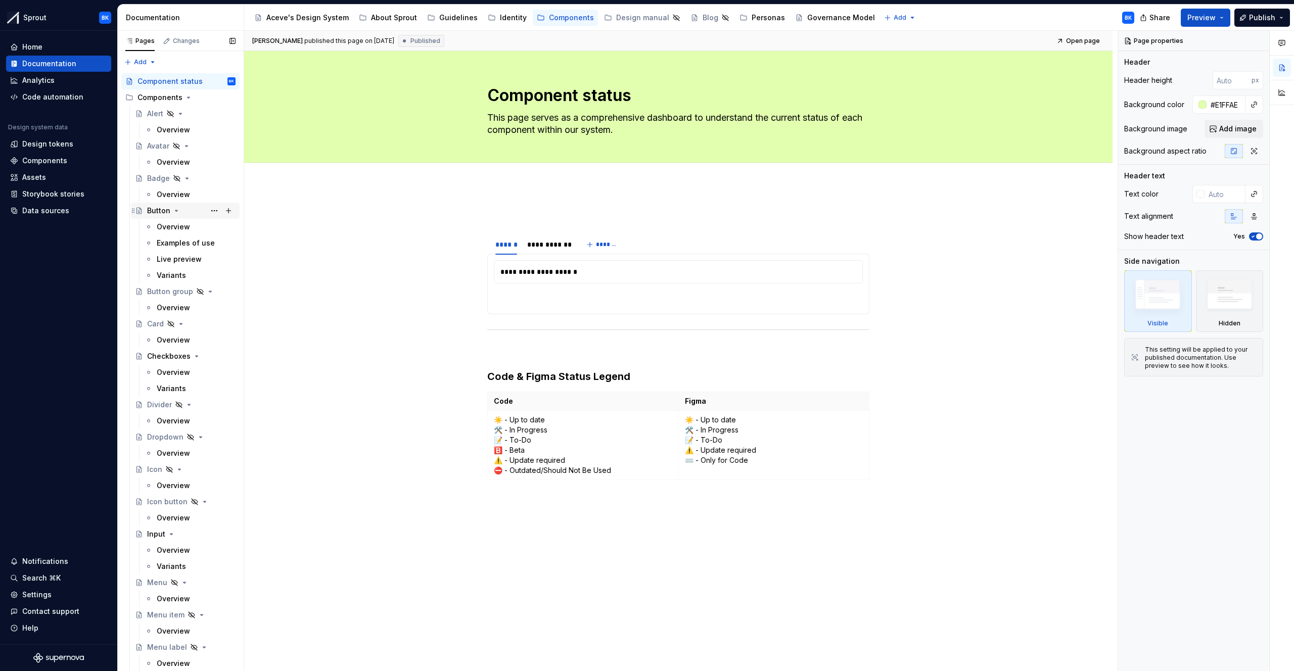
click at [193, 207] on div "Button" at bounding box center [191, 211] width 88 height 14
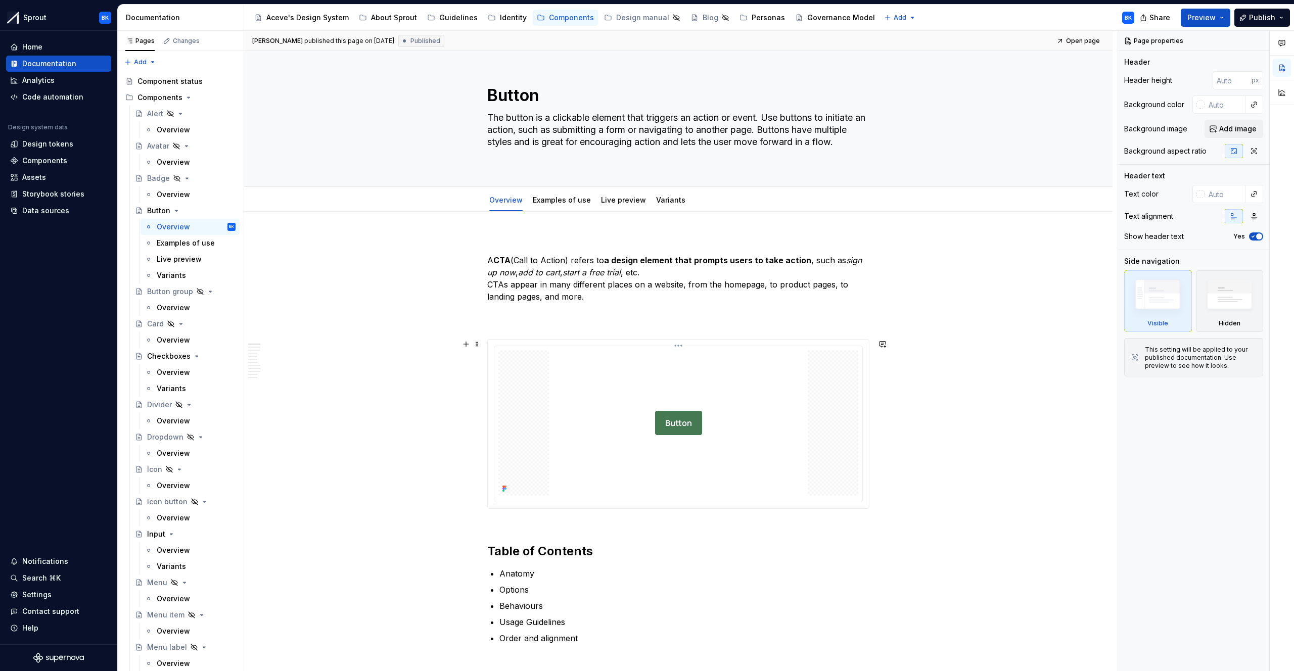
click at [679, 420] on img at bounding box center [678, 423] width 259 height 146
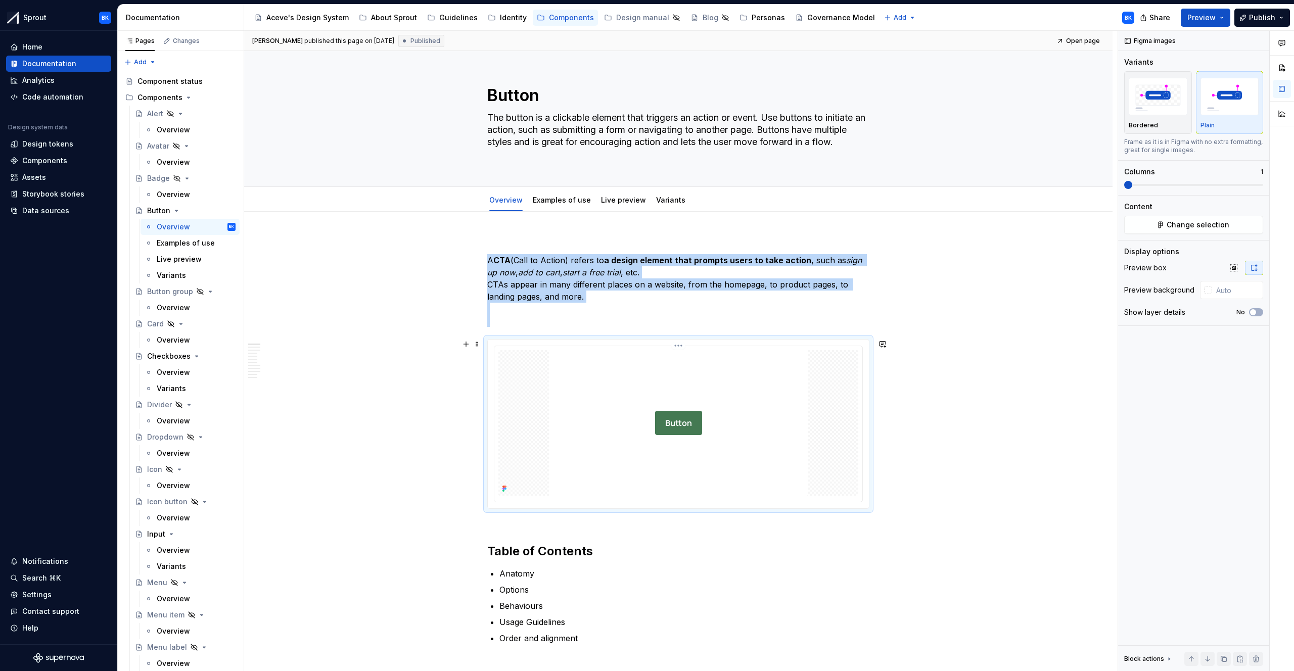
click at [679, 420] on img at bounding box center [678, 423] width 259 height 146
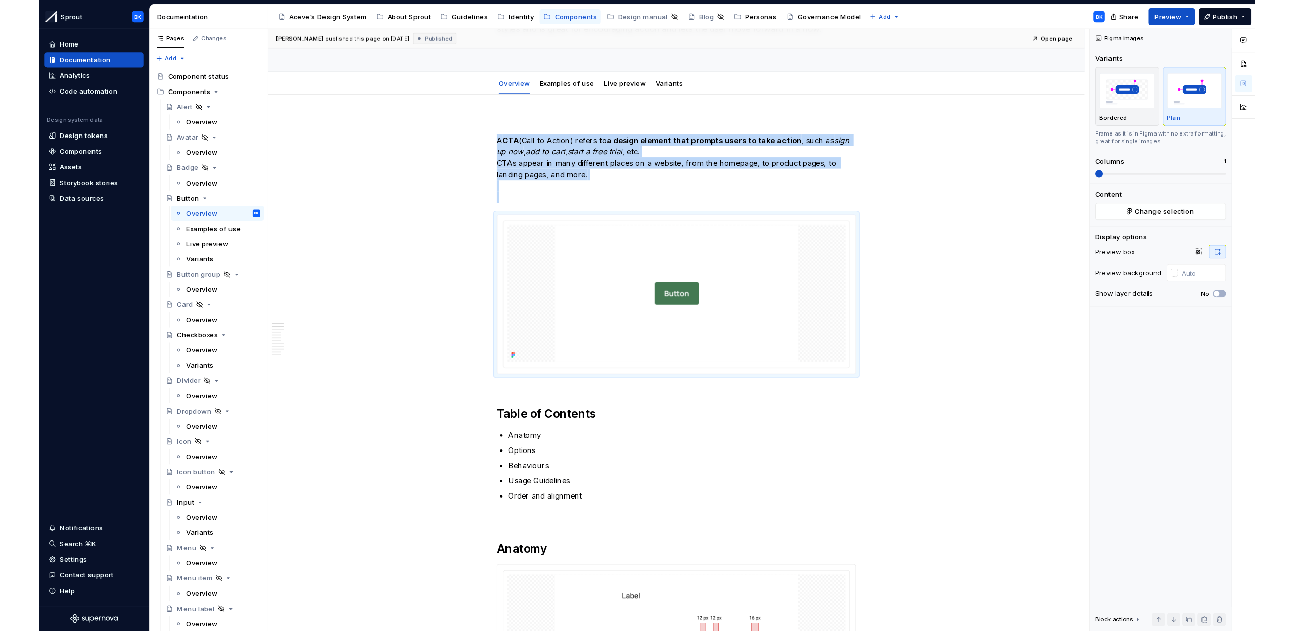
scroll to position [111, 0]
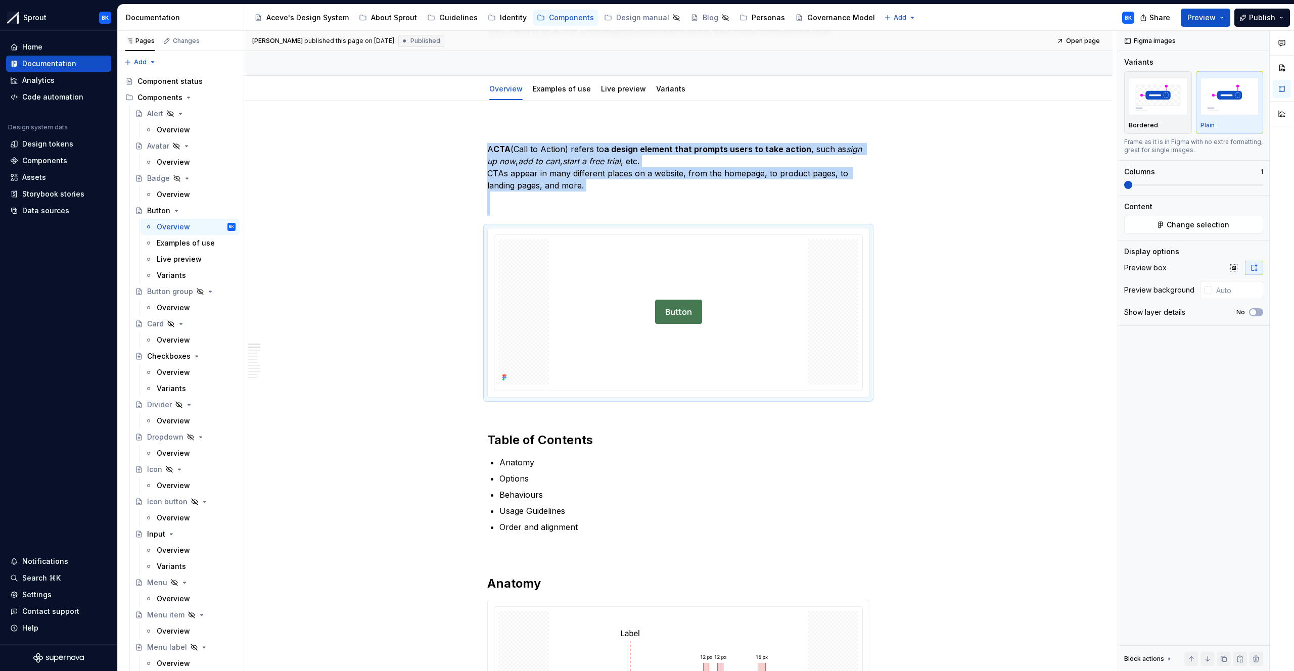
type textarea "*"
click at [63, 156] on div "Components" at bounding box center [44, 161] width 45 height 10
click at [65, 144] on div "Design tokens" at bounding box center [47, 144] width 51 height 10
